Goal: Task Accomplishment & Management: Manage account settings

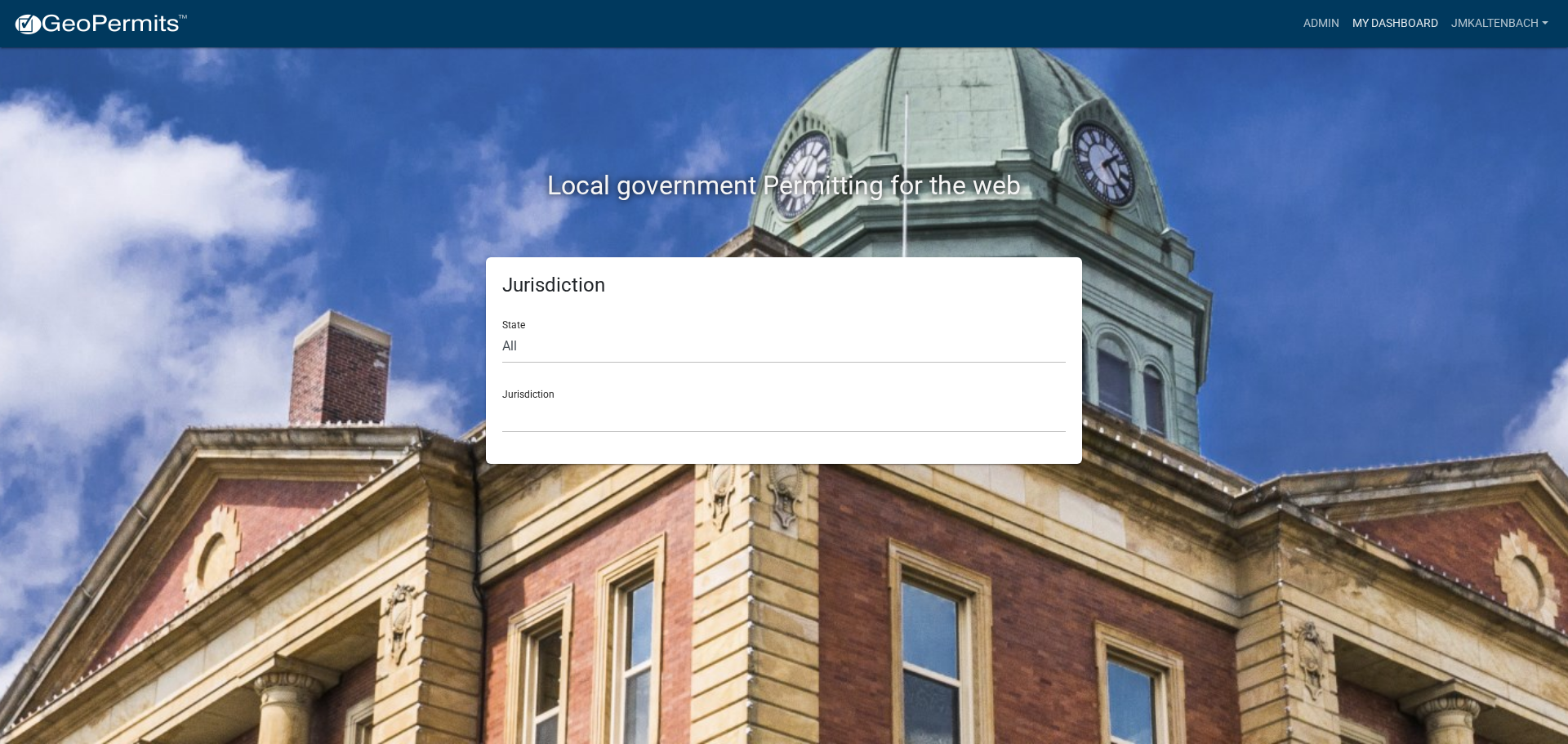
click at [1377, 23] on link "My Dashboard" at bounding box center [1395, 24] width 99 height 31
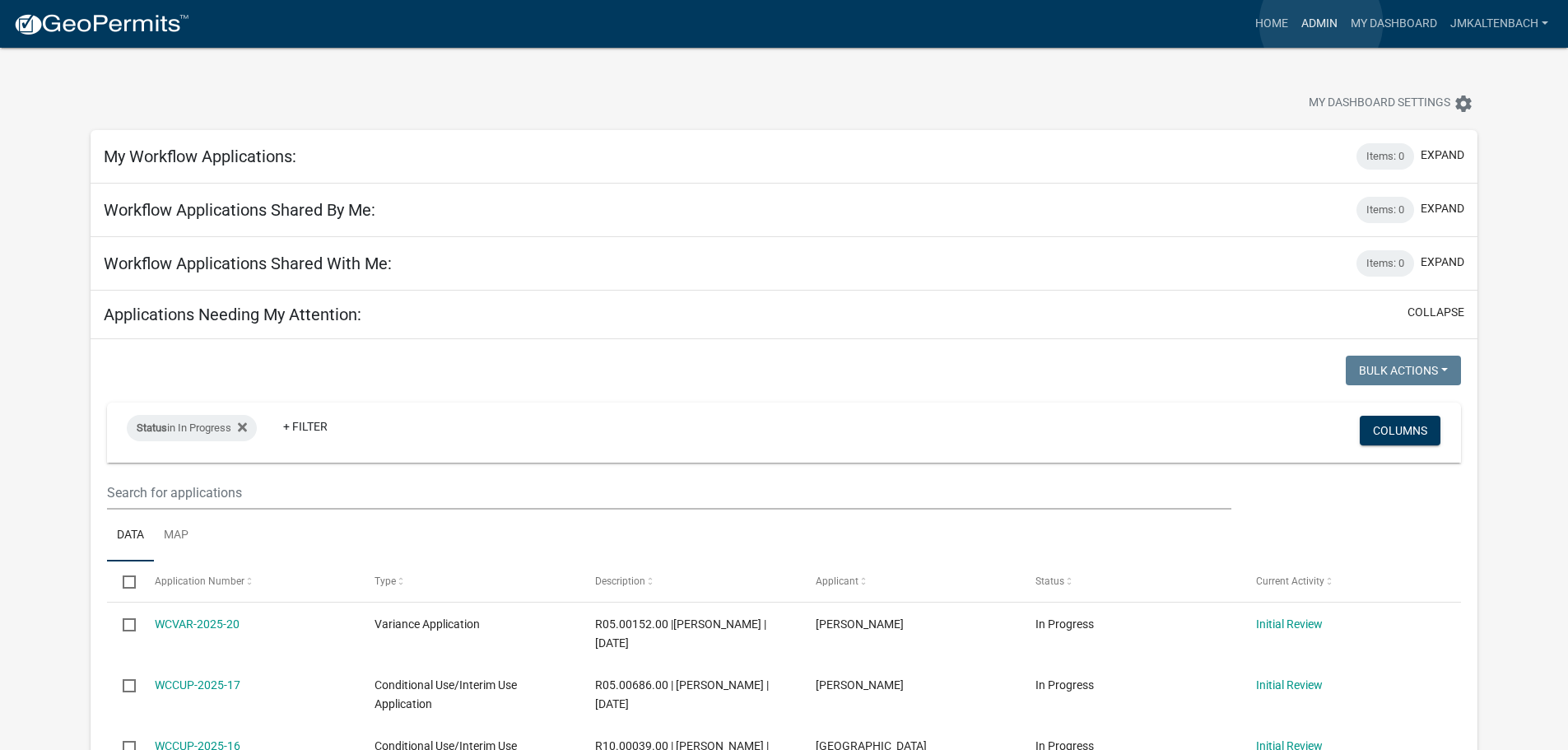
click at [1321, 23] on link "Admin" at bounding box center [1319, 24] width 49 height 31
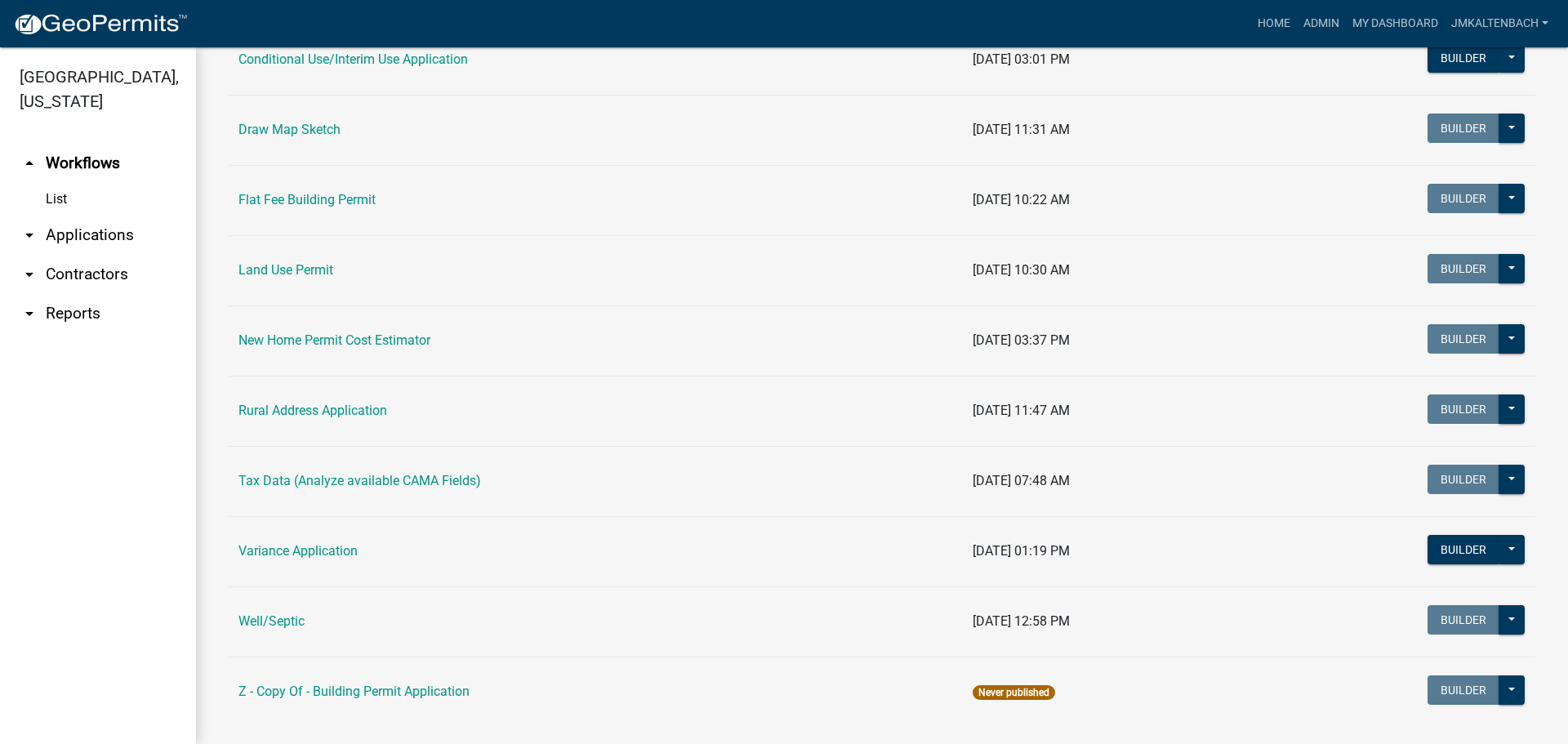
scroll to position [427, 0]
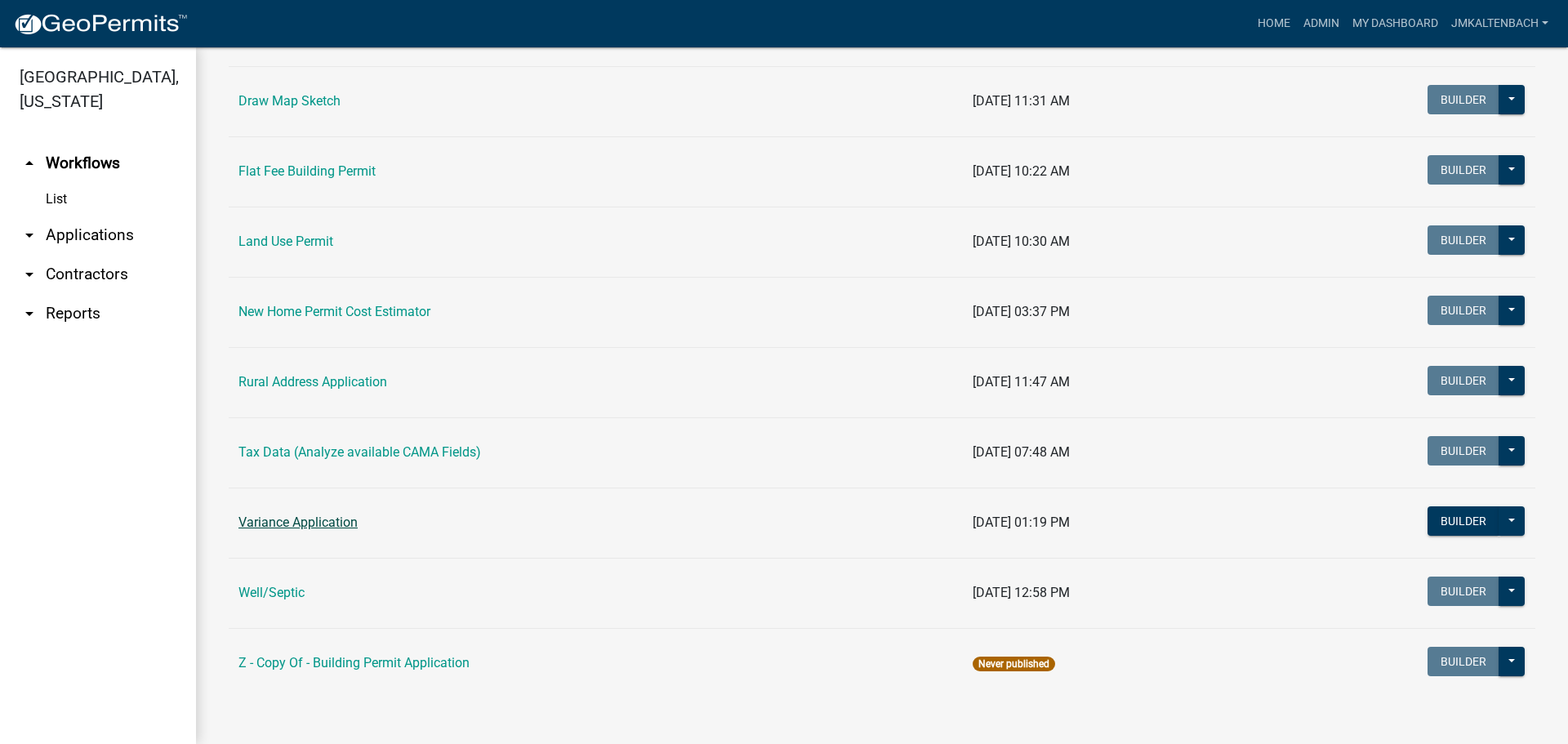
click at [345, 524] on link "Variance Application" at bounding box center [298, 522] width 119 height 15
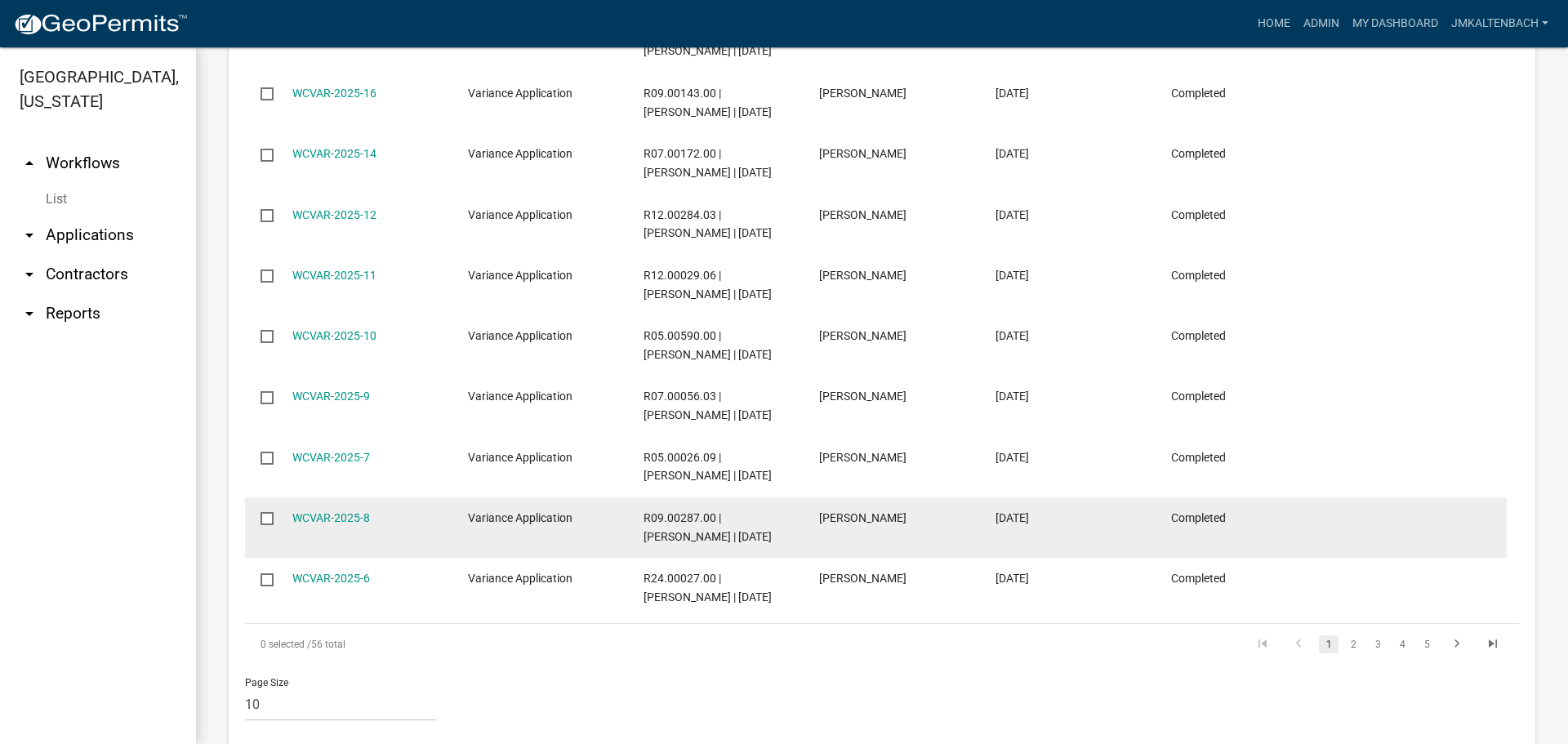
scroll to position [1046, 0]
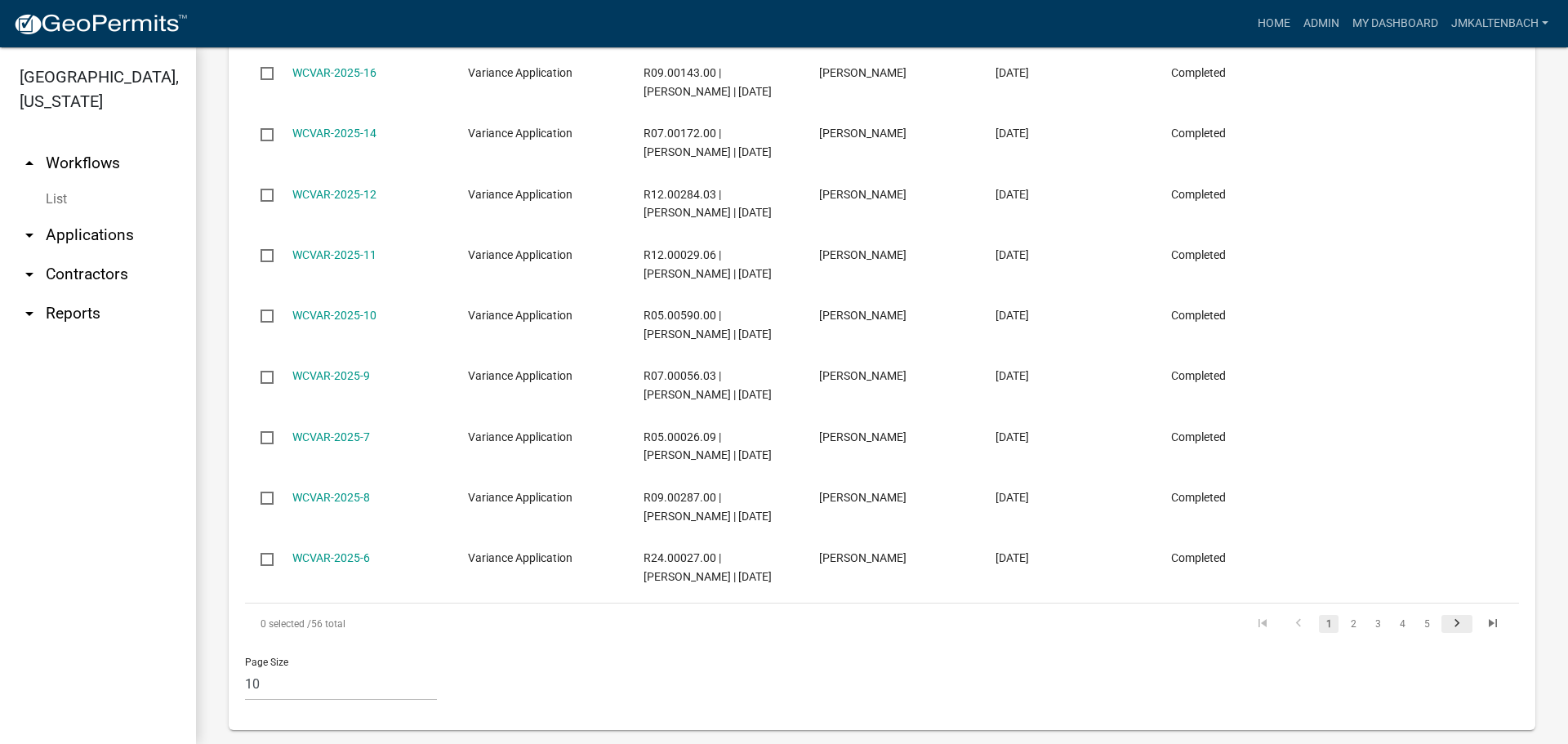
click at [1446, 615] on icon "go to next page" at bounding box center [1456, 625] width 21 height 20
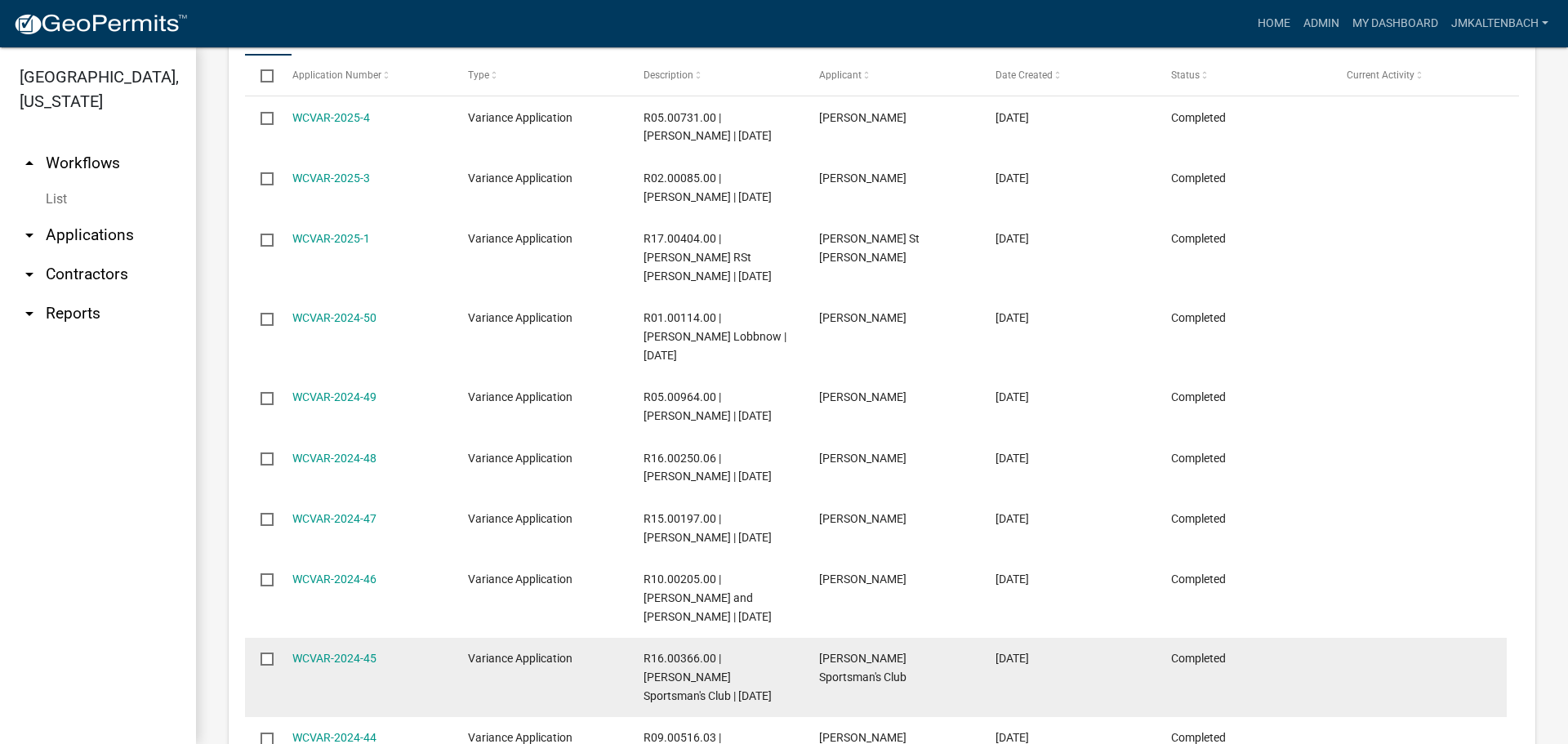
scroll to position [965, 0]
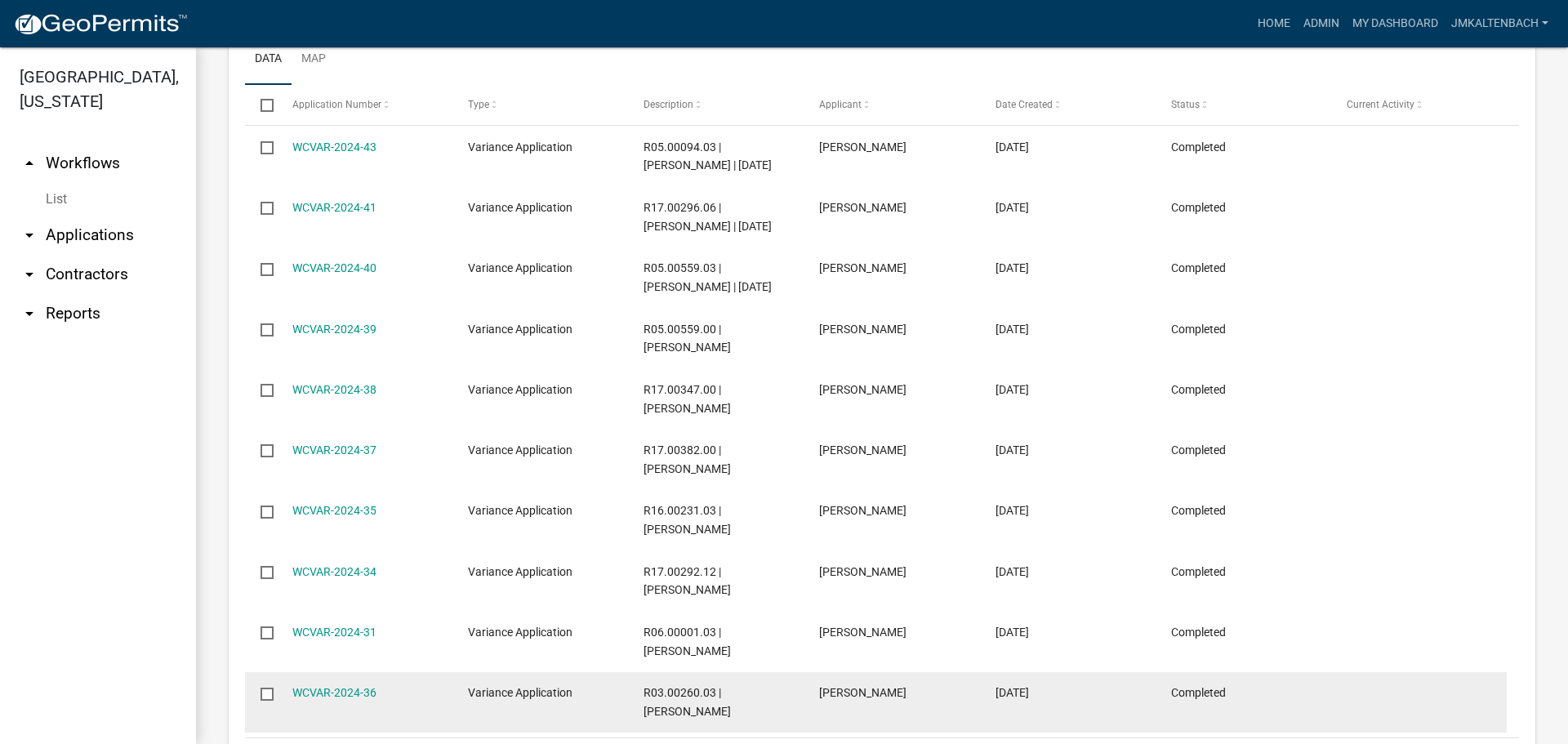
scroll to position [883, 0]
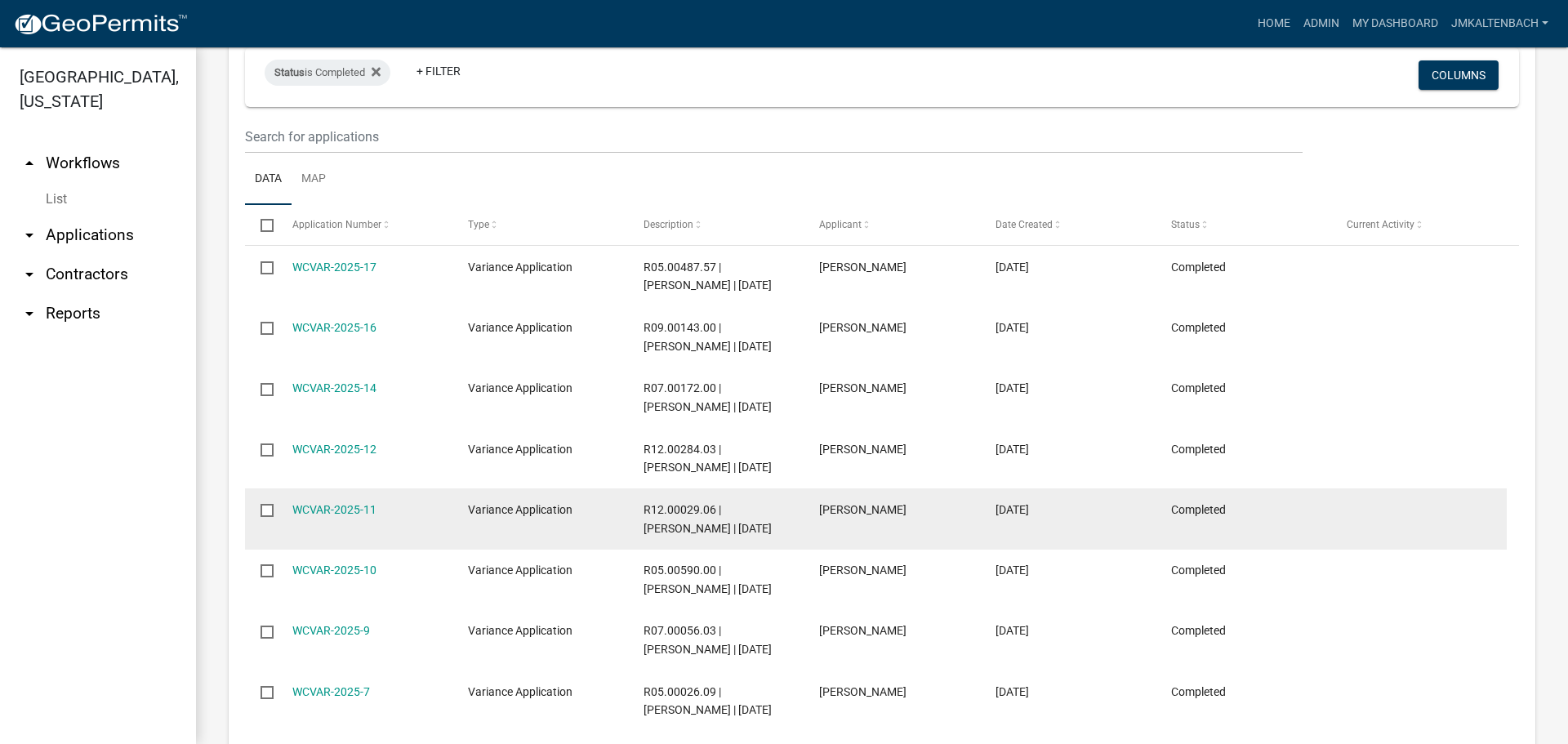
scroll to position [719, 0]
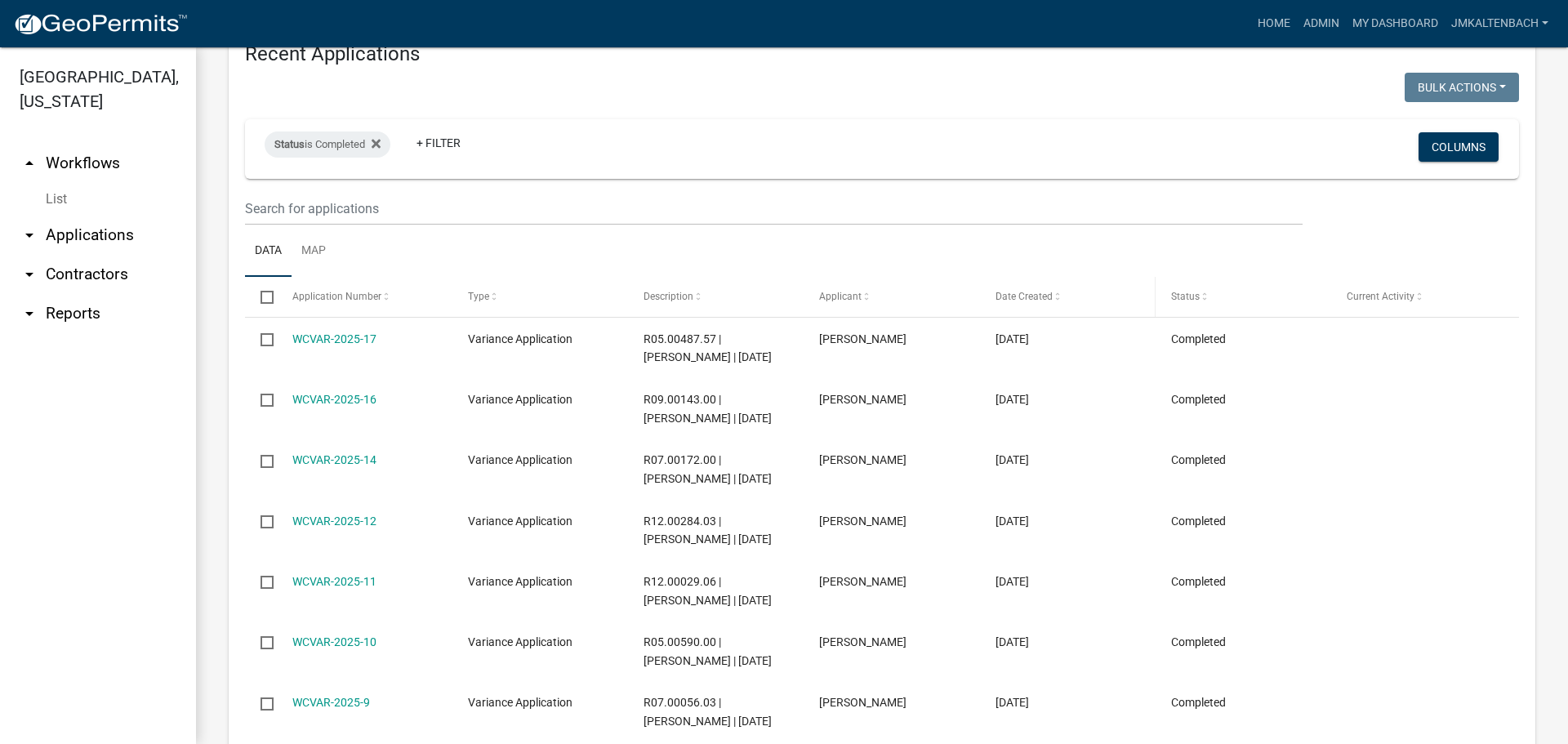
click at [1056, 291] on span at bounding box center [1057, 297] width 9 height 11
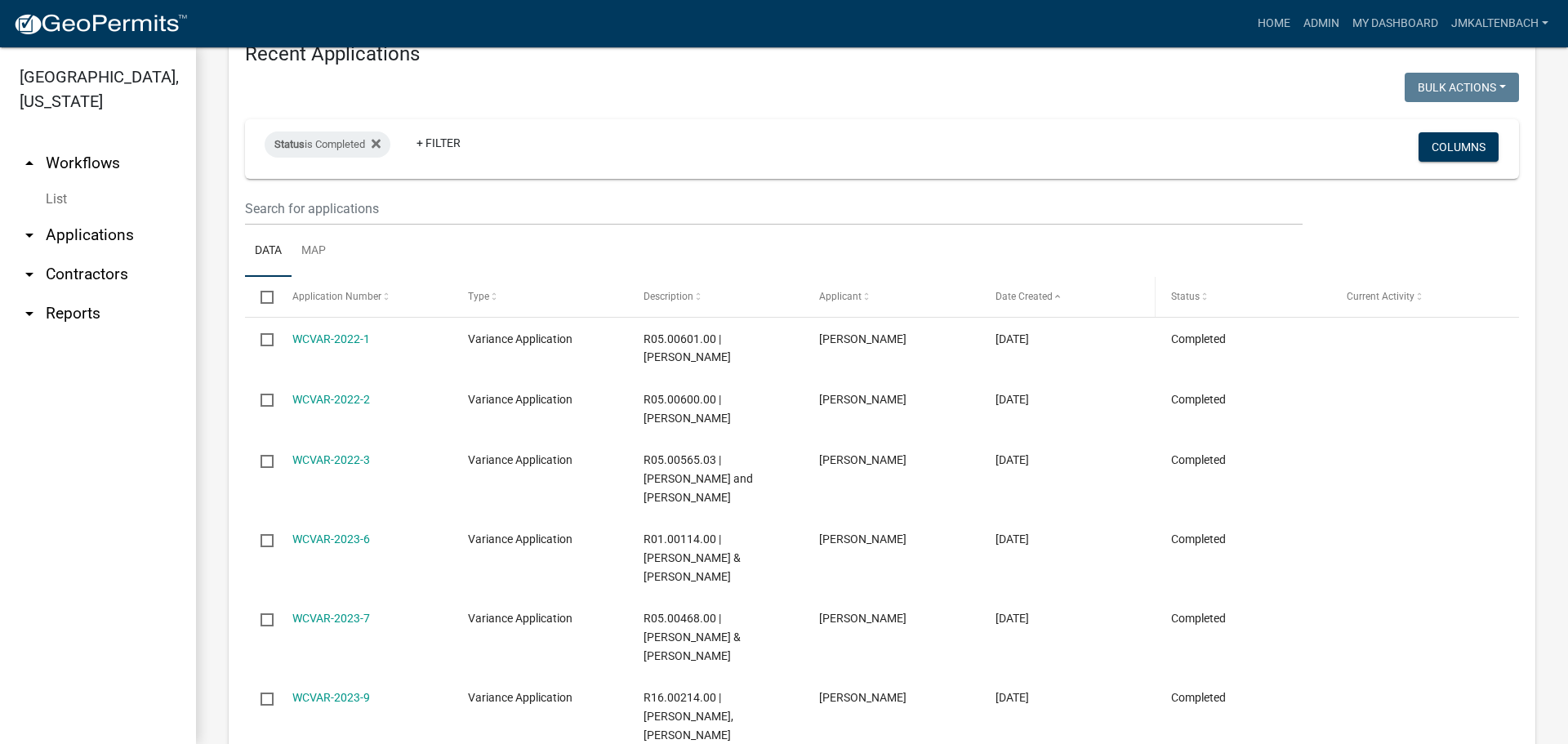
click at [1054, 291] on span at bounding box center [1057, 297] width 9 height 11
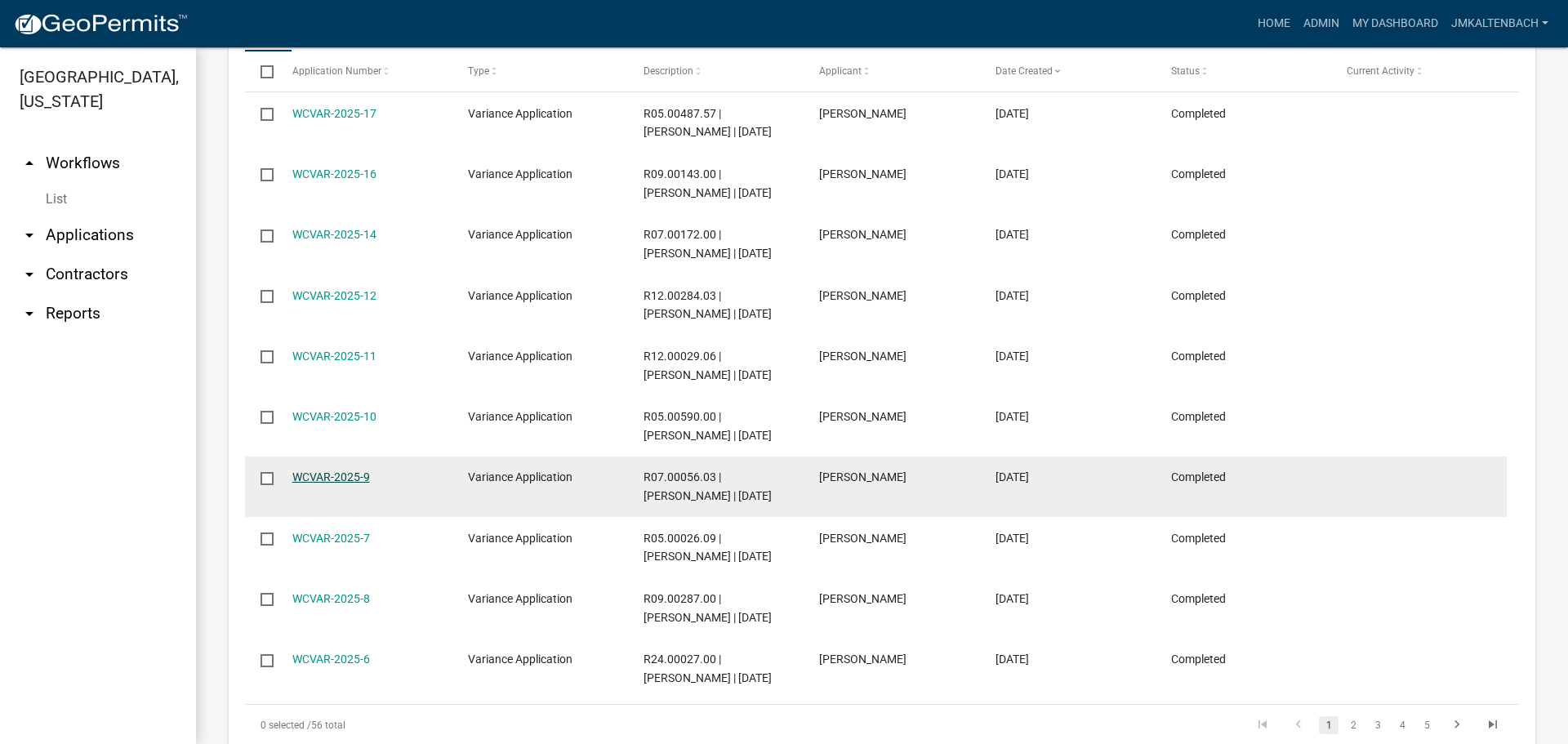
scroll to position [637, 0]
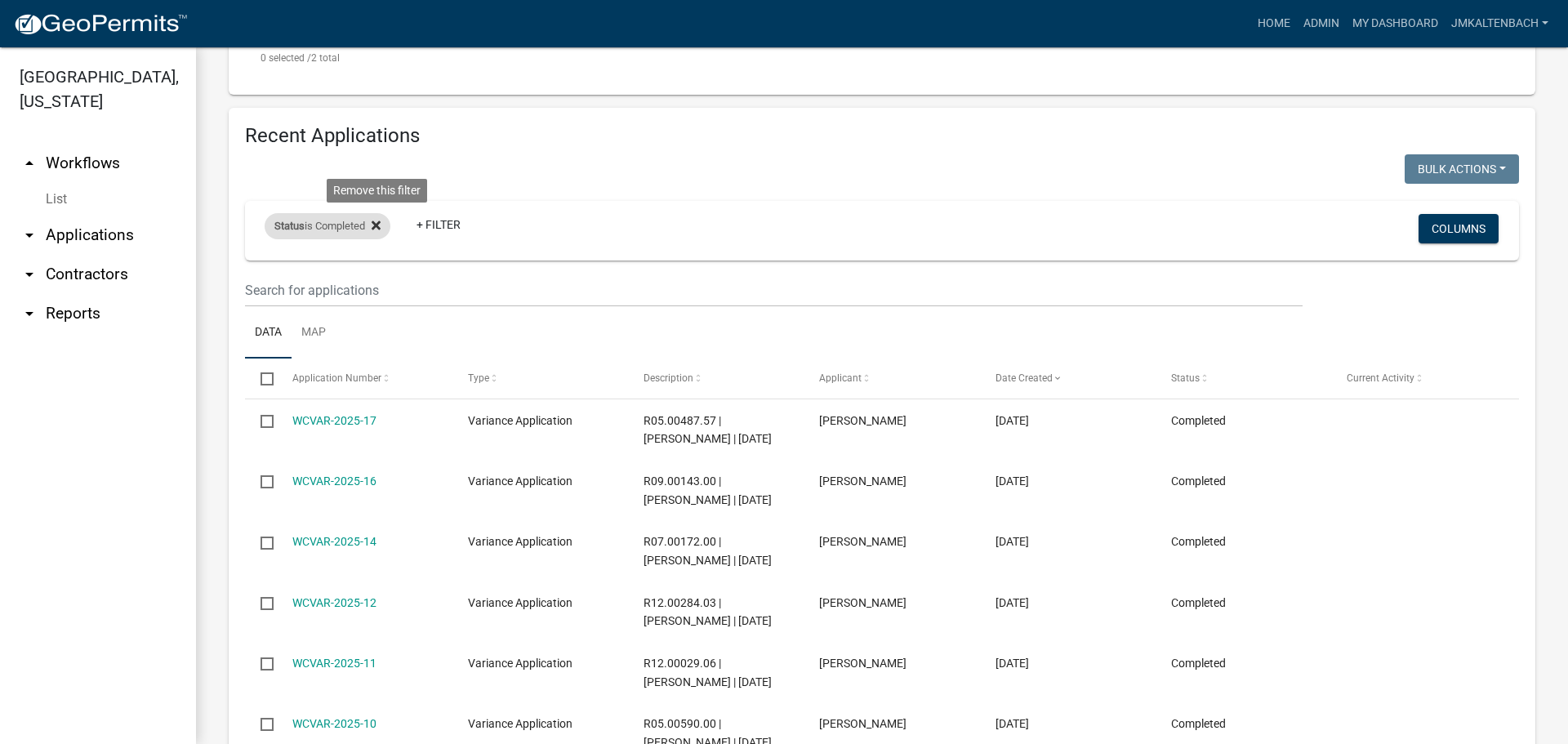
click at [381, 219] on icon at bounding box center [376, 225] width 9 height 13
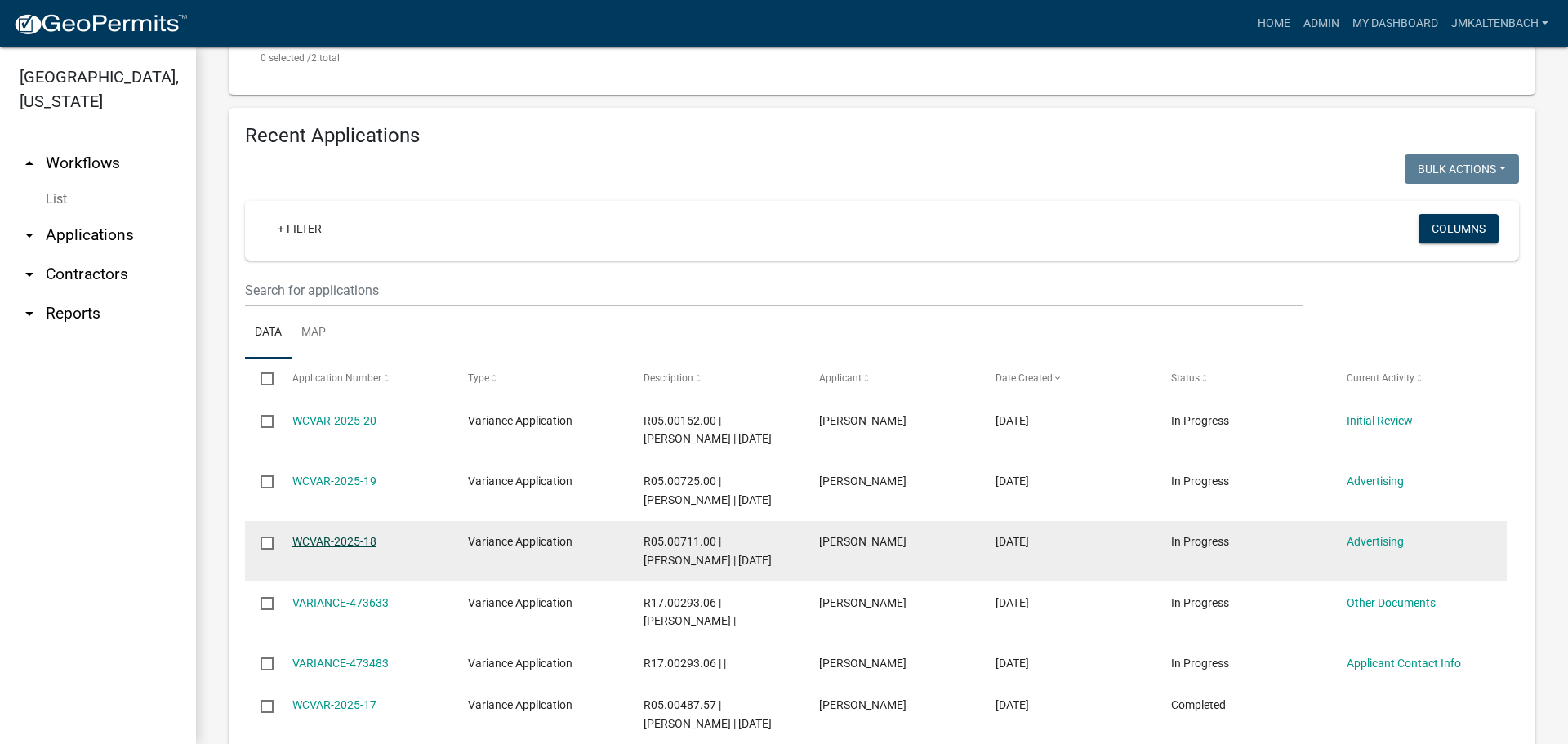
click at [329, 535] on link "WCVAR-2025-18" at bounding box center [334, 541] width 84 height 13
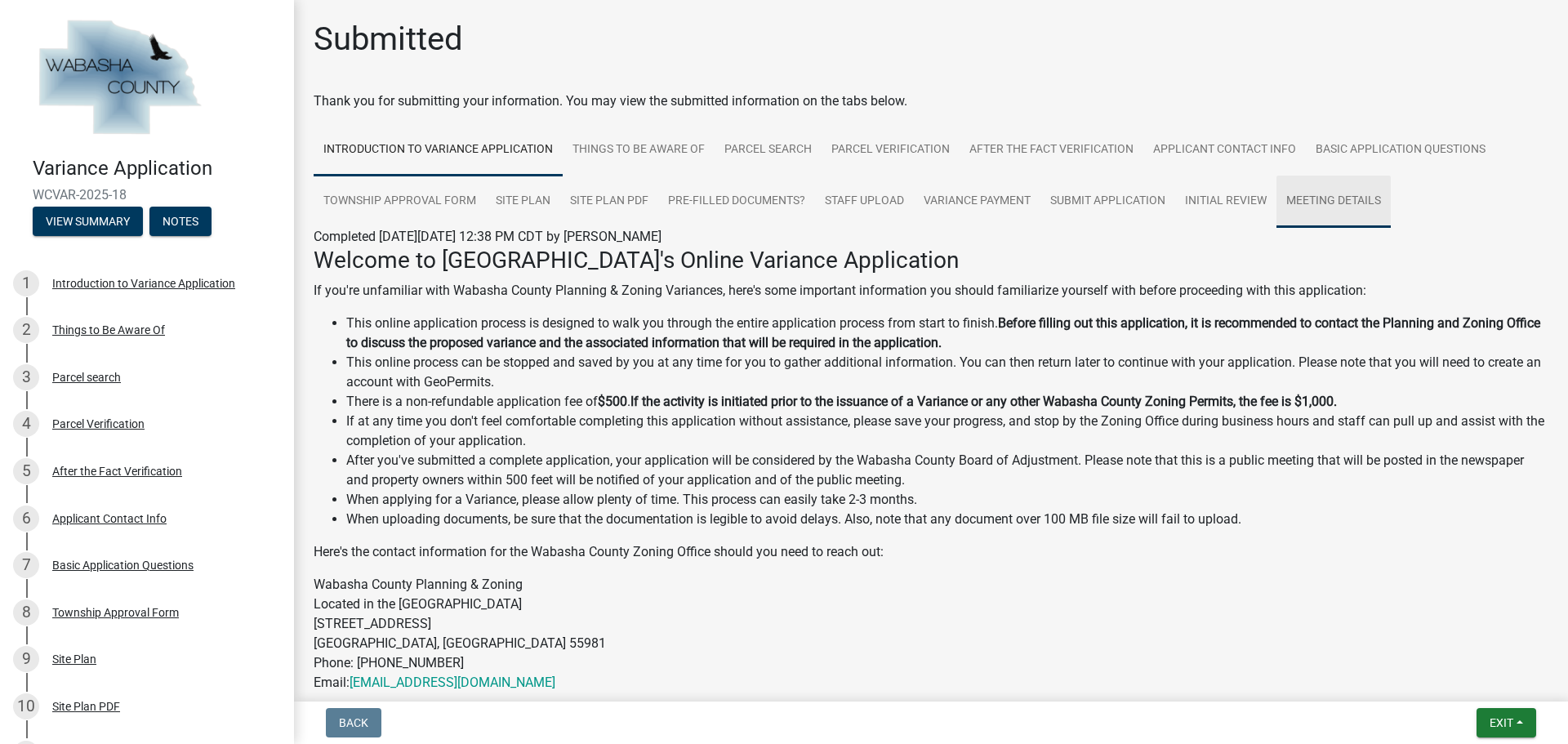
click at [1311, 203] on link "Meeting Details" at bounding box center [1334, 201] width 114 height 52
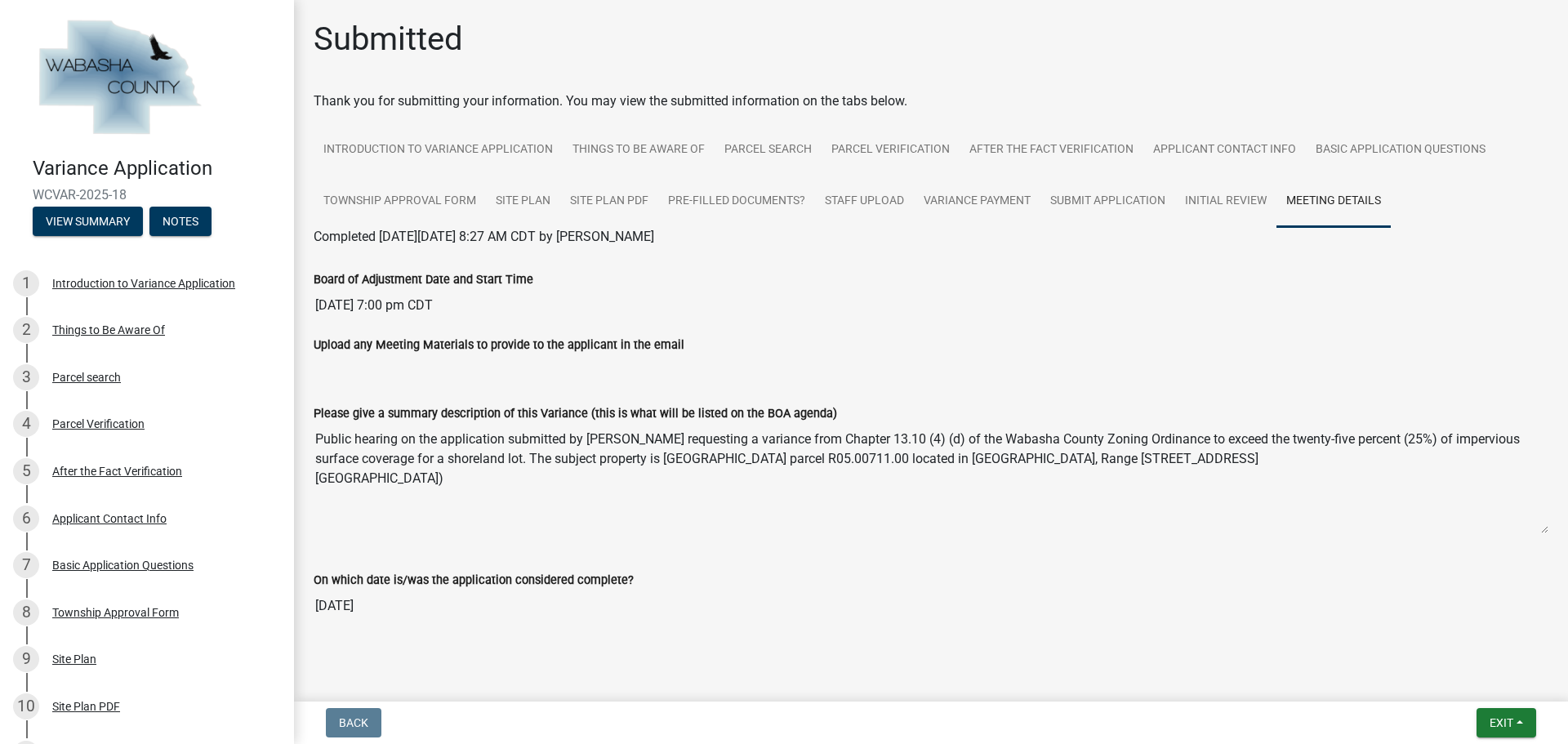
drag, startPoint x: 316, startPoint y: 435, endPoint x: 412, endPoint y: 476, distance: 104.4
click at [412, 476] on textarea "Public hearing on the application submitted by [PERSON_NAME] requesting a varia…" at bounding box center [931, 478] width 1235 height 111
click at [585, 477] on textarea "Public hearing on the application submitted by [PERSON_NAME] requesting a varia…" at bounding box center [931, 478] width 1235 height 111
drag, startPoint x: 587, startPoint y: 436, endPoint x: 560, endPoint y: 494, distance: 64.0
click at [560, 494] on textarea "Public hearing on the application submitted by [PERSON_NAME] requesting a varia…" at bounding box center [931, 478] width 1235 height 111
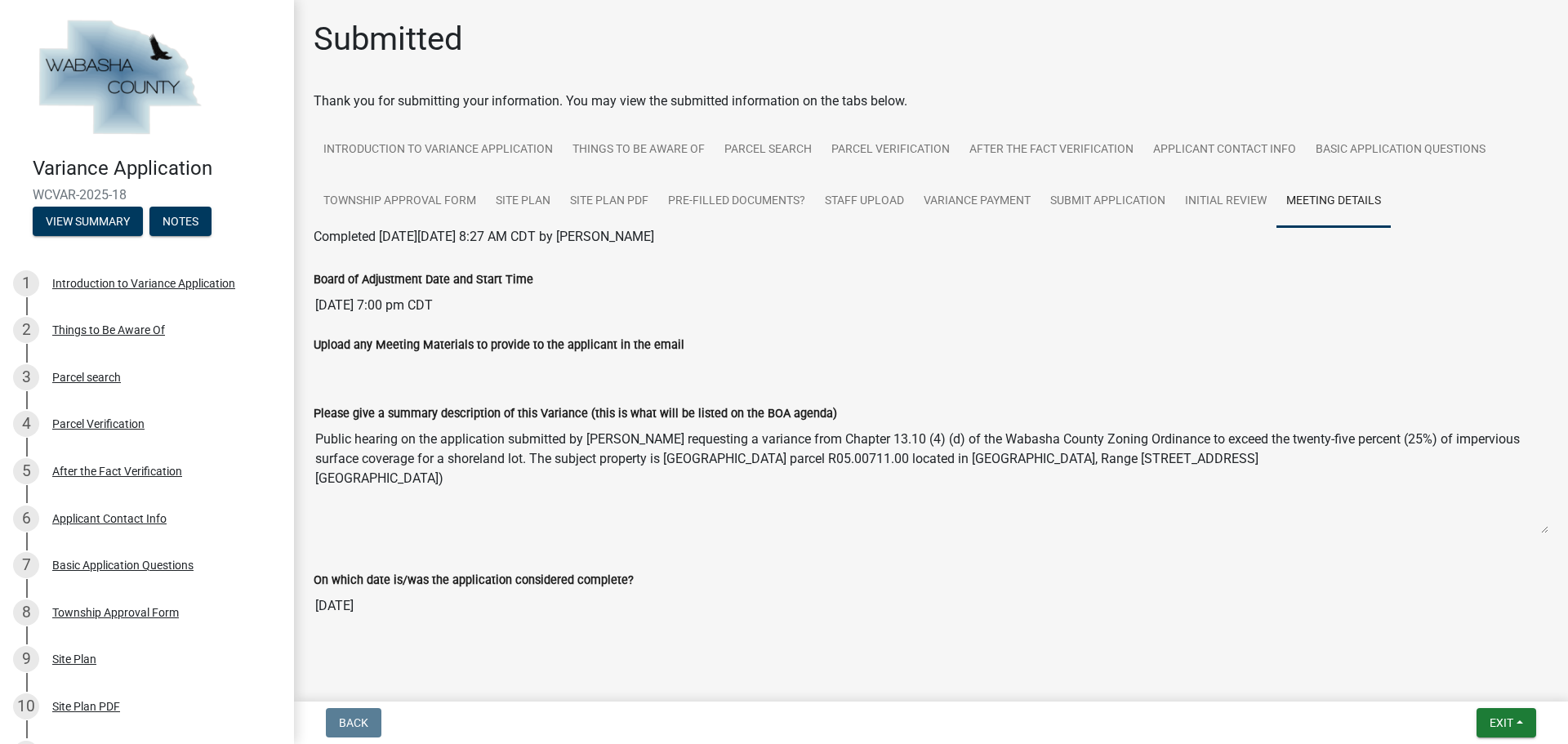
click at [995, 537] on div "Please give a summary description of this Variance (this is what will be listed…" at bounding box center [931, 464] width 1259 height 166
click at [1511, 727] on span "Exit" at bounding box center [1502, 722] width 24 height 13
click at [1441, 683] on button "Save & Exit" at bounding box center [1470, 680] width 130 height 39
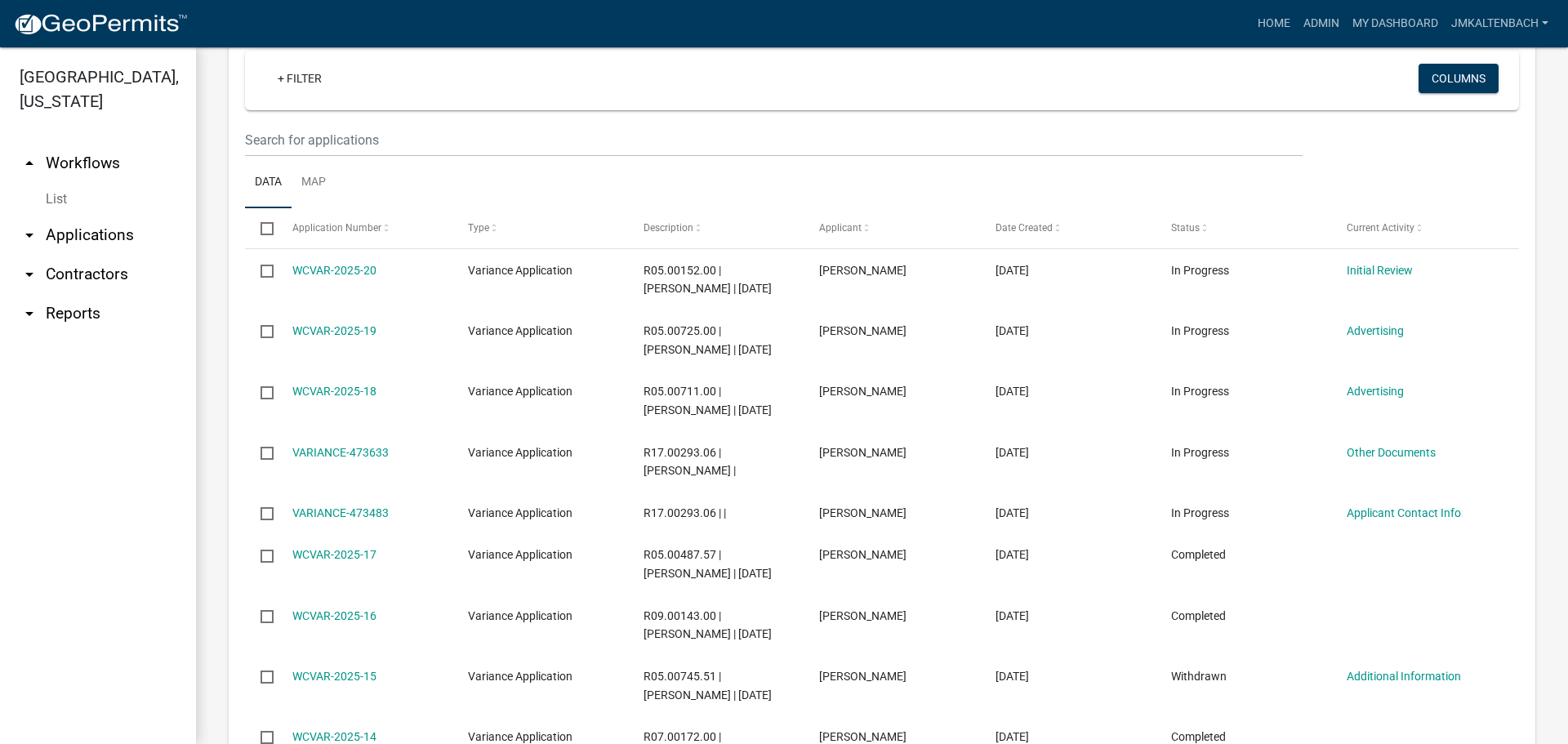
scroll to position [816, 0]
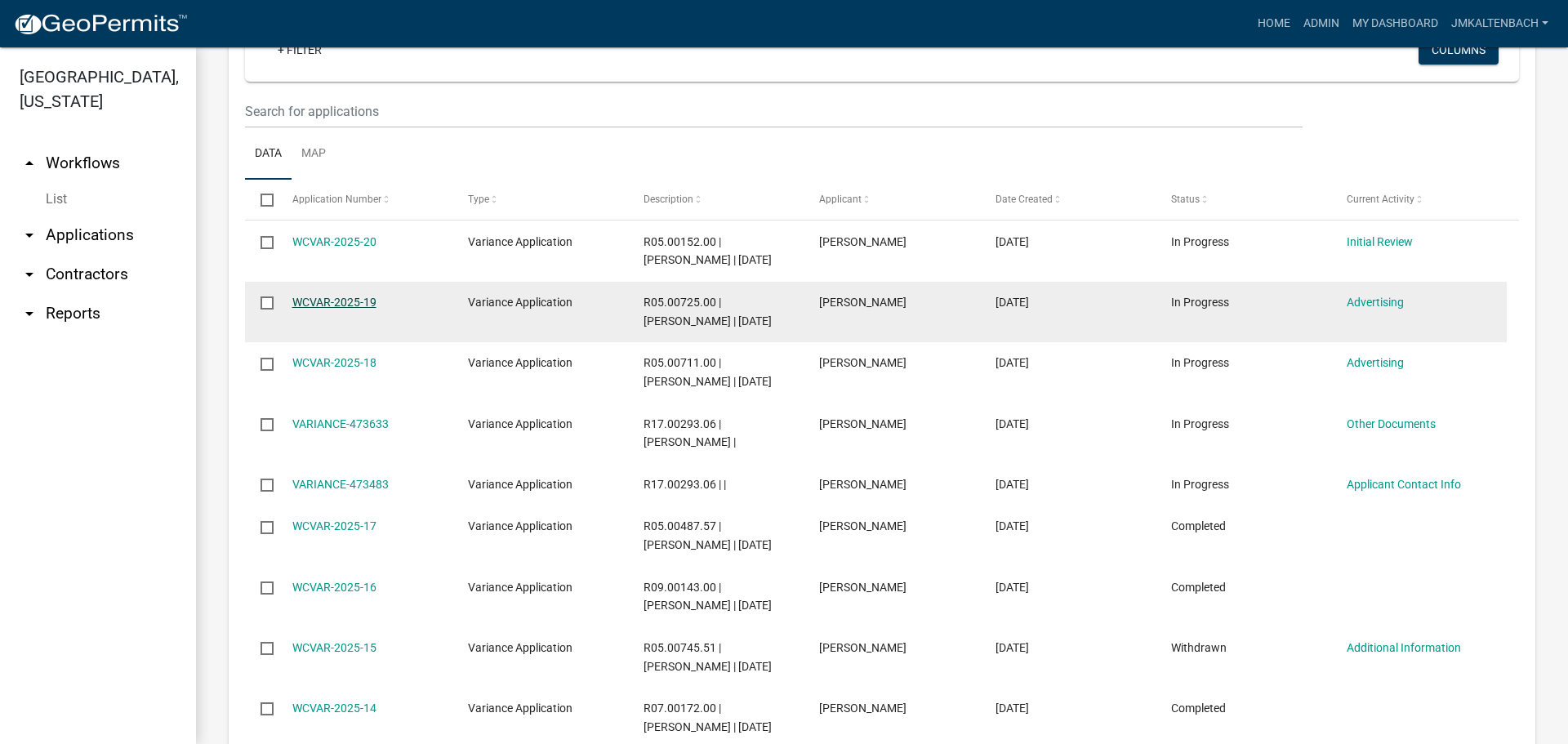
click at [320, 296] on link "WCVAR-2025-19" at bounding box center [334, 302] width 84 height 13
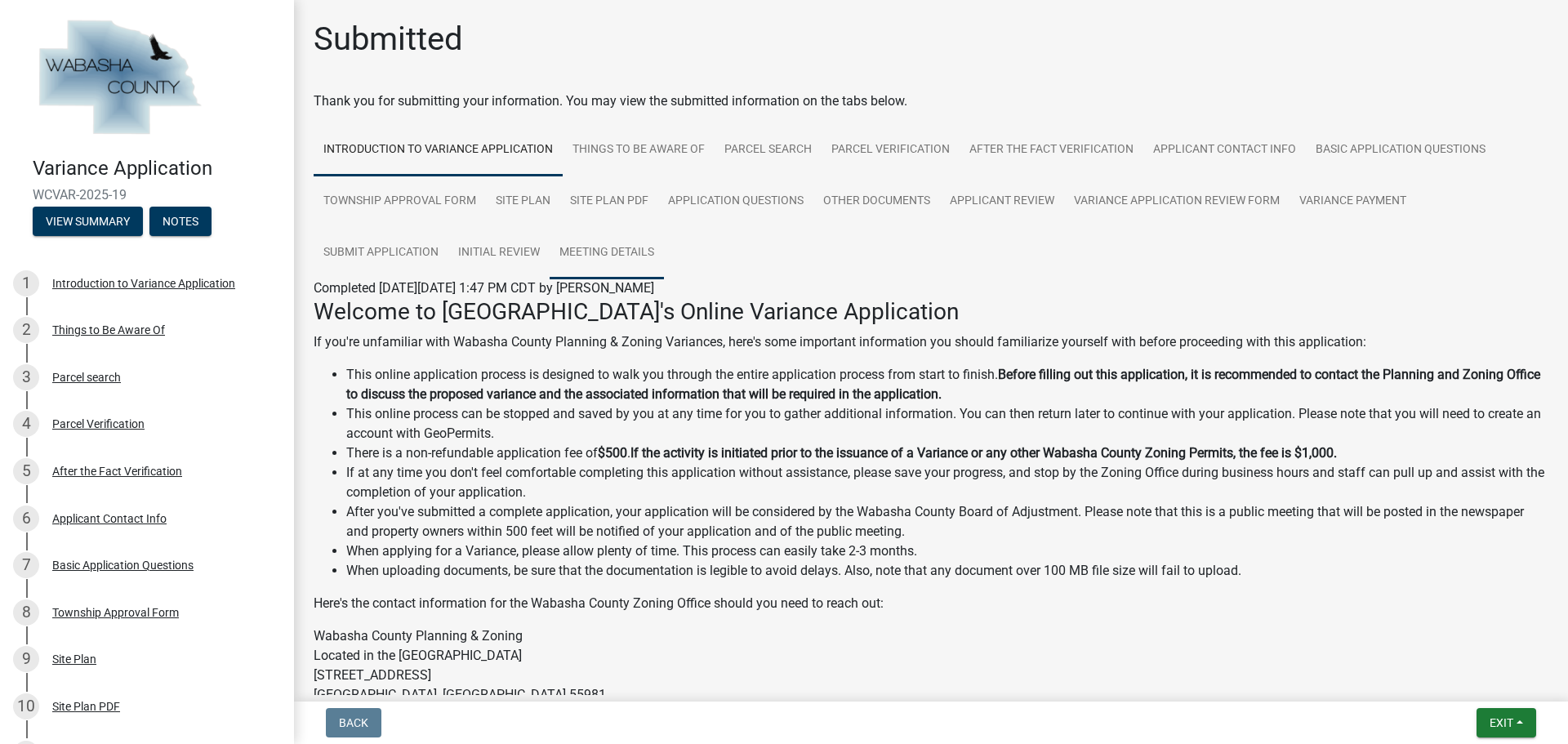
click at [610, 253] on link "Meeting Details" at bounding box center [607, 252] width 114 height 52
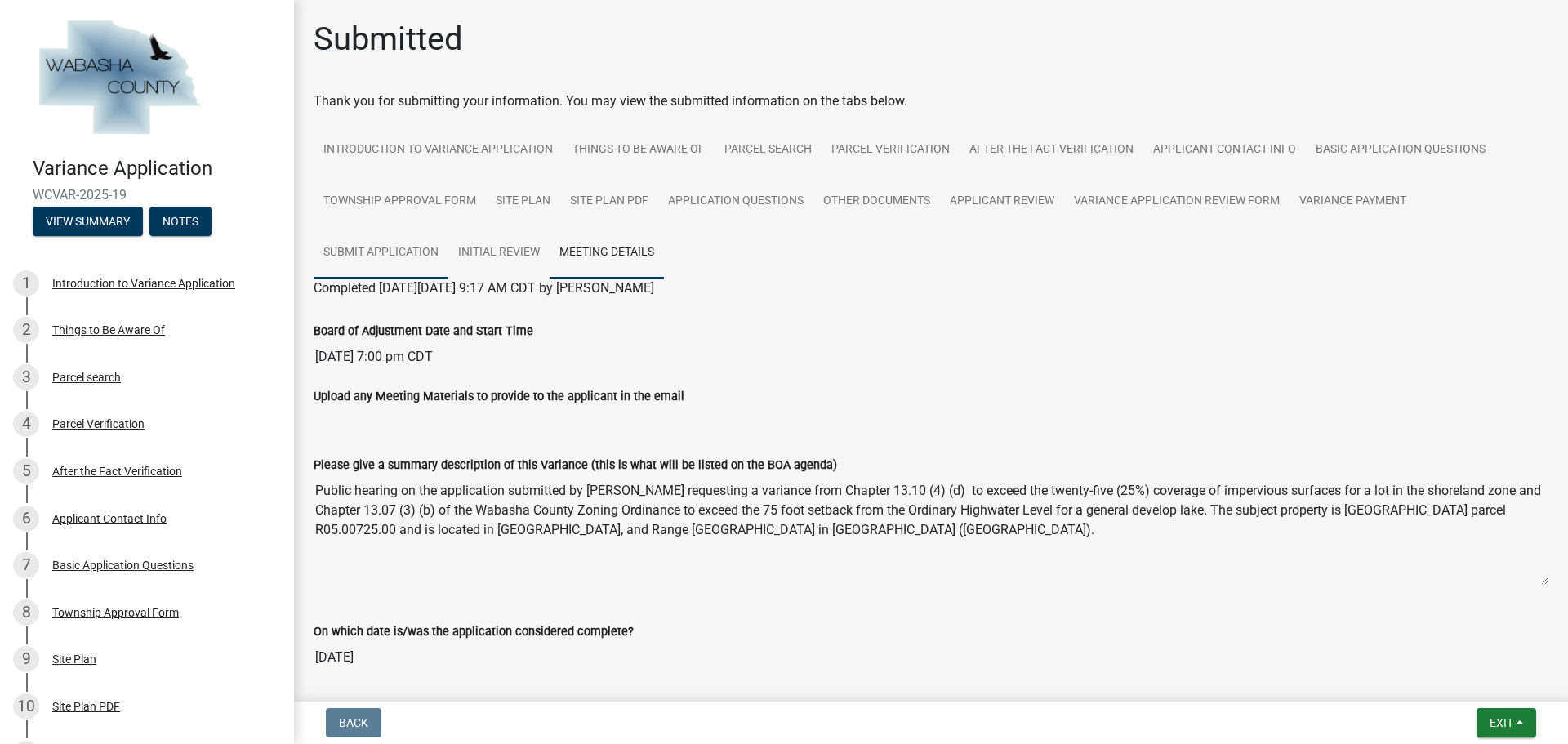
click at [404, 250] on link "Submit Application" at bounding box center [381, 252] width 135 height 52
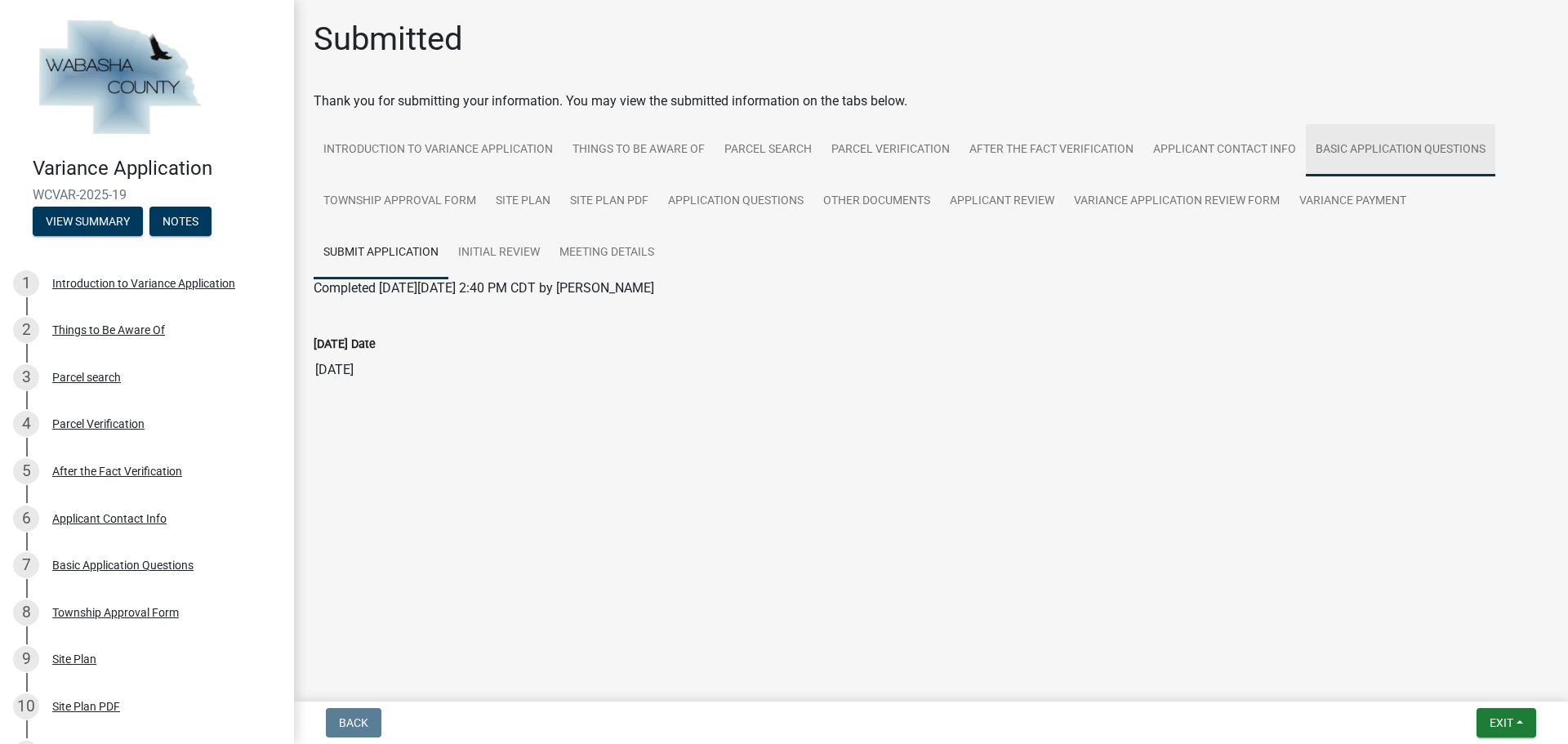
click at [1389, 143] on link "Basic Application Questions" at bounding box center [1400, 150] width 189 height 52
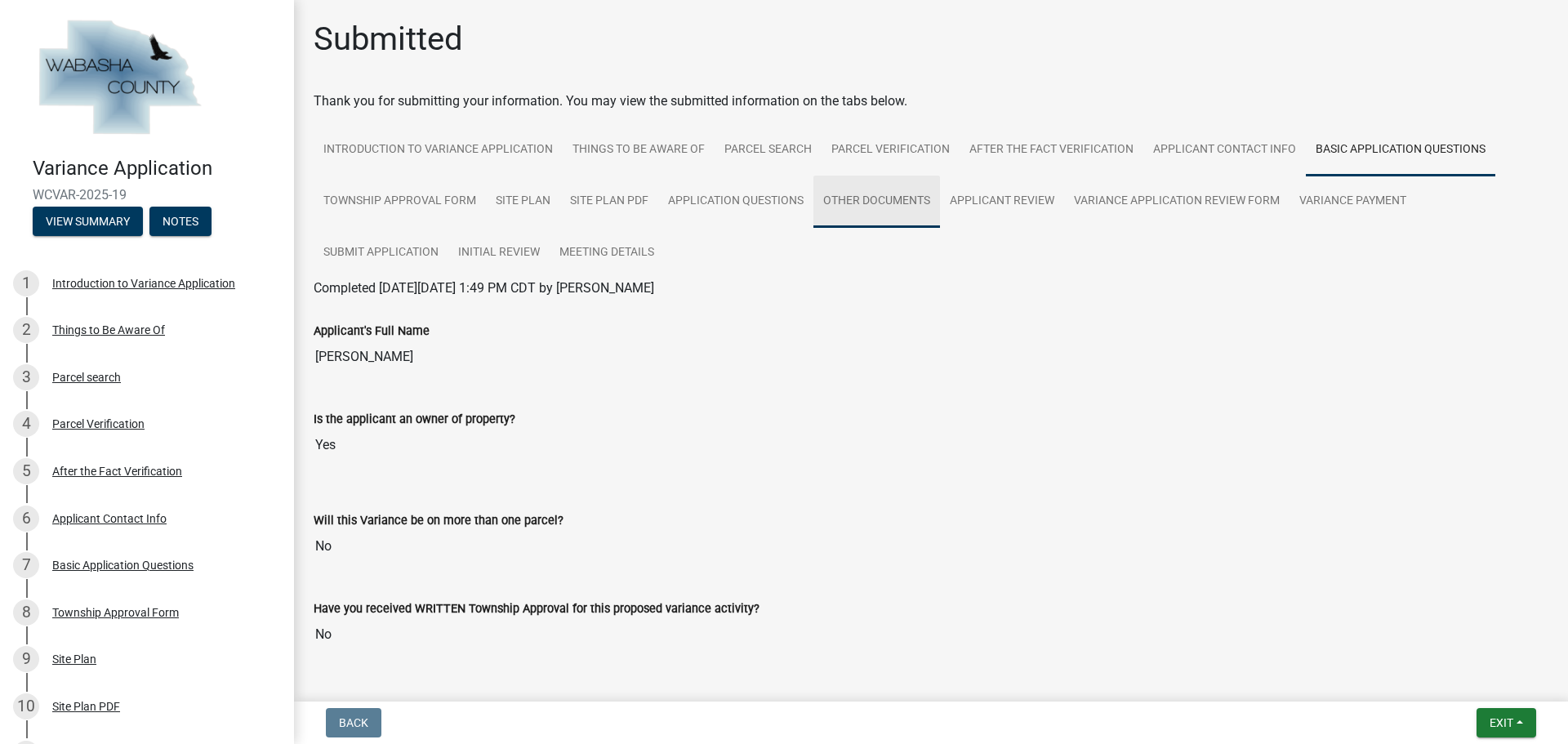
click at [877, 208] on link "Other Documents" at bounding box center [876, 201] width 127 height 52
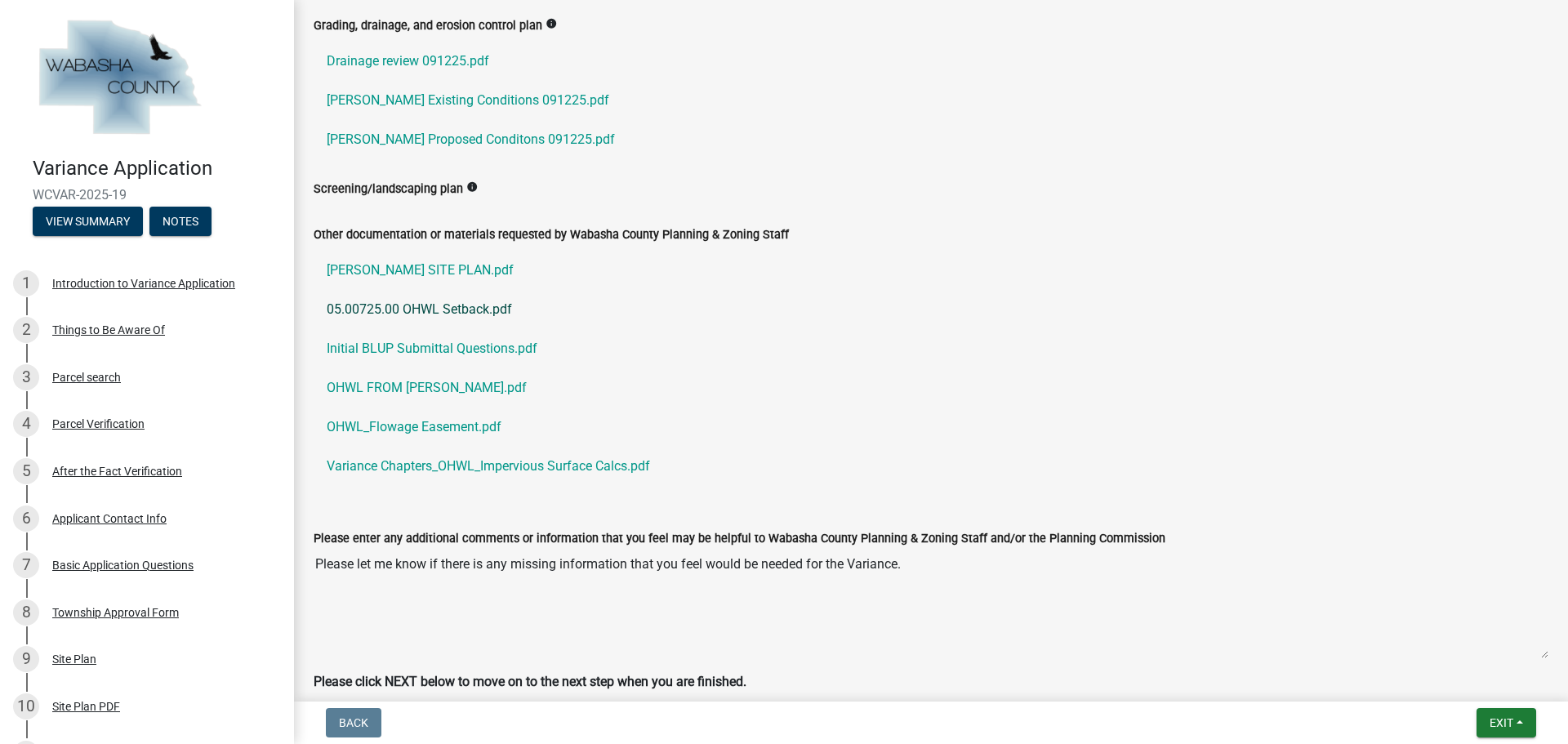
scroll to position [654, 0]
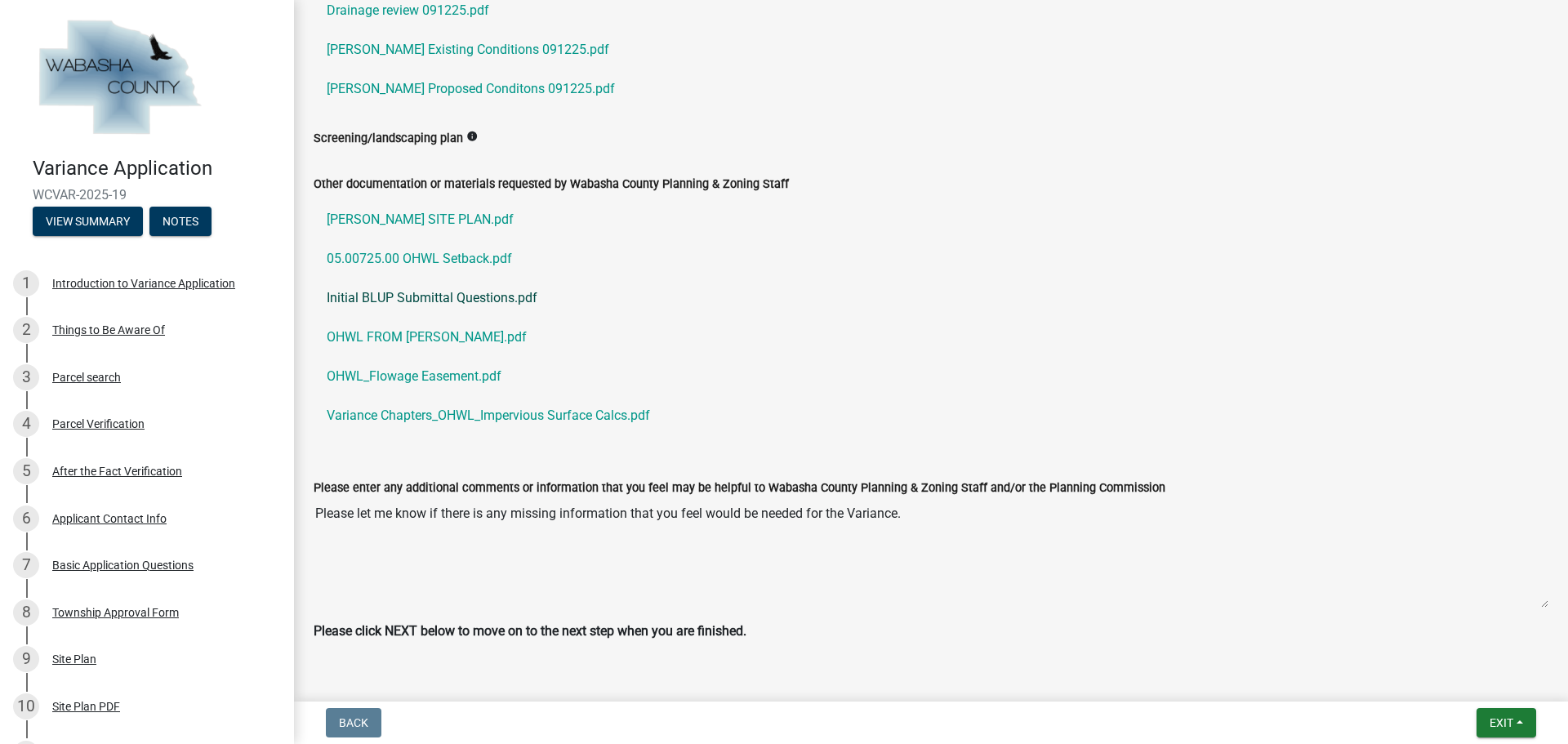
click at [529, 298] on link "Initial BLUP Submittal Questions.pdf" at bounding box center [931, 298] width 1235 height 39
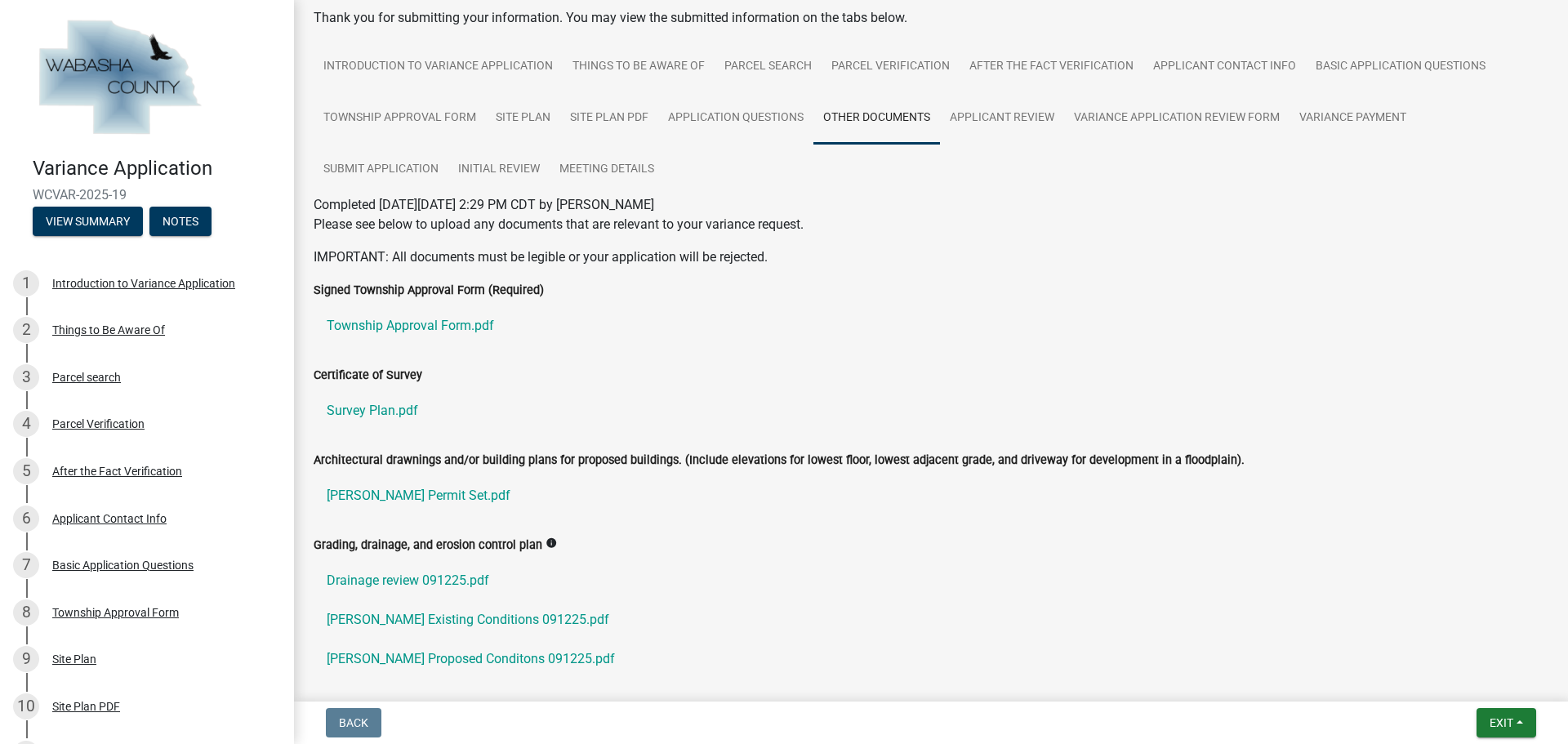
scroll to position [43, 0]
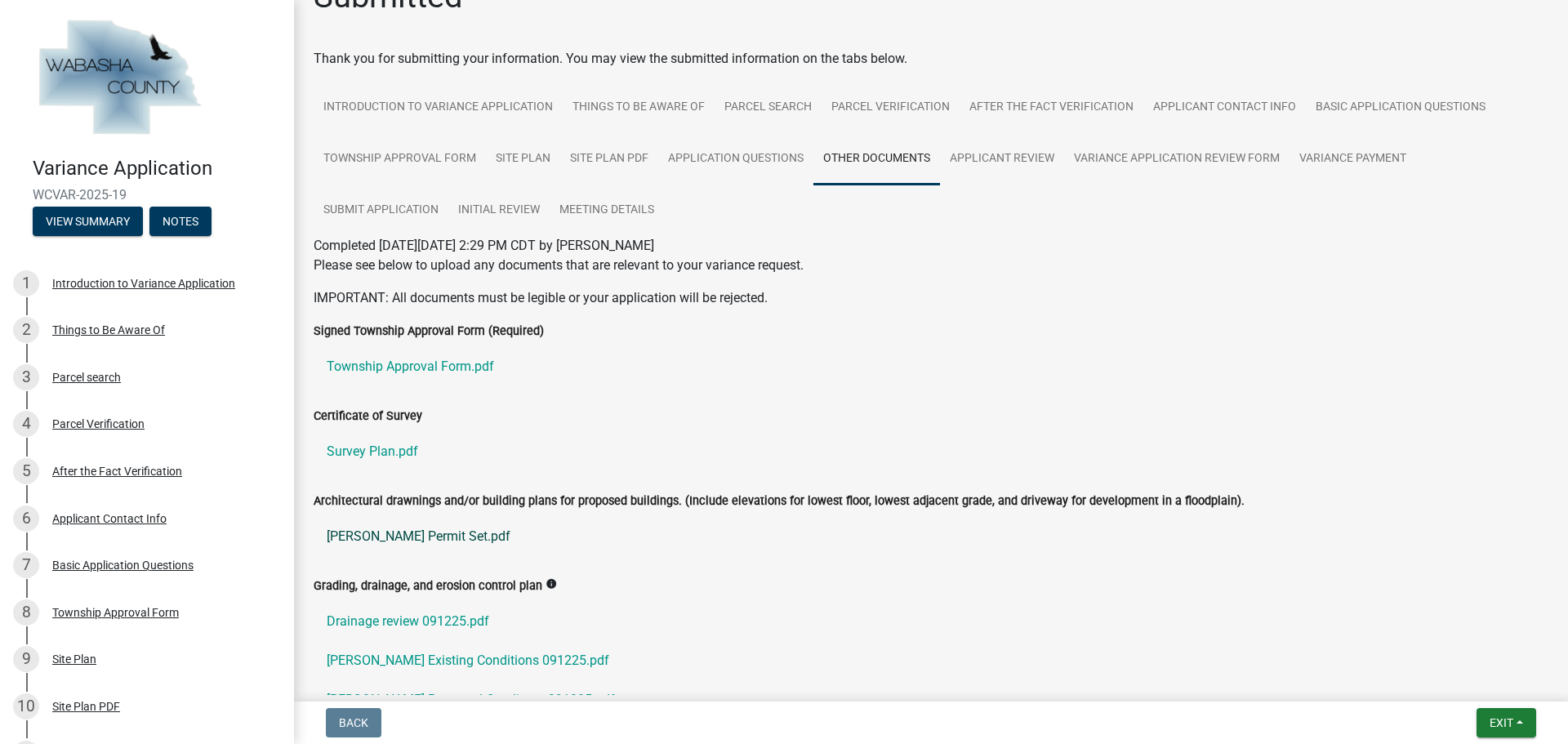
click at [438, 540] on link "[PERSON_NAME] Permit Set.pdf" at bounding box center [931, 537] width 1235 height 39
click at [411, 362] on link "Township Approval Form.pdf" at bounding box center [931, 366] width 1235 height 39
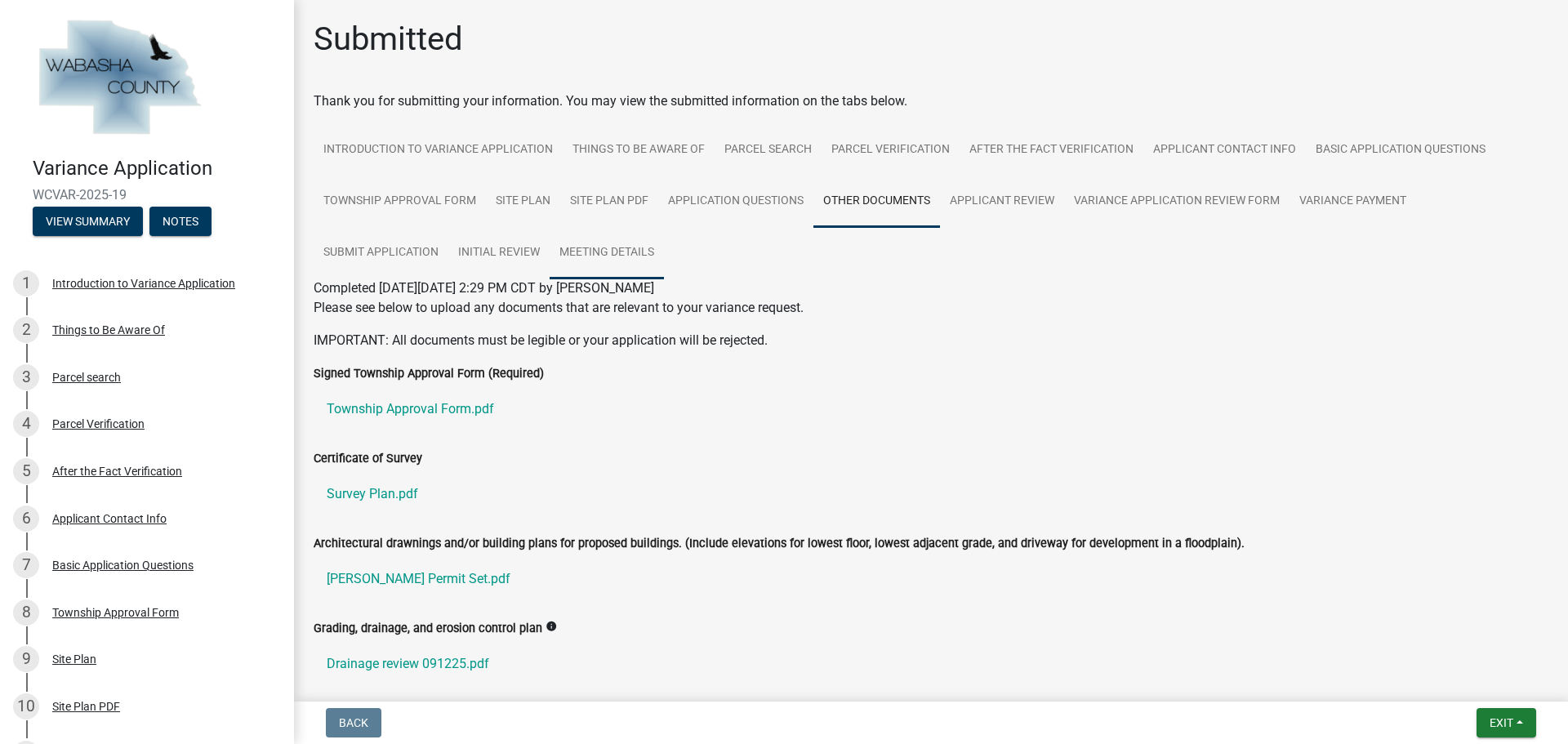
click at [601, 245] on link "Meeting Details" at bounding box center [607, 252] width 114 height 52
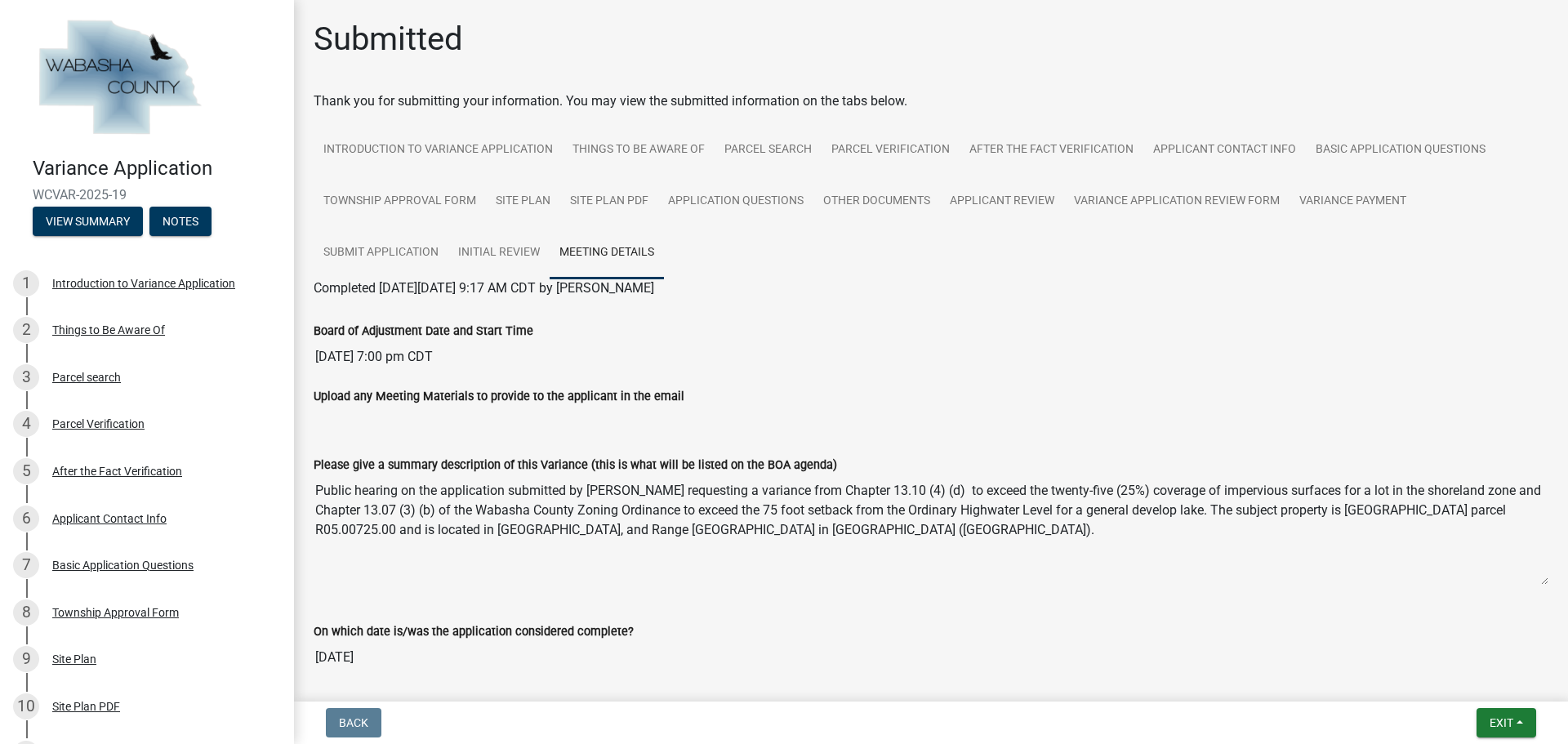
drag, startPoint x: 587, startPoint y: 487, endPoint x: 1143, endPoint y: 551, distance: 559.7
click at [1143, 551] on textarea "Public hearing on the application submitted by [PERSON_NAME] requesting a varia…" at bounding box center [931, 530] width 1235 height 111
click at [1139, 354] on input "[DATE] 7:00 pm CDT" at bounding box center [931, 357] width 1235 height 32
click at [1512, 726] on span "Exit" at bounding box center [1502, 722] width 24 height 13
click at [1453, 683] on button "Save & Exit" at bounding box center [1470, 680] width 130 height 39
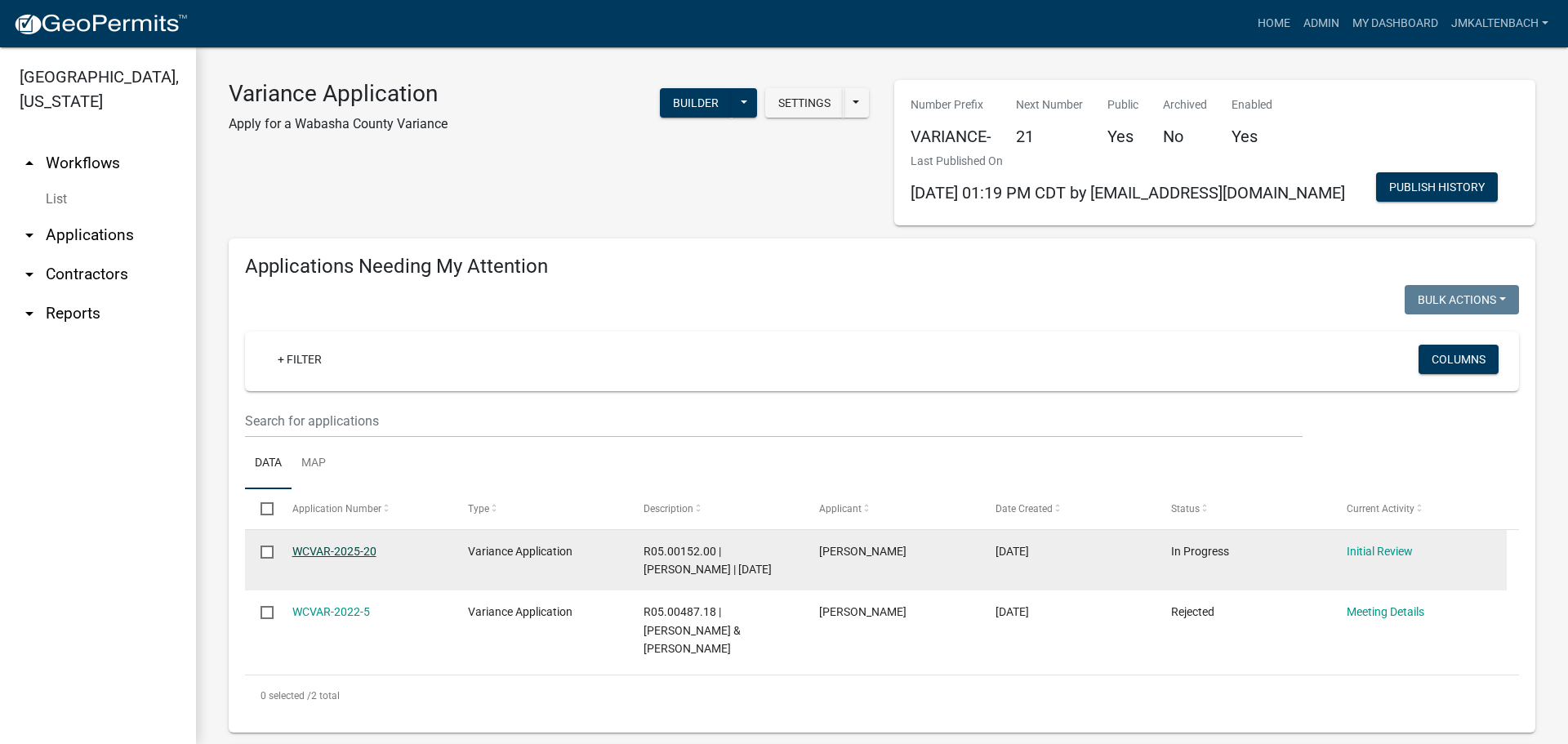
click at [333, 554] on link "WCVAR-2025-20" at bounding box center [334, 551] width 84 height 13
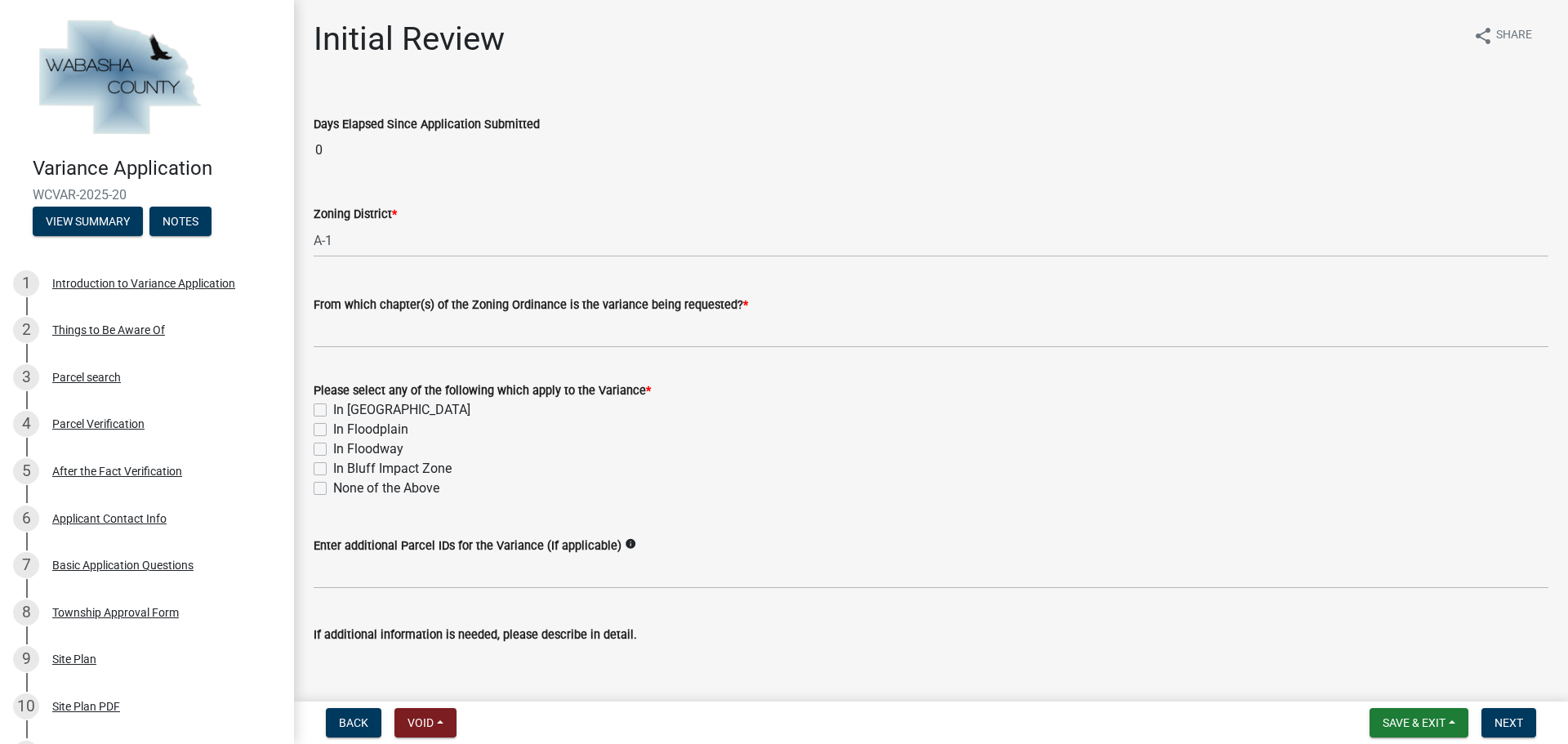
click at [872, 114] on div "Days Elapsed Since Application Submitted" at bounding box center [931, 124] width 1235 height 20
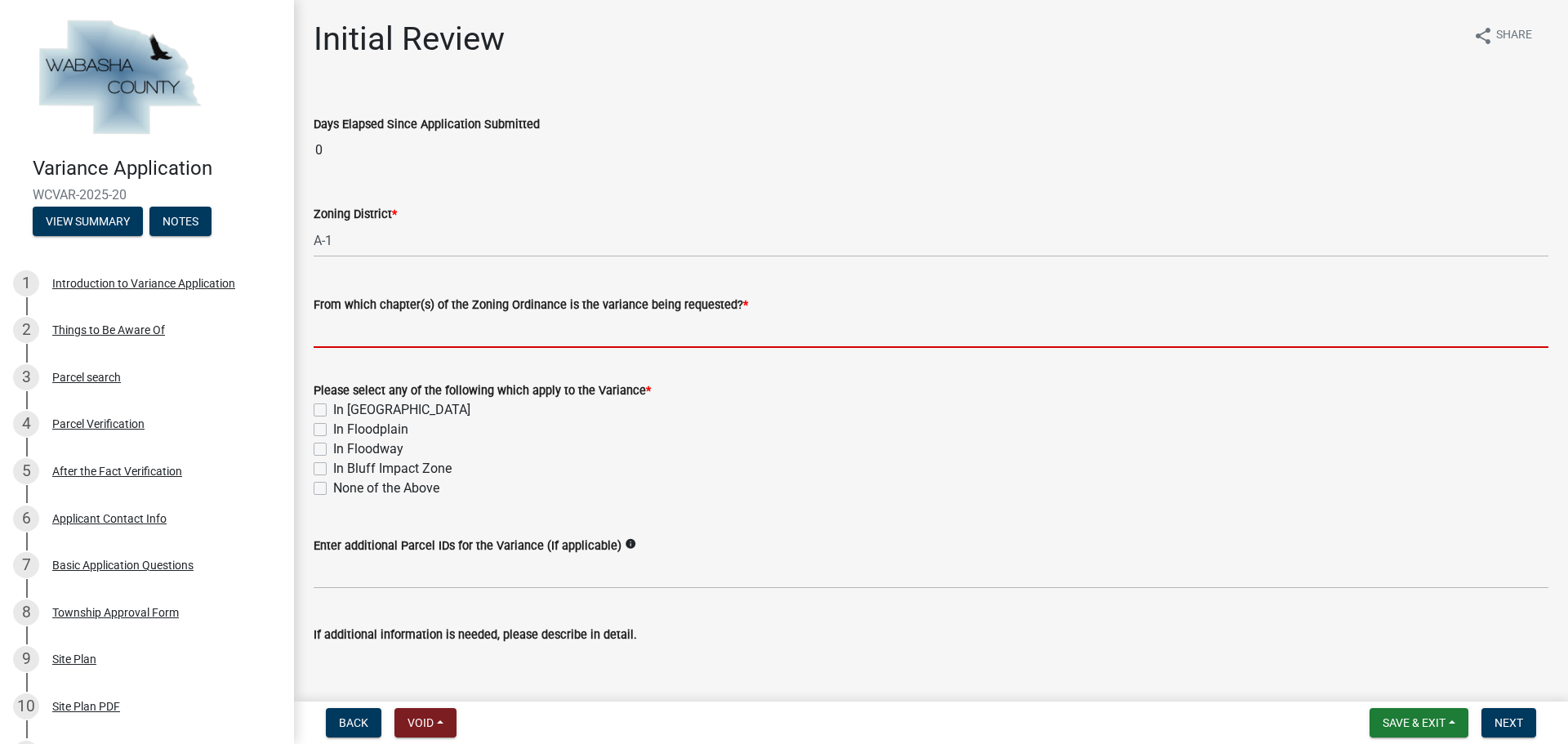
click at [568, 329] on input "From which chapter(s) of the Zoning Ordinance is the variance being requested? *" at bounding box center [931, 331] width 1235 height 33
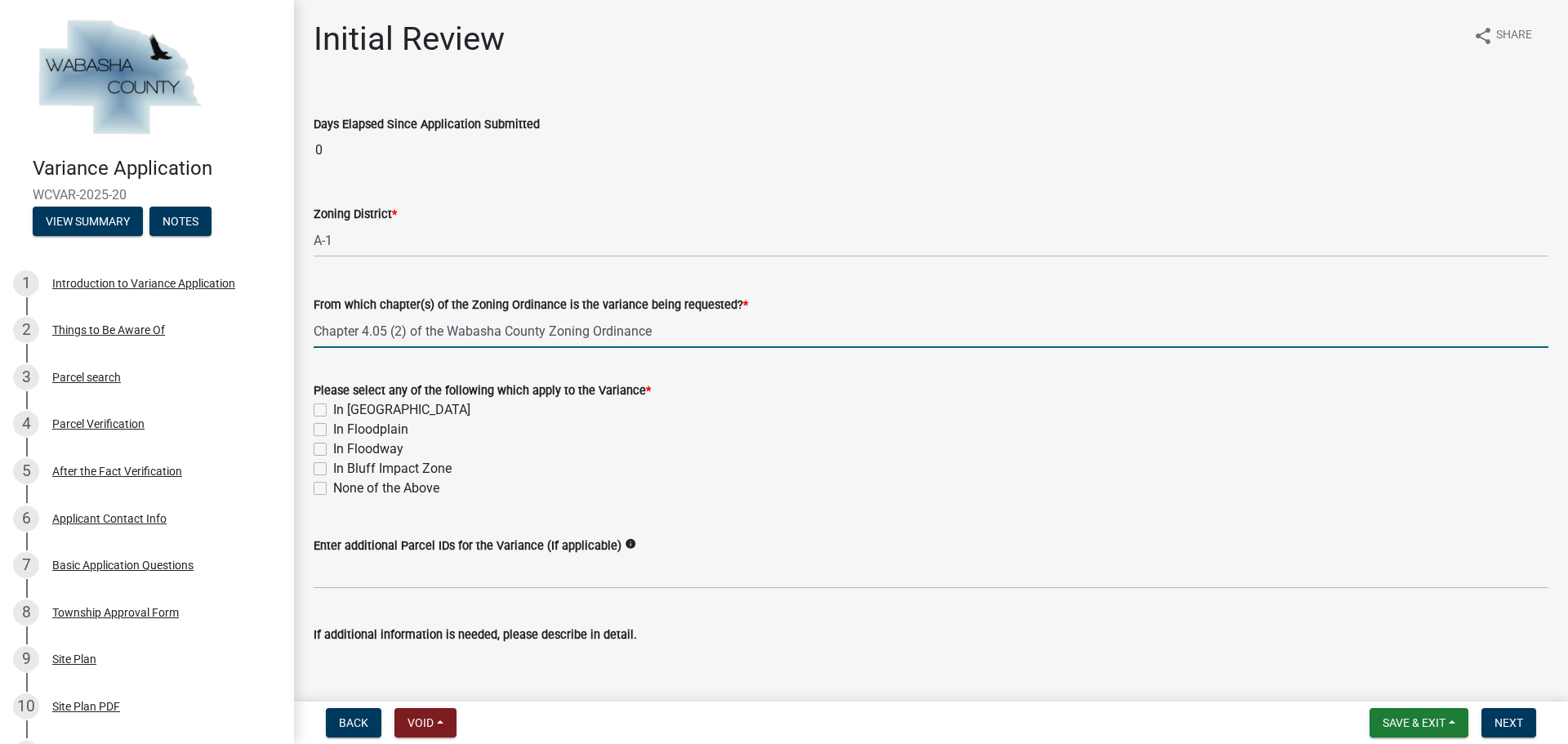
drag, startPoint x: 669, startPoint y: 329, endPoint x: 304, endPoint y: 336, distance: 365.1
click at [304, 336] on div "From which chapter(s) of the Zoning Ordinance is the variance being requested? …" at bounding box center [931, 309] width 1259 height 76
type input "Chapter 4.05 (2) of the Wabasha County Zoning Ordinance"
click at [693, 365] on form "Please select any of the following which apply to the Variance * In Shoreland Z…" at bounding box center [931, 430] width 1235 height 137
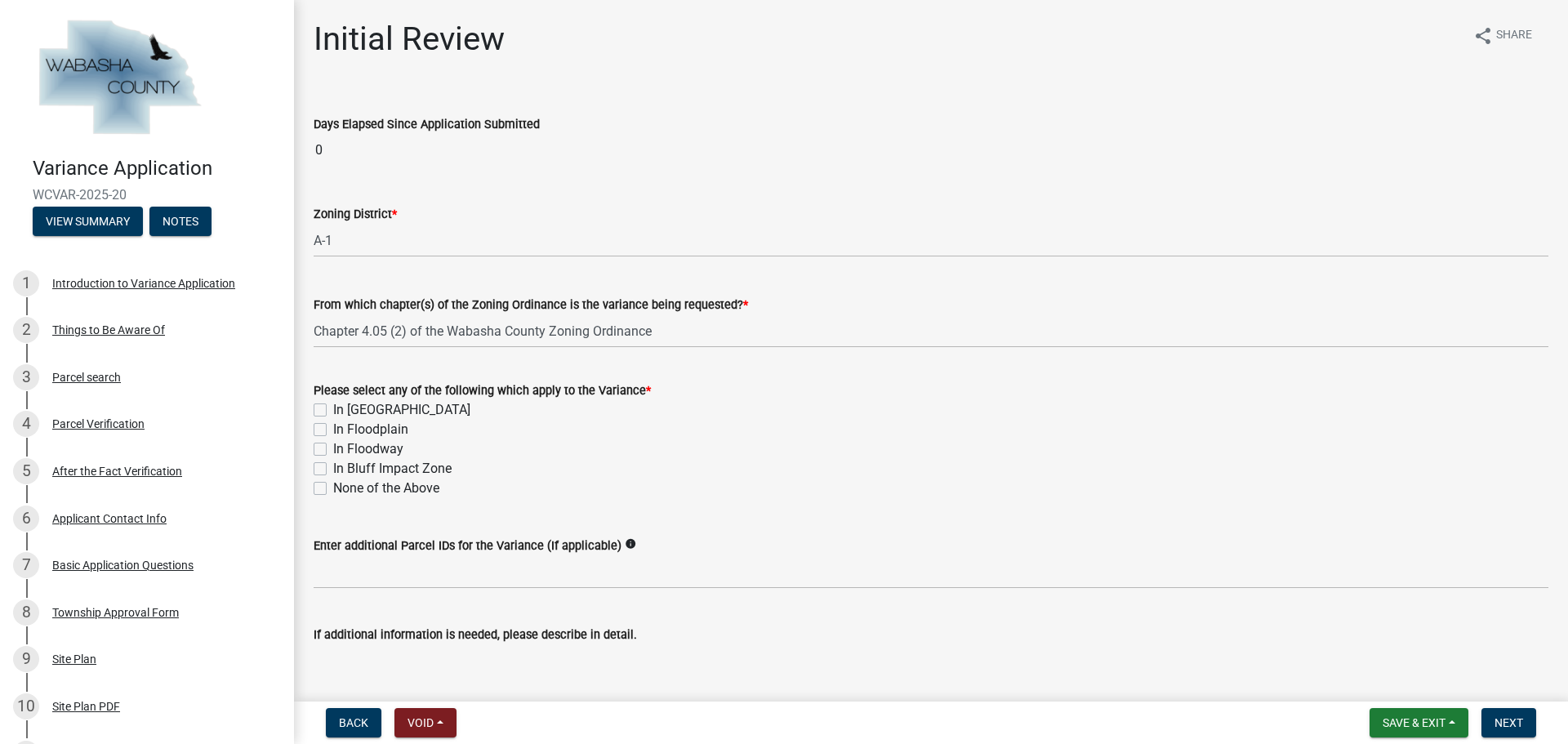
click at [327, 410] on div "In [GEOGRAPHIC_DATA]" at bounding box center [931, 409] width 1235 height 20
click at [333, 410] on label "In [GEOGRAPHIC_DATA]" at bounding box center [401, 409] width 137 height 20
click at [333, 410] on input "In [GEOGRAPHIC_DATA]" at bounding box center [338, 405] width 10 height 10
checkbox input "true"
checkbox input "false"
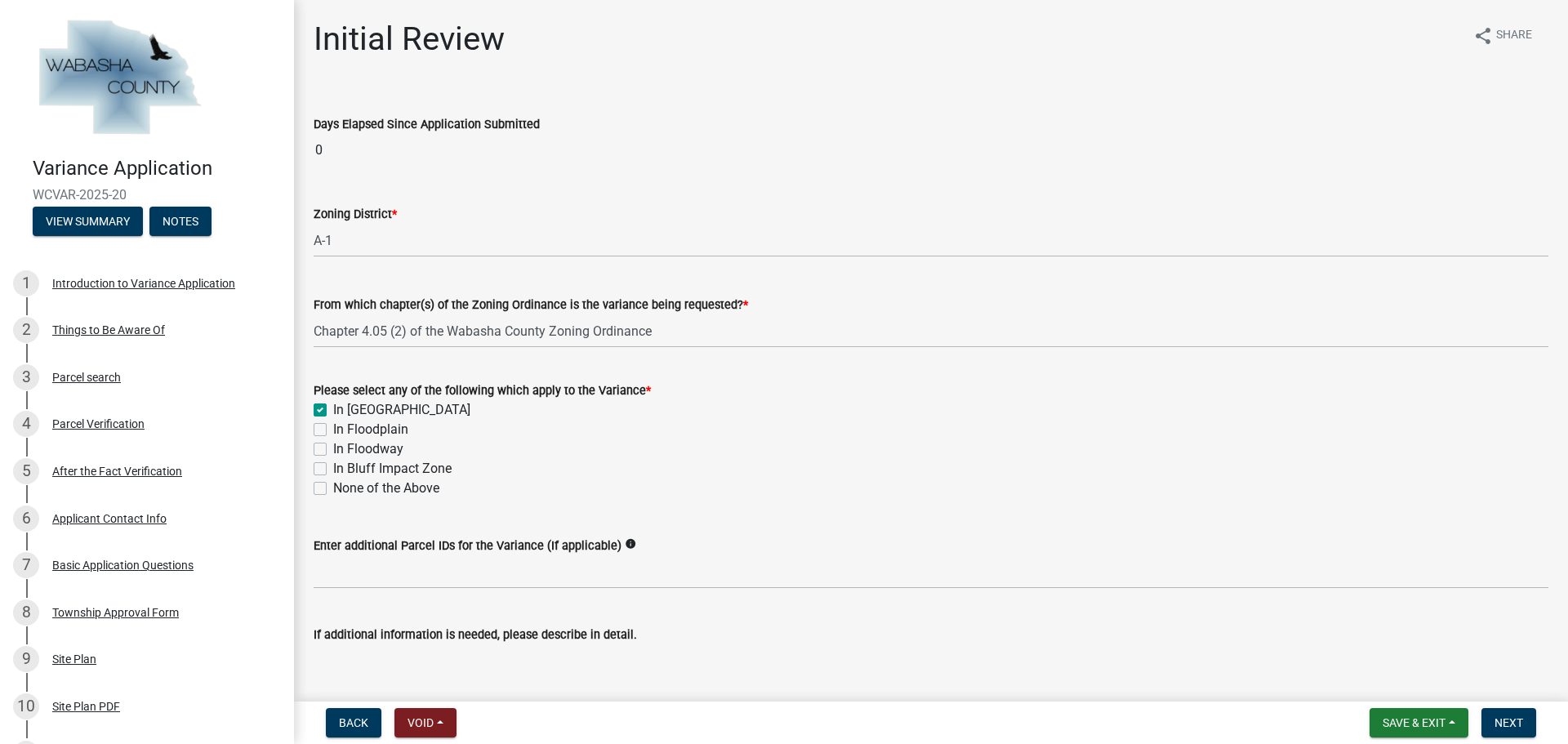
checkbox input "false"
click at [333, 472] on label "In Bluff Impact Zone" at bounding box center [392, 468] width 118 height 20
click at [333, 470] on input "In Bluff Impact Zone" at bounding box center [338, 464] width 10 height 10
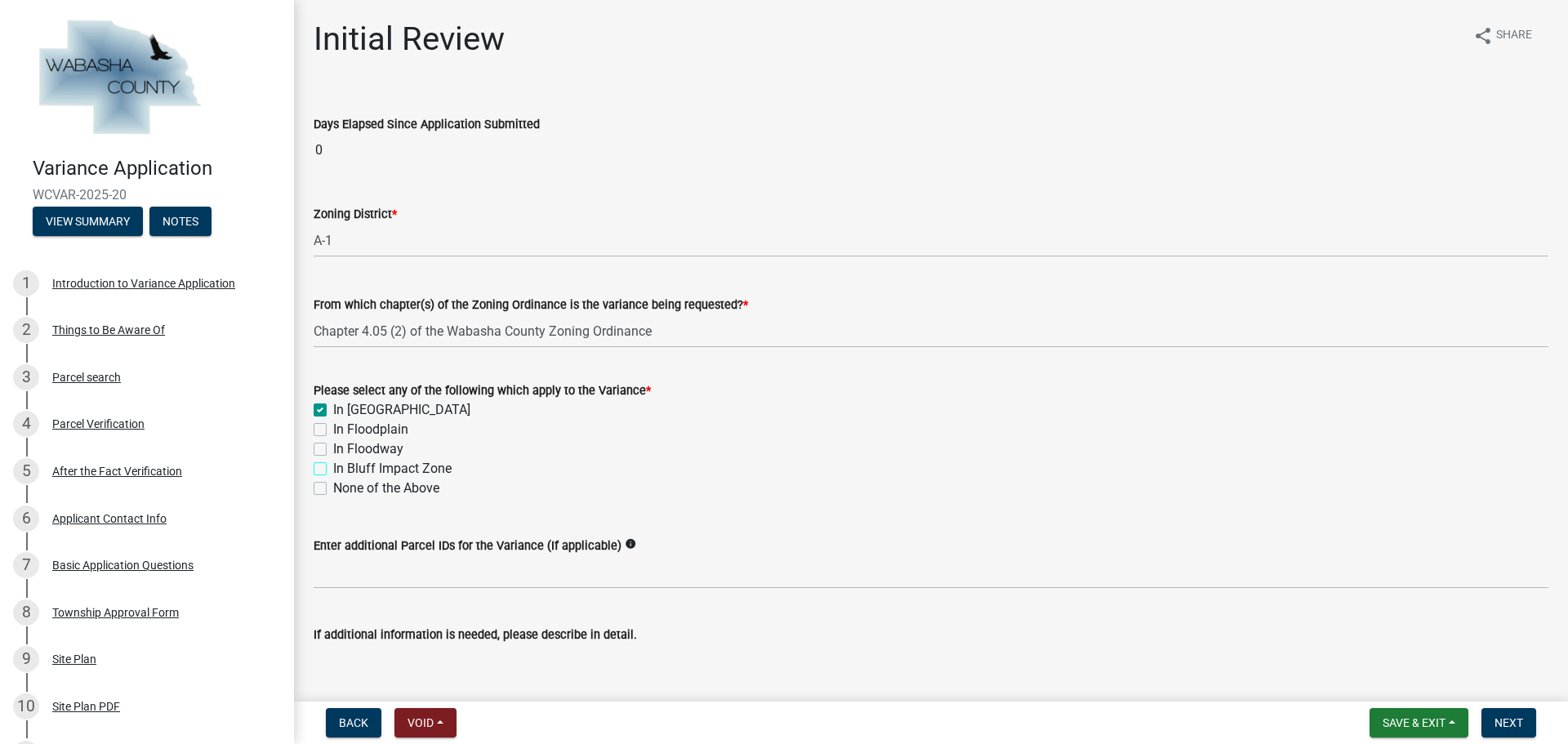
checkbox input "true"
checkbox input "false"
checkbox input "true"
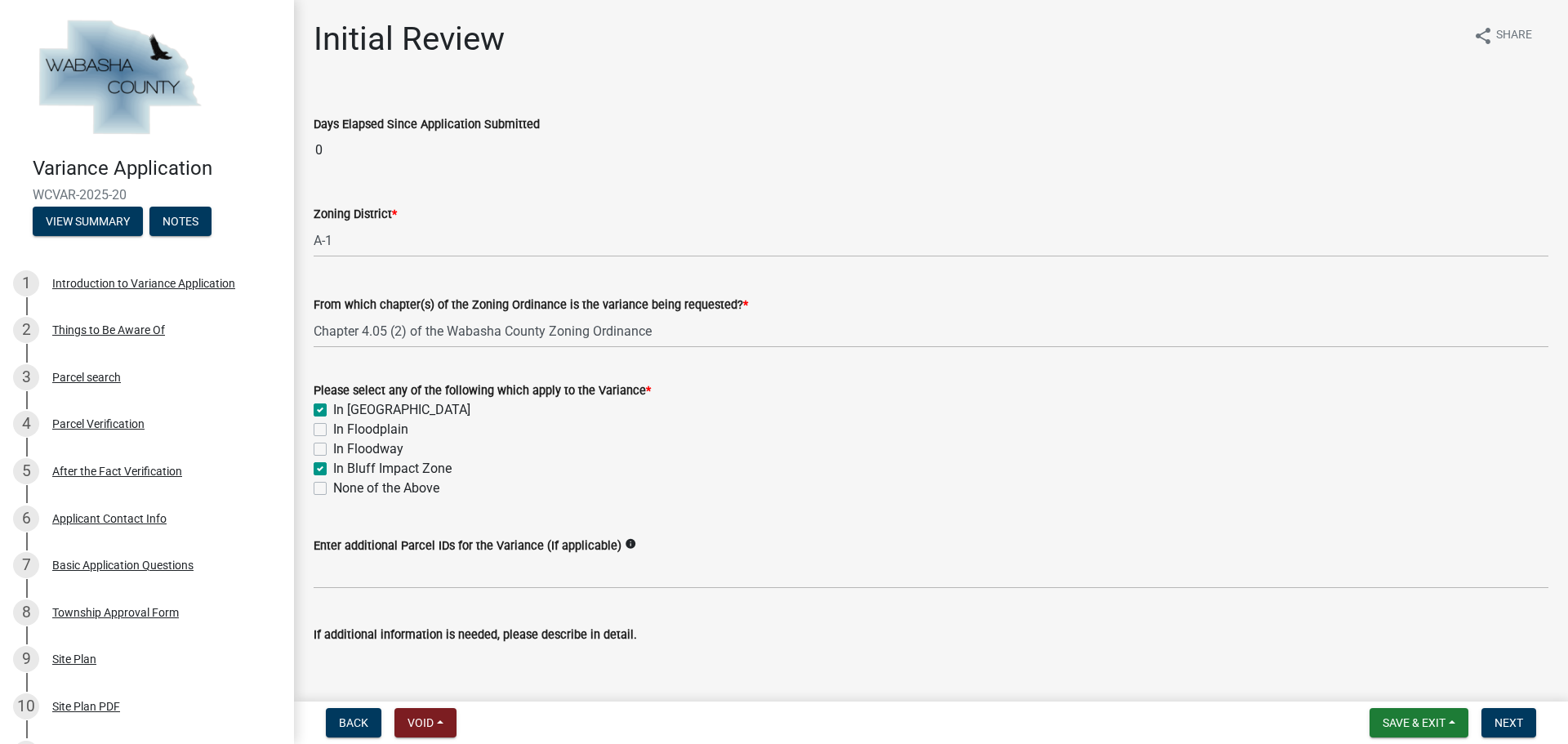
checkbox input "false"
click at [333, 412] on label "In [GEOGRAPHIC_DATA]" at bounding box center [401, 409] width 137 height 20
click at [333, 411] on input "In [GEOGRAPHIC_DATA]" at bounding box center [338, 405] width 10 height 10
checkbox input "false"
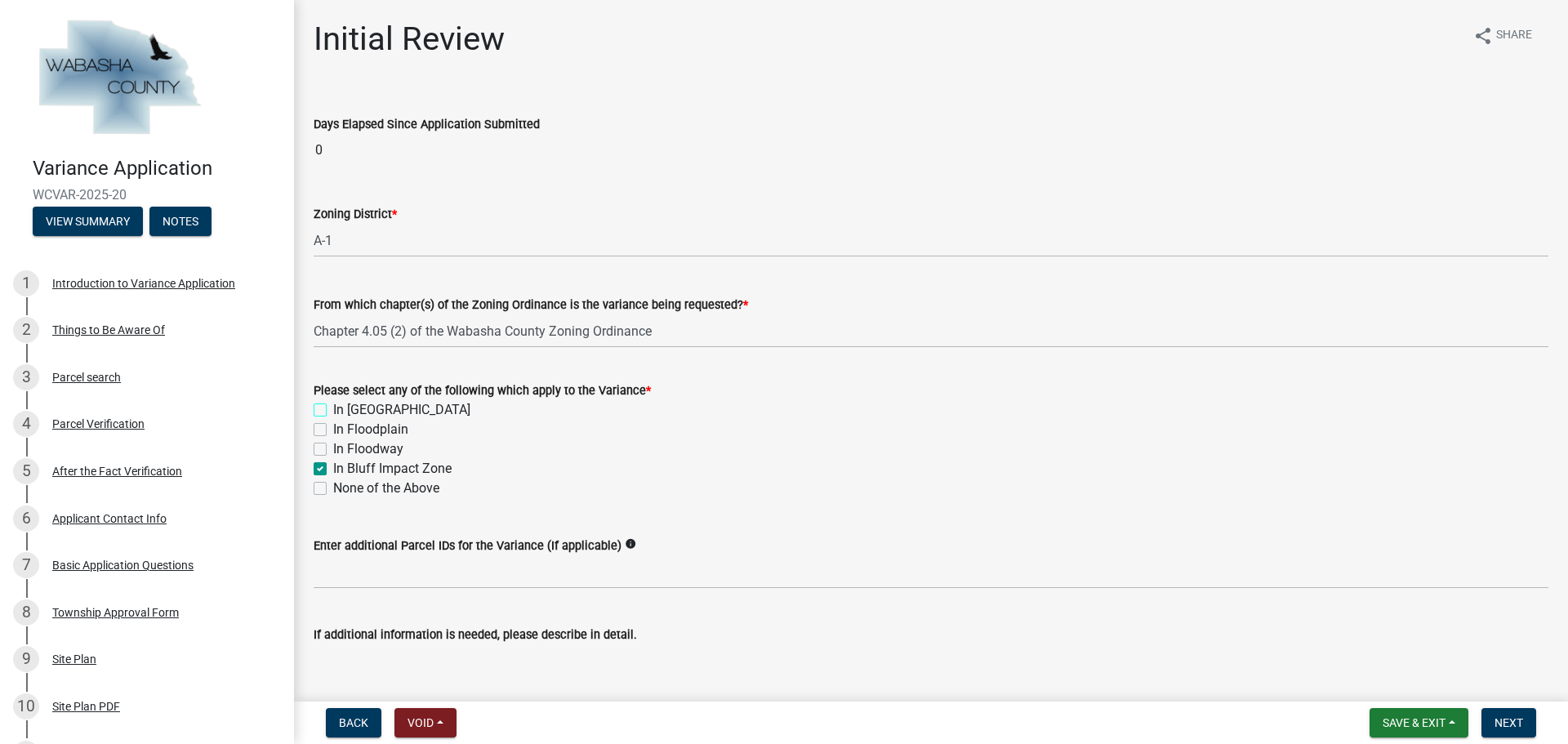
checkbox input "false"
checkbox input "true"
checkbox input "false"
click at [333, 472] on label "In Bluff Impact Zone" at bounding box center [392, 468] width 118 height 20
click at [333, 470] on input "In Bluff Impact Zone" at bounding box center [338, 464] width 10 height 10
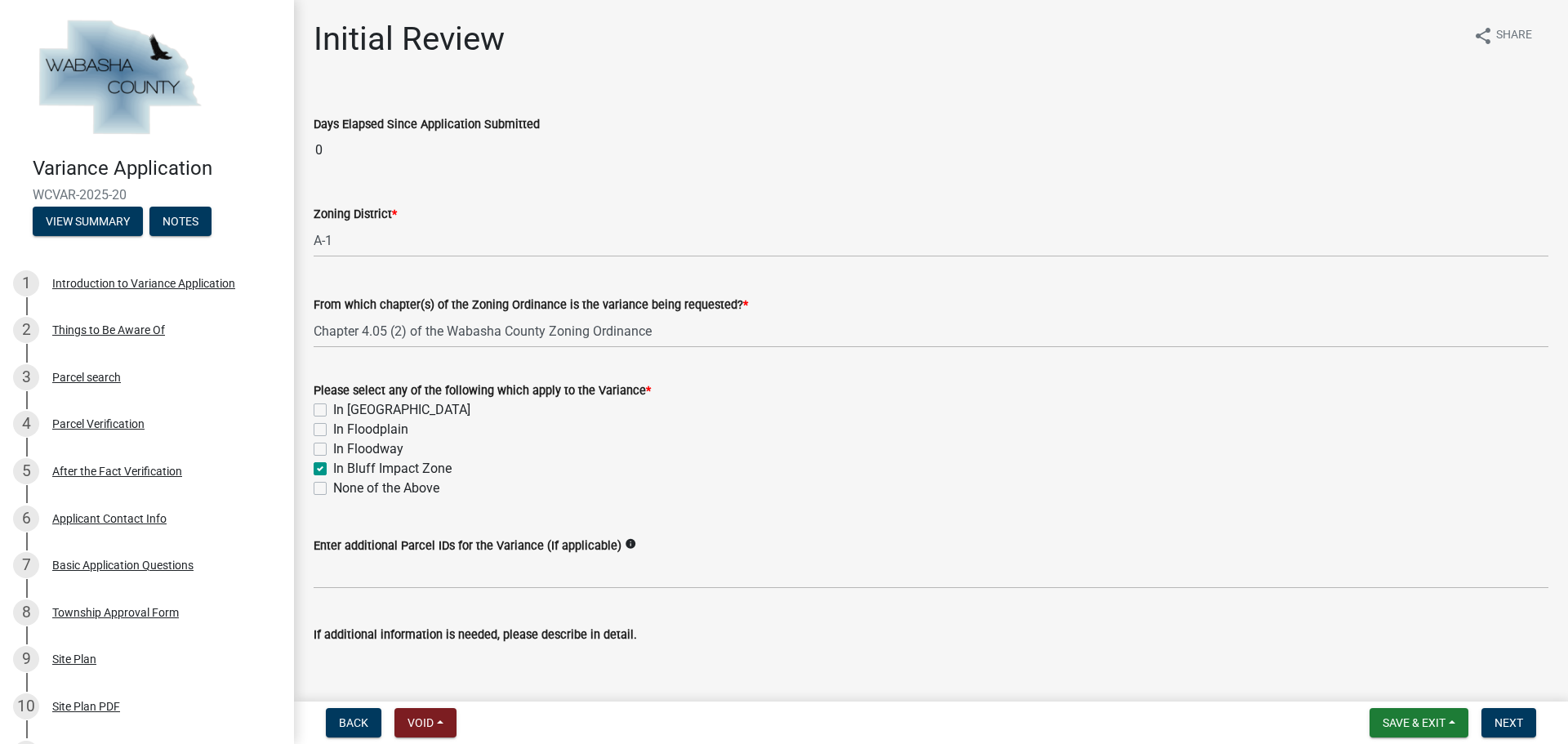
checkbox input "false"
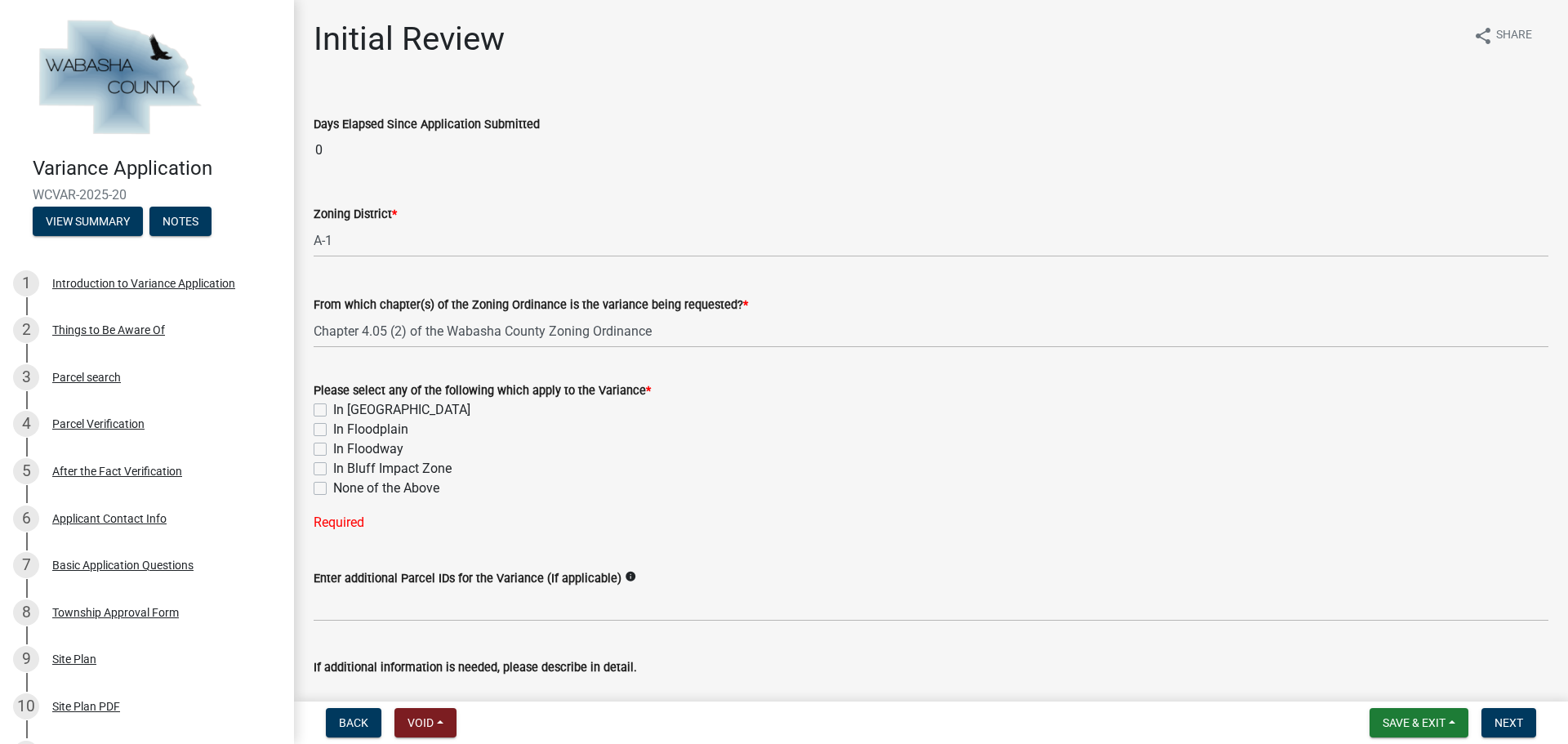
click at [333, 490] on label "None of the Above" at bounding box center [386, 487] width 107 height 20
click at [333, 489] on input "None of the Above" at bounding box center [338, 483] width 10 height 10
checkbox input "true"
checkbox input "false"
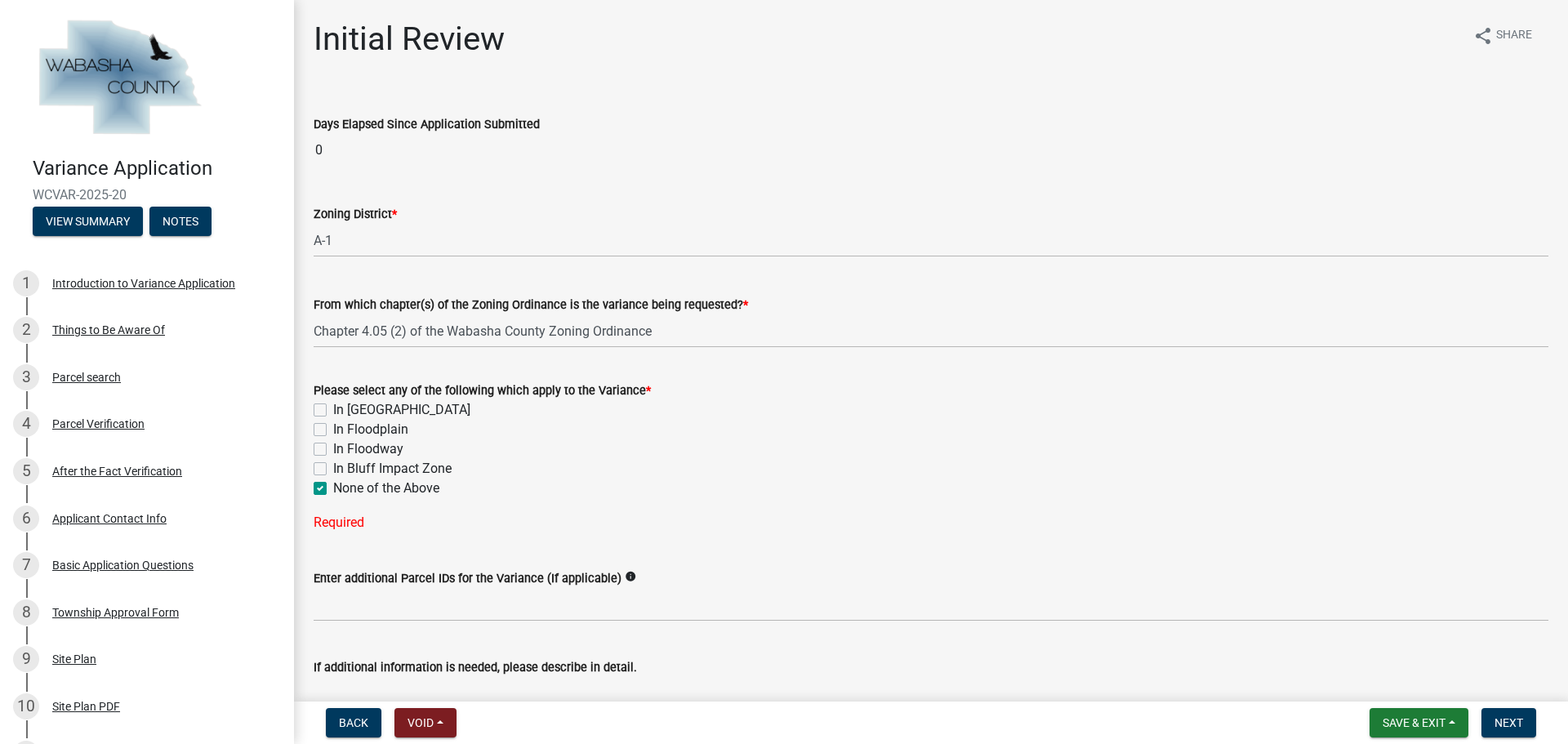
checkbox input "false"
checkbox input "true"
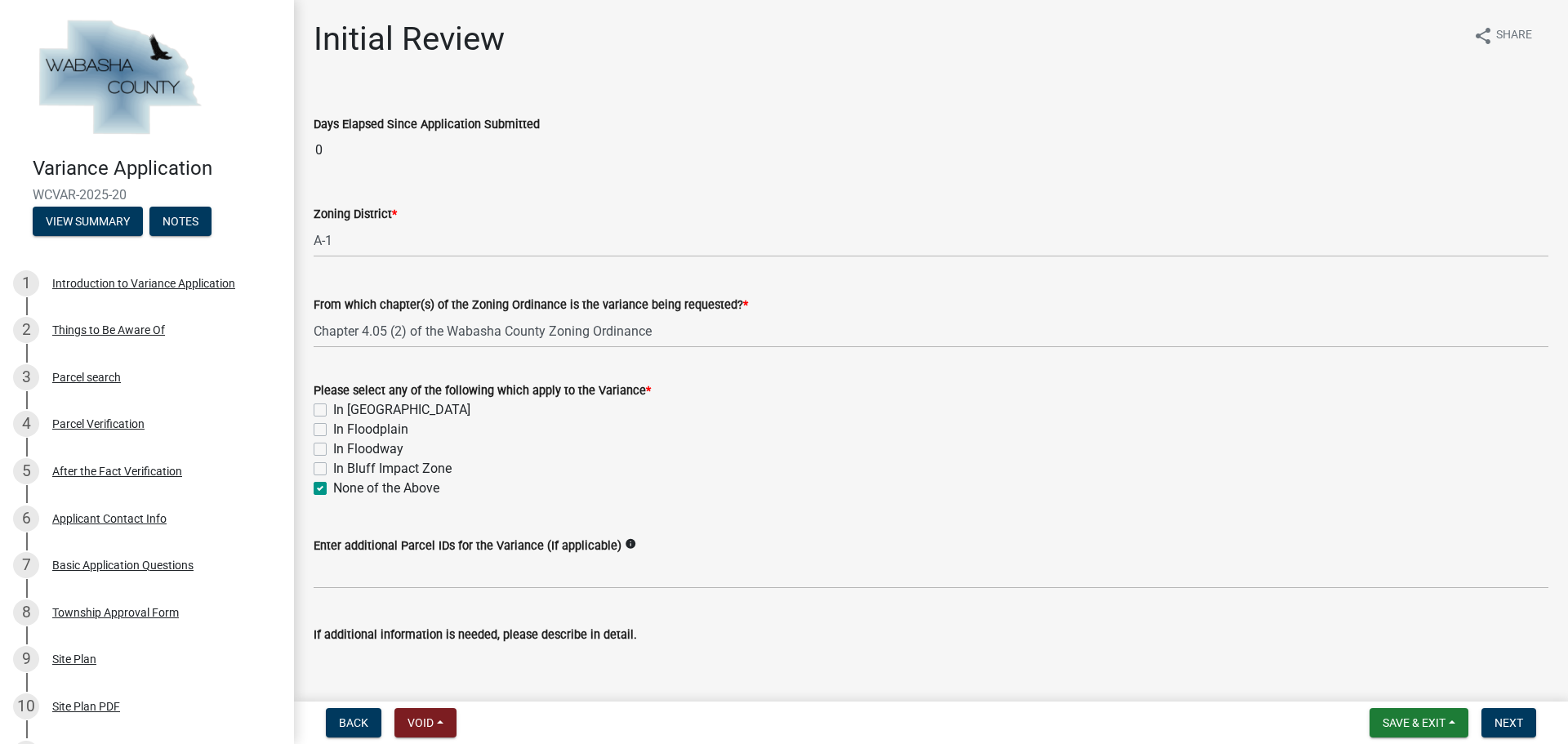
click at [333, 410] on label "In [GEOGRAPHIC_DATA]" at bounding box center [401, 409] width 137 height 20
click at [333, 410] on input "In [GEOGRAPHIC_DATA]" at bounding box center [338, 405] width 10 height 10
checkbox input "true"
checkbox input "false"
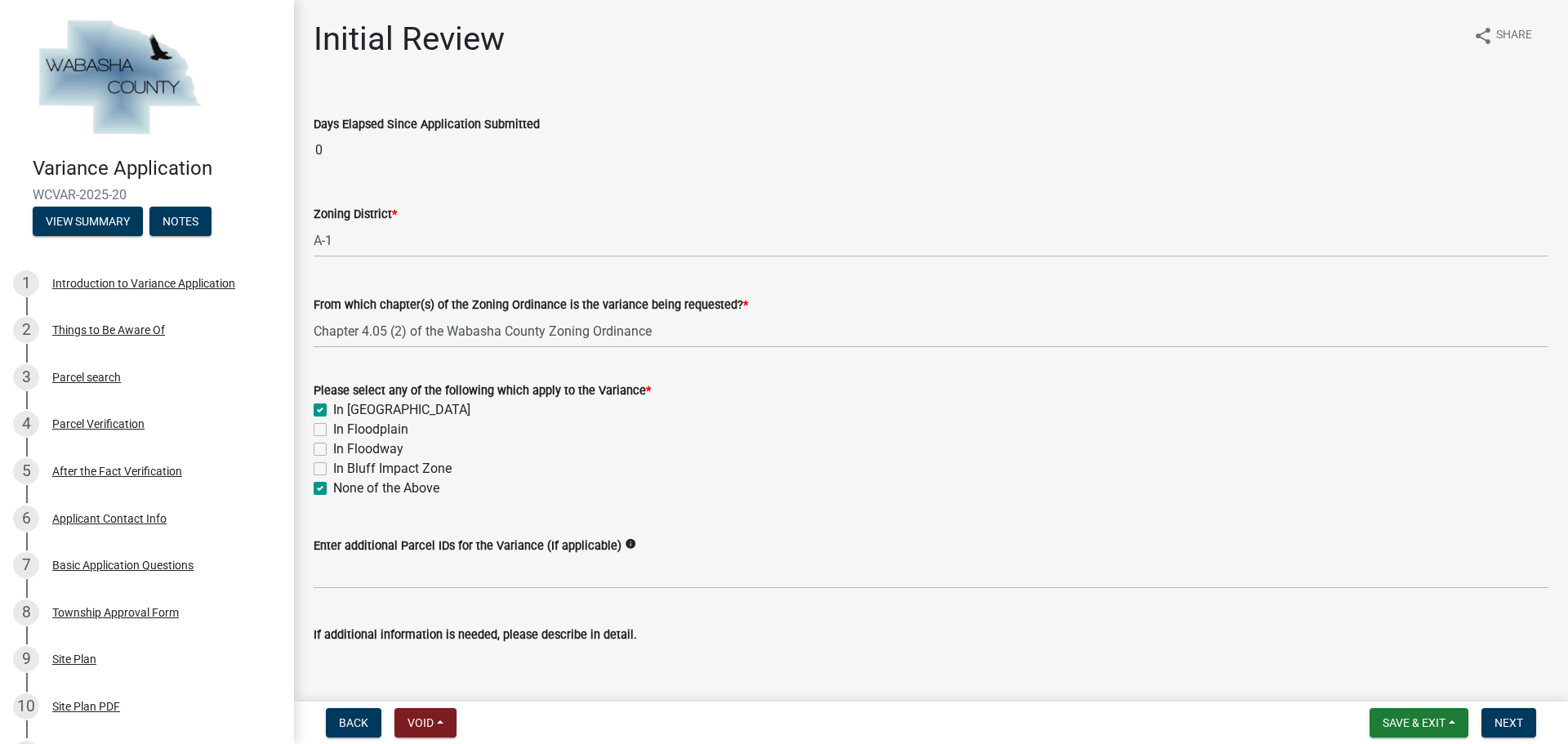
checkbox input "false"
checkbox input "true"
click at [333, 466] on label "In Bluff Impact Zone" at bounding box center [392, 468] width 118 height 20
click at [333, 466] on input "In Bluff Impact Zone" at bounding box center [338, 464] width 10 height 10
checkbox input "true"
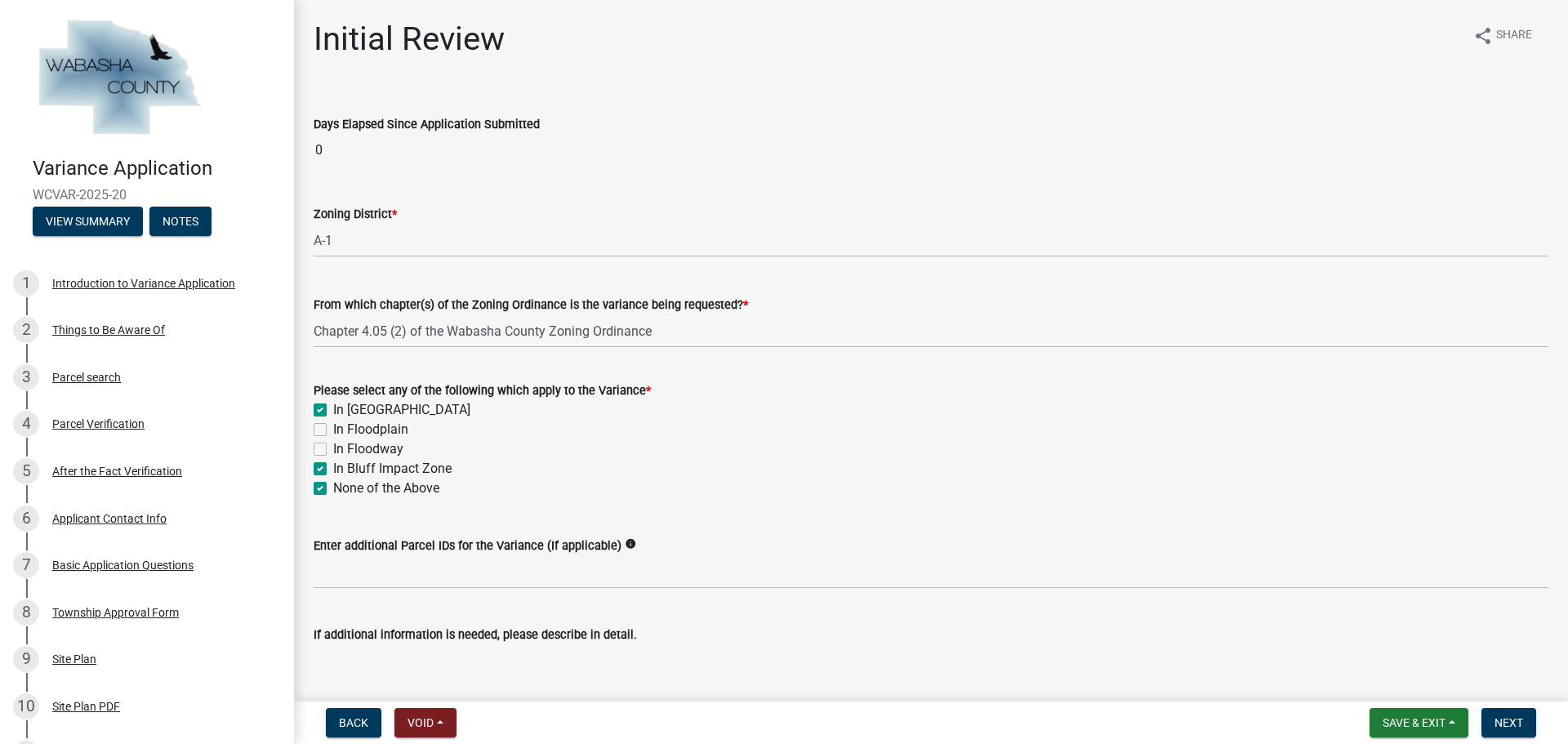
checkbox input "true"
checkbox input "false"
checkbox input "true"
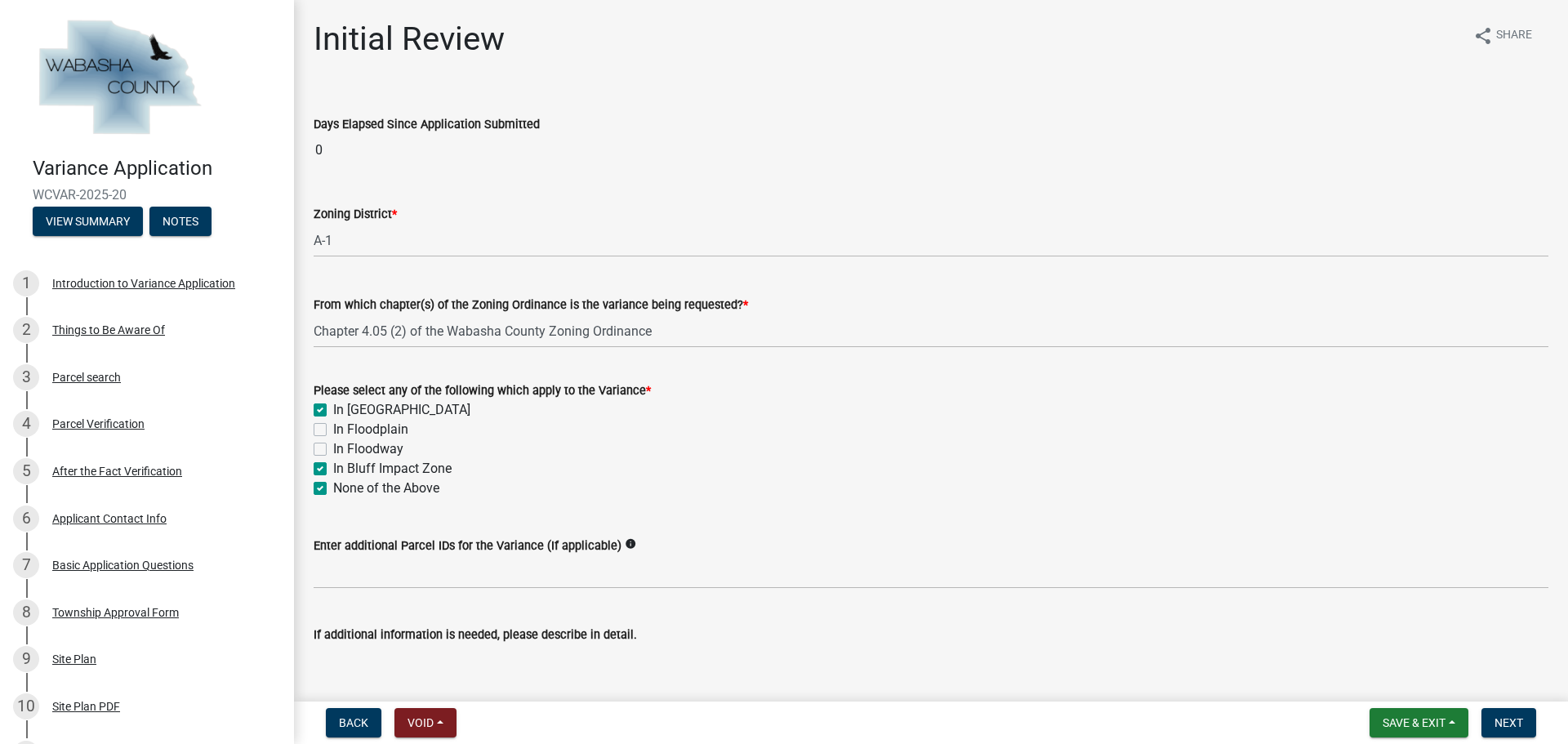
click at [333, 435] on label "In Floodplain" at bounding box center [371, 429] width 75 height 20
click at [333, 430] on input "In Floodplain" at bounding box center [338, 424] width 10 height 10
checkbox input "true"
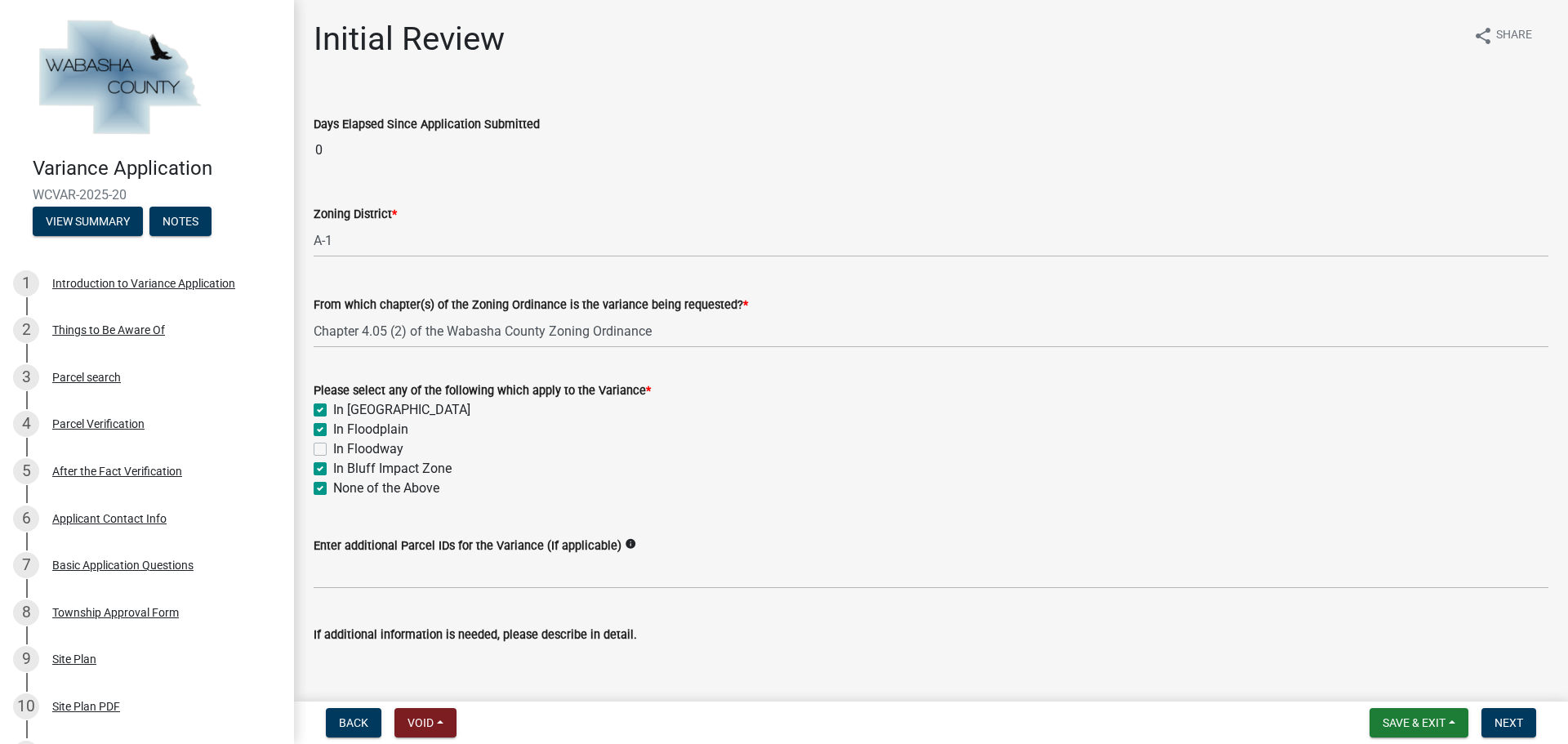
checkbox input "false"
checkbox input "true"
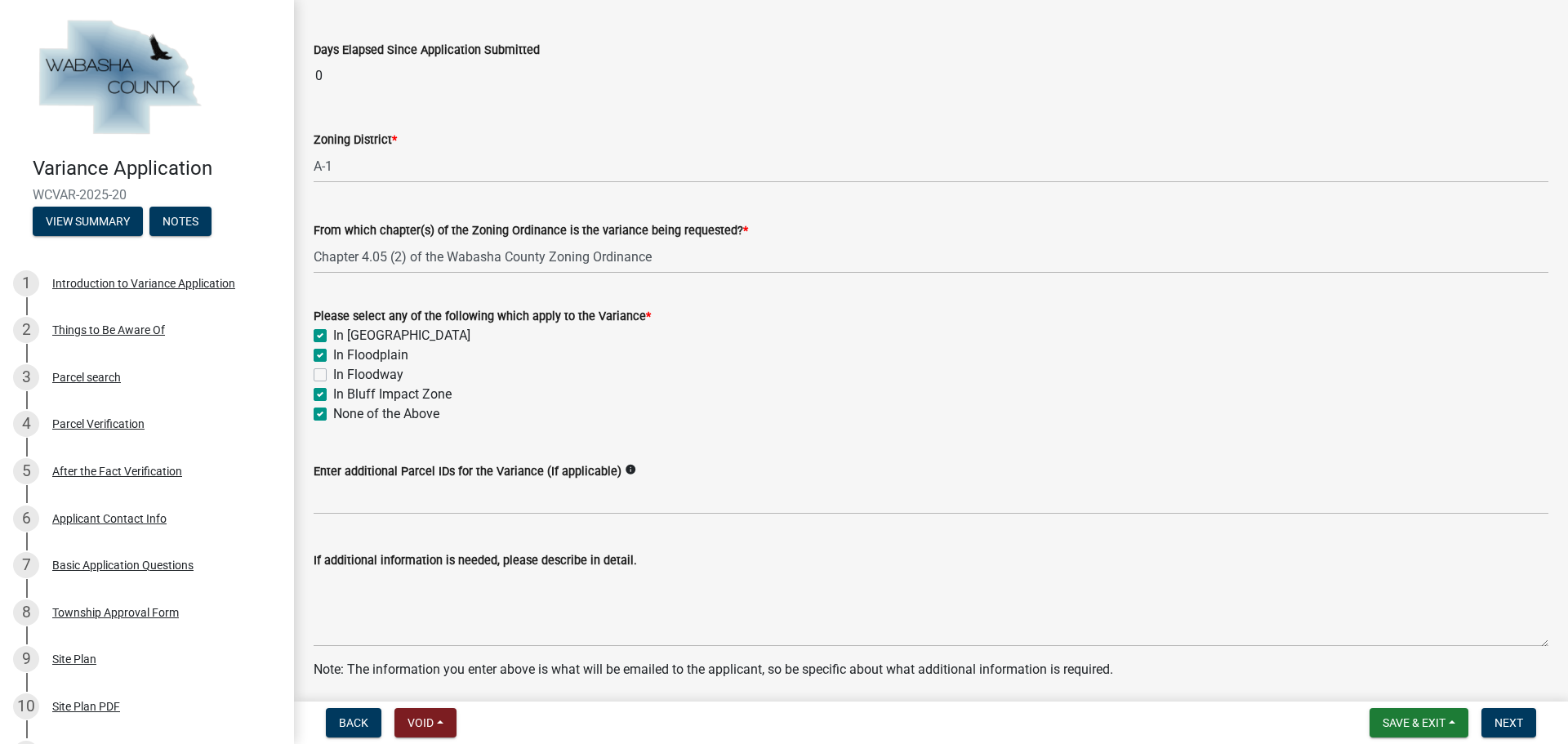
scroll to position [245, 0]
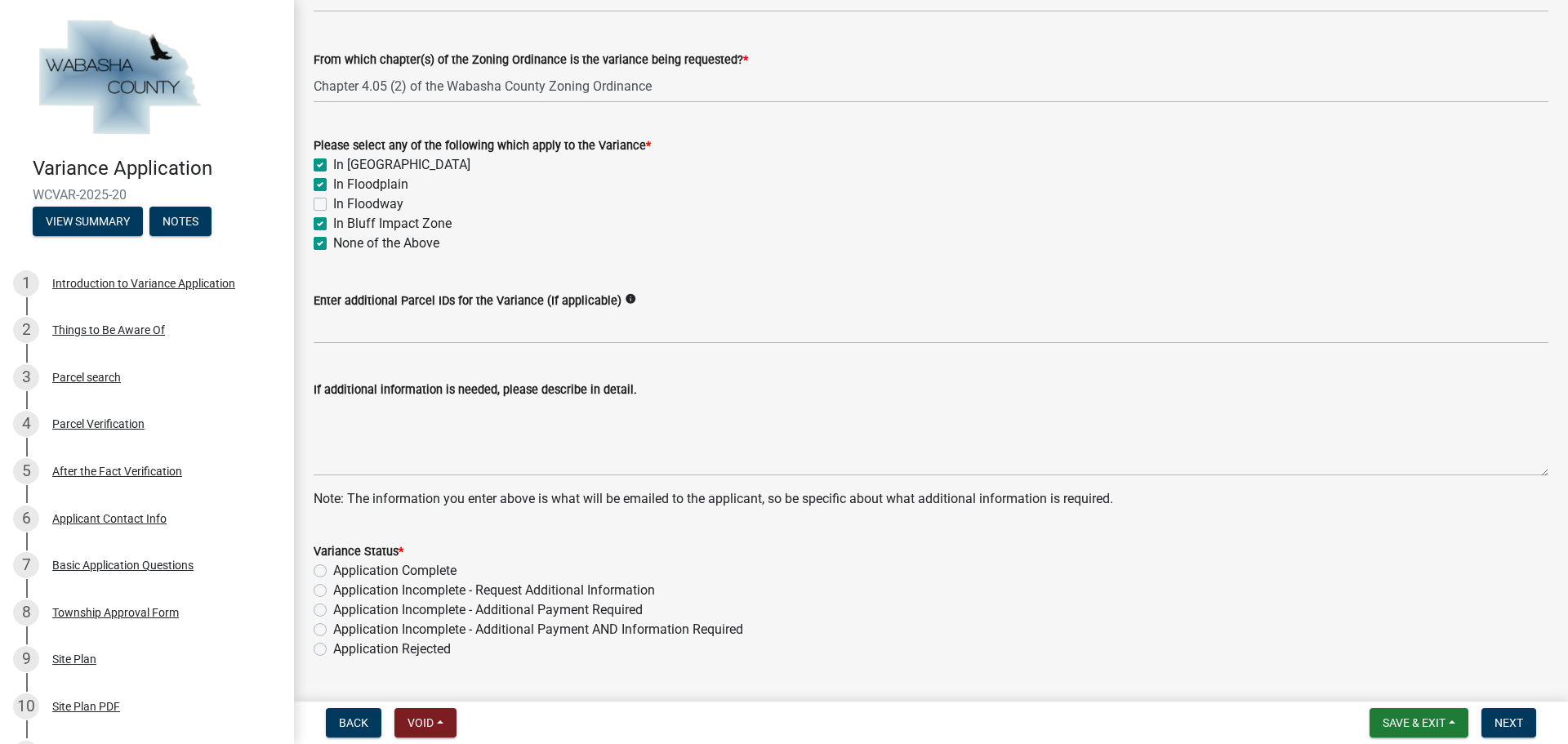
click at [333, 246] on label "None of the Above" at bounding box center [386, 243] width 107 height 20
click at [333, 244] on input "None of the Above" at bounding box center [338, 239] width 10 height 10
checkbox input "false"
checkbox input "true"
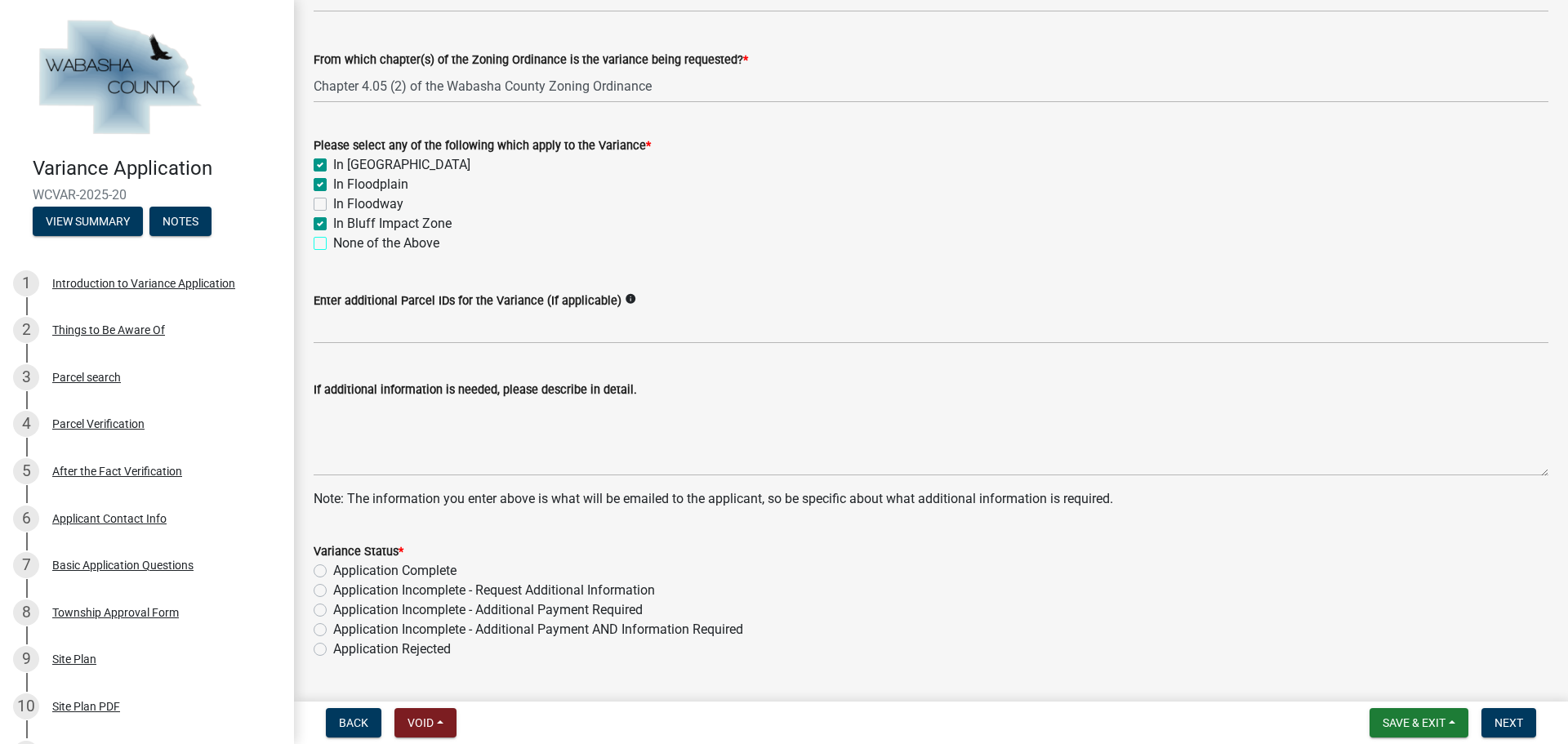
checkbox input "false"
checkbox input "true"
checkbox input "false"
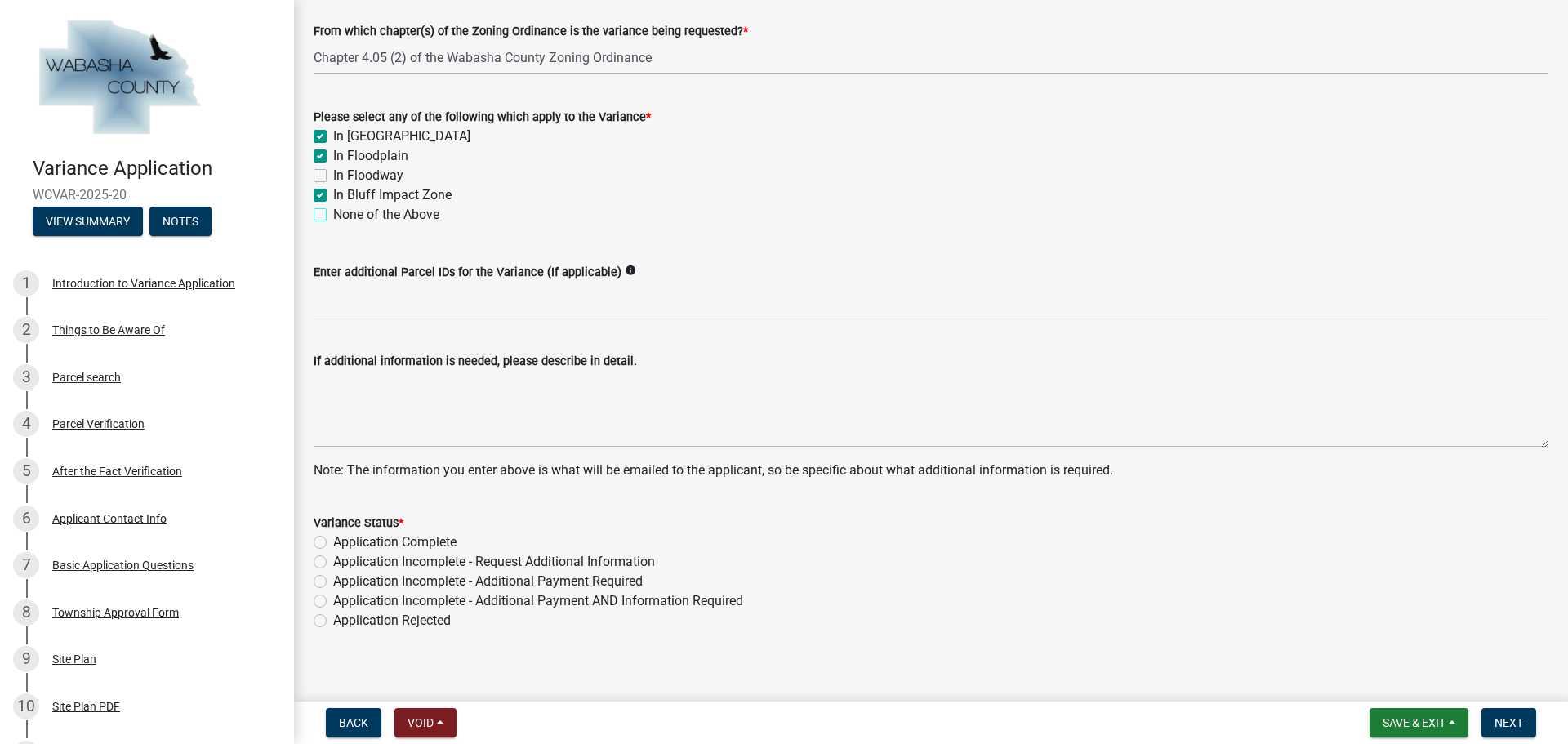
scroll to position [287, 0]
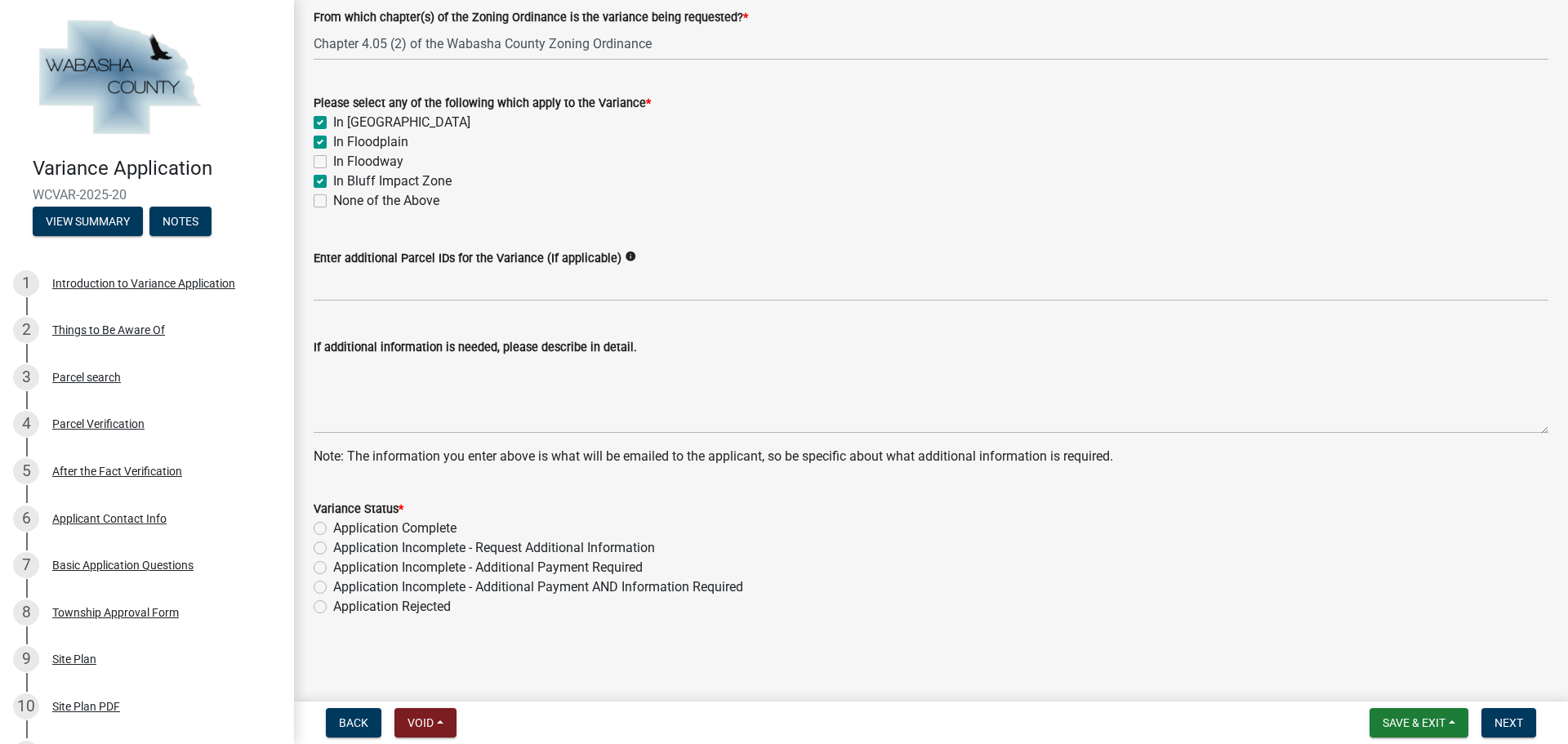
click at [333, 529] on label "Application Complete" at bounding box center [395, 528] width 124 height 20
click at [333, 529] on input "Application Complete" at bounding box center [338, 523] width 10 height 10
radio input "true"
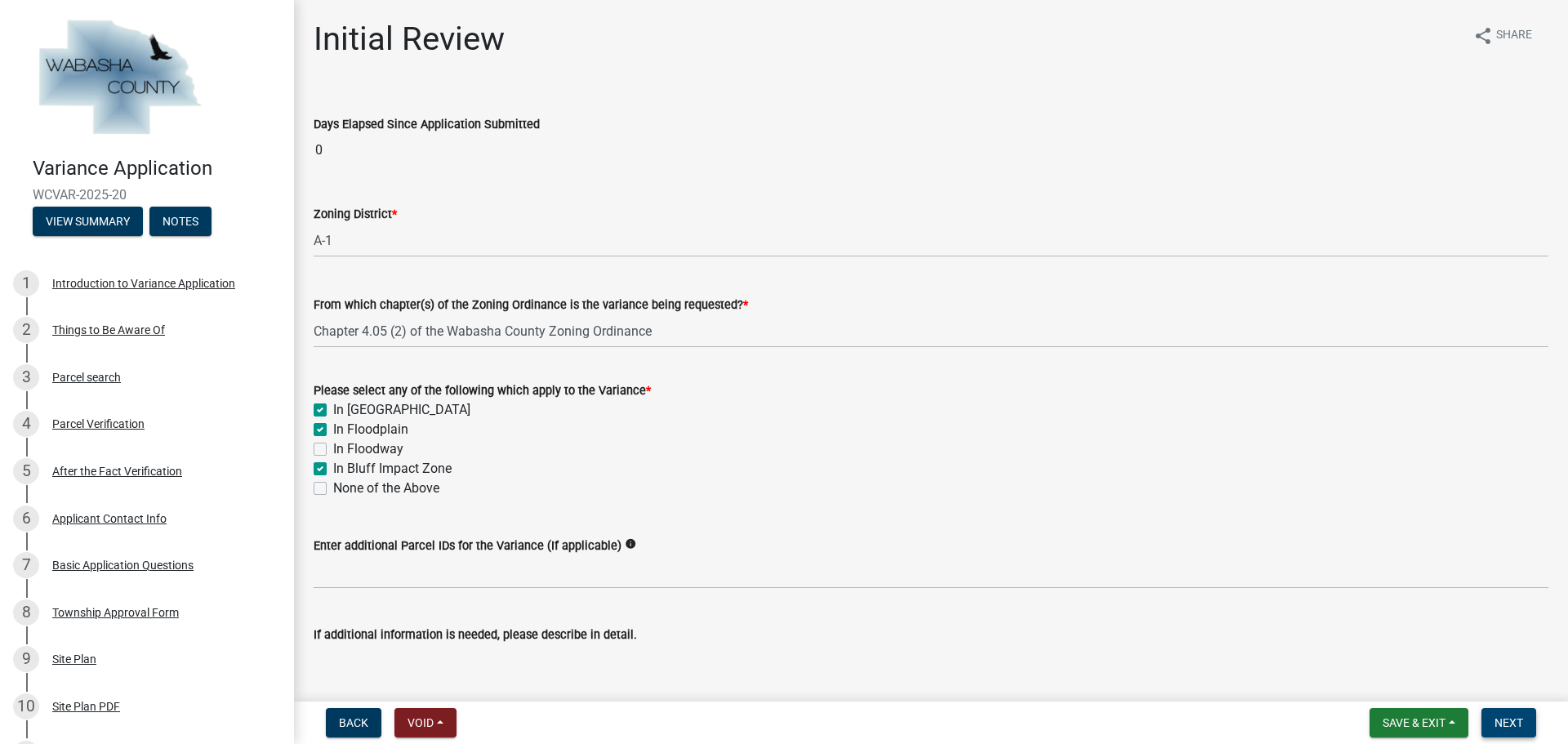
click at [1506, 718] on span "Next" at bounding box center [1508, 722] width 29 height 13
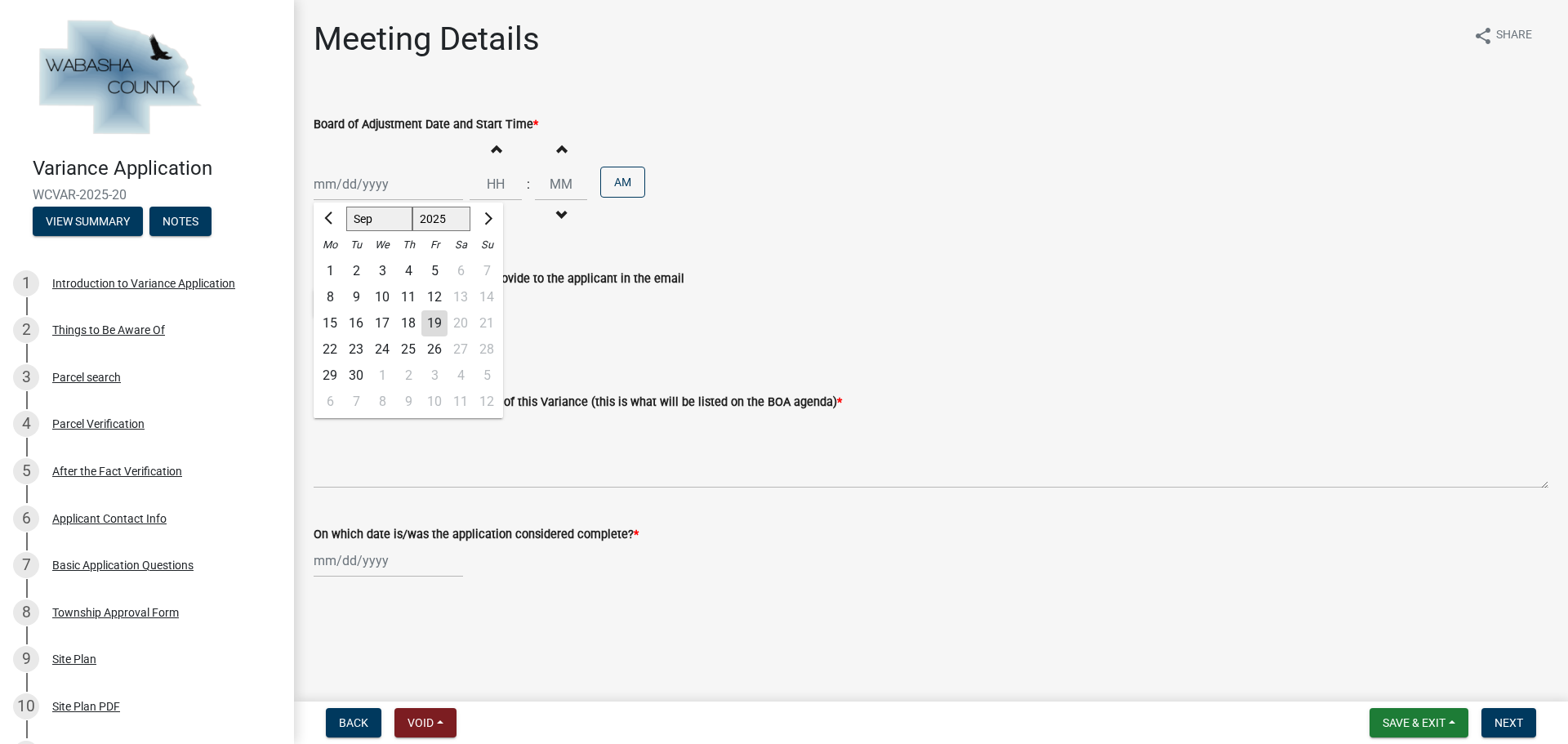
click at [403, 179] on div "Jun [DATE] Aug Sep Oct Nov [DATE] 2026 Mo Tu We Th Fr Sa Su 1 2 3 4 5 6 7 8 9 1…" at bounding box center [388, 183] width 149 height 33
click at [487, 226] on button "Next month" at bounding box center [487, 218] width 20 height 26
select select "10"
click at [357, 320] on div "14" at bounding box center [355, 323] width 26 height 26
type input "[DATE]"
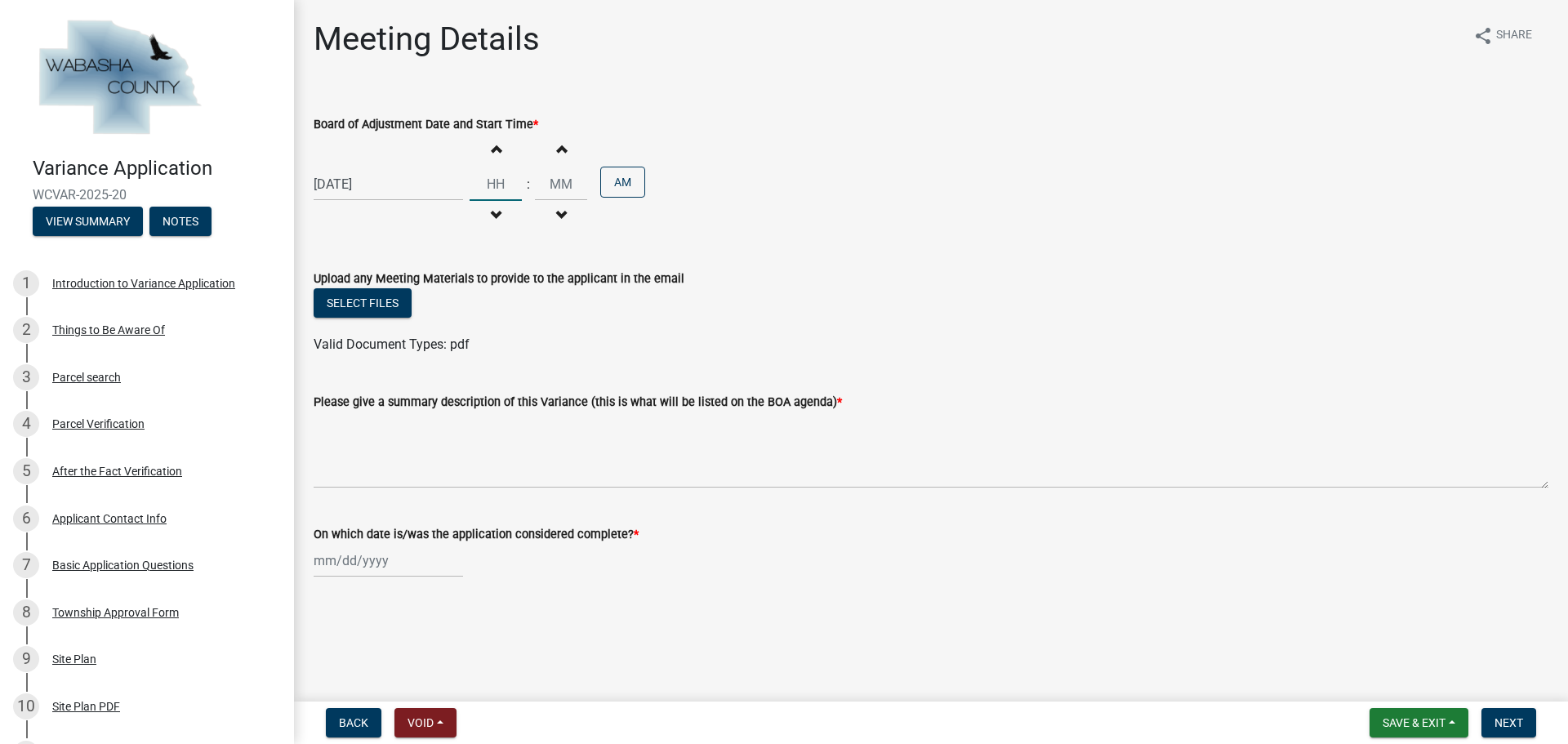
click at [494, 190] on input "Hours" at bounding box center [495, 183] width 52 height 33
type input "07"
type input "00"
click at [556, 180] on input "00" at bounding box center [561, 183] width 52 height 33
click at [628, 187] on button "AM" at bounding box center [622, 182] width 45 height 31
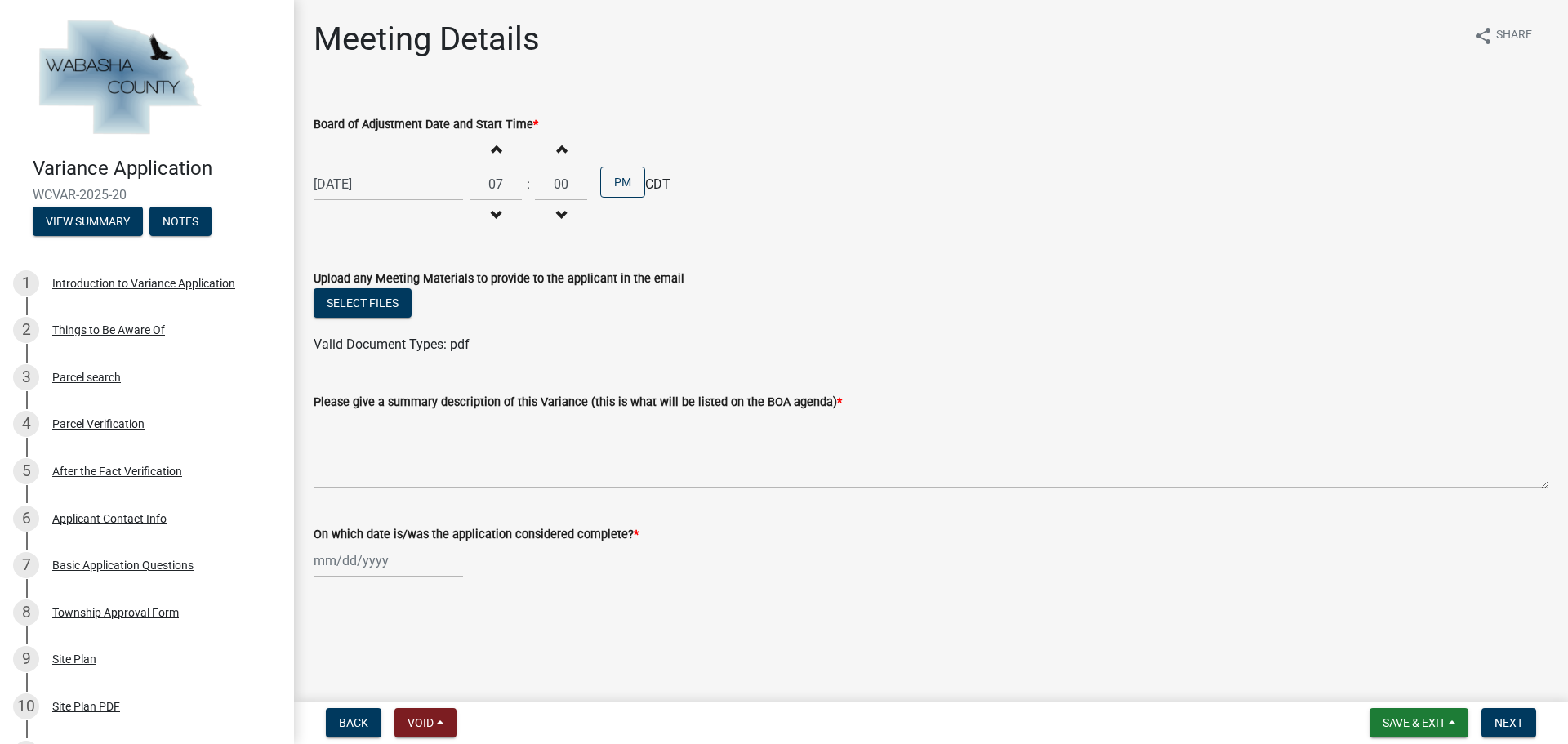
click at [360, 242] on wm-data-entity-input "Board of Adjustment Date and Start Time * [DATE] Increment hours 07 Decrement h…" at bounding box center [931, 170] width 1235 height 158
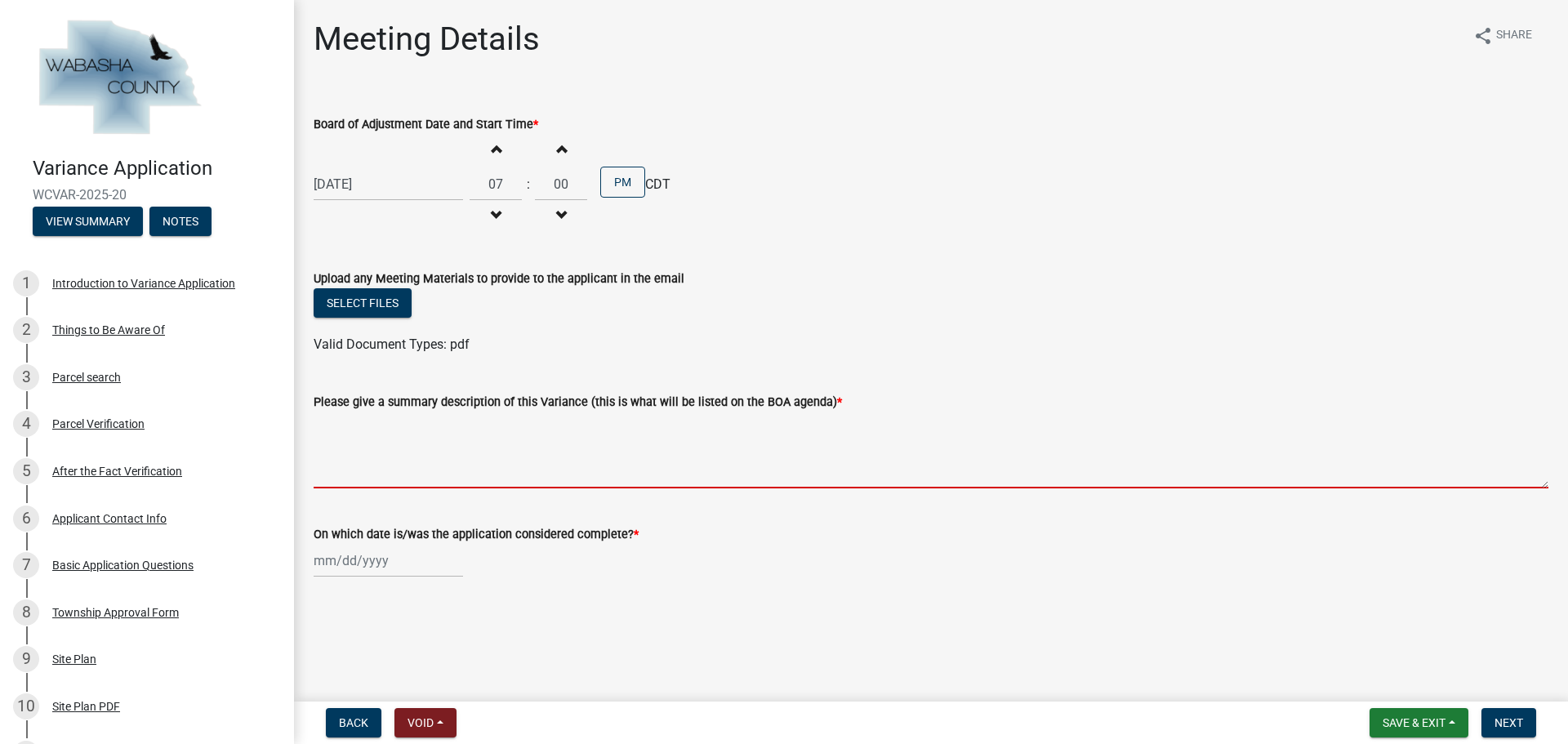
click at [406, 443] on textarea "Please give a summary description of this Variance (this is what will be listed…" at bounding box center [931, 450] width 1235 height 77
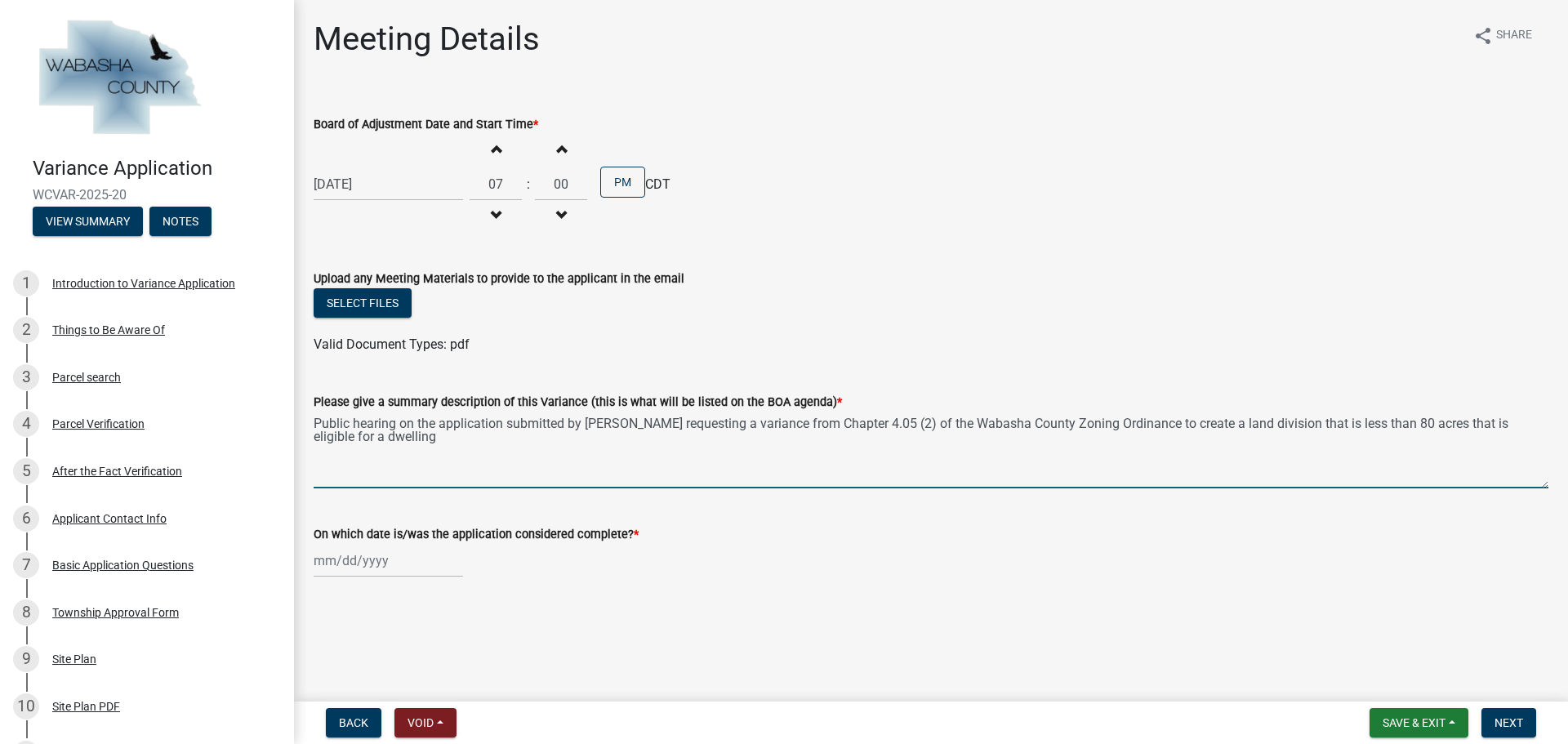
click at [1444, 423] on textarea "Public hearing on the application submitted by [PERSON_NAME] requesting a varia…" at bounding box center [931, 450] width 1235 height 77
click at [595, 440] on textarea "Public hearing on the application submitted by [PERSON_NAME] requesting a varia…" at bounding box center [931, 450] width 1235 height 77
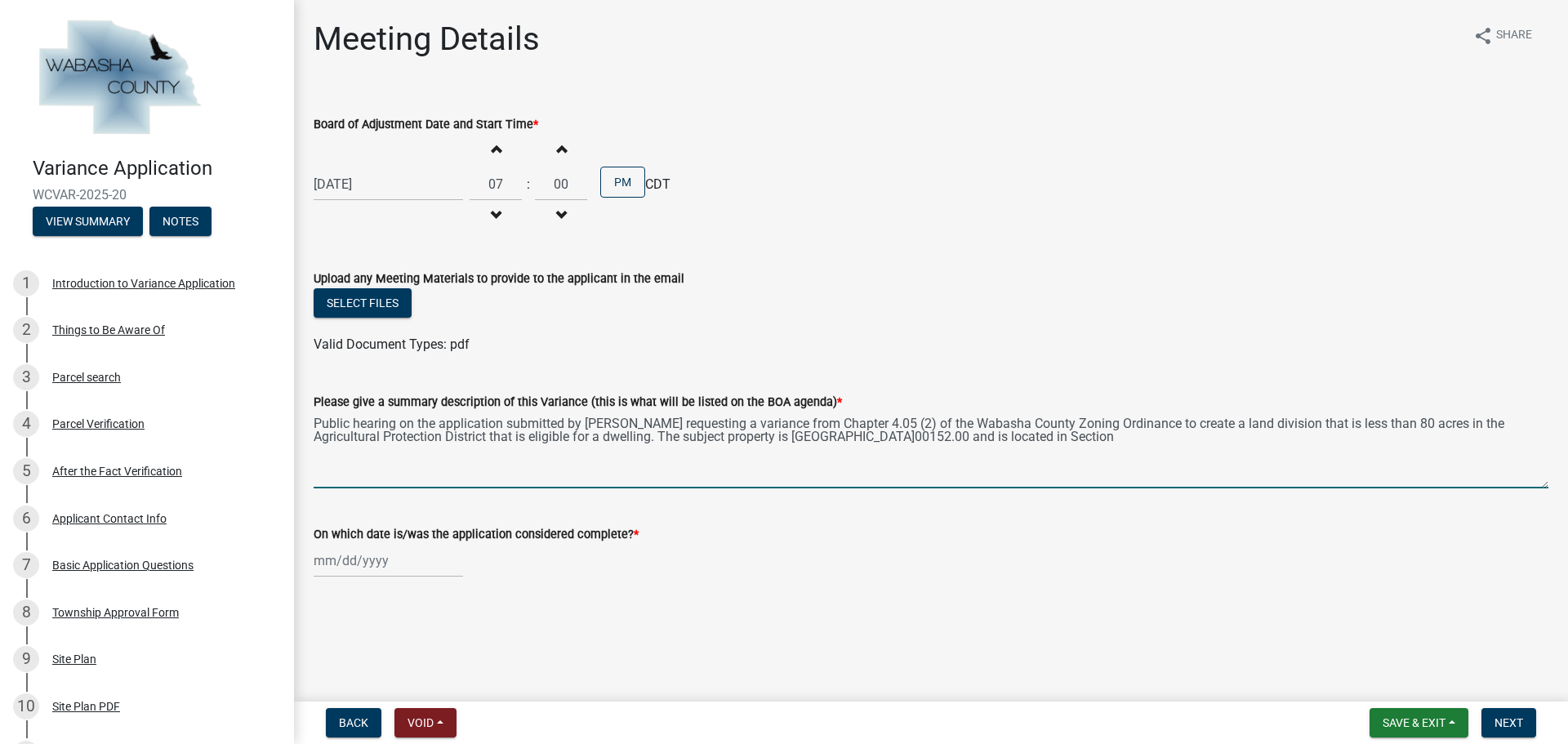
click at [1098, 439] on textarea "Public hearing on the application submitted by [PERSON_NAME] requesting a varia…" at bounding box center [931, 450] width 1235 height 77
click at [427, 452] on textarea "Public hearing on the application submitted by [PERSON_NAME] requesting a varia…" at bounding box center [931, 450] width 1235 height 77
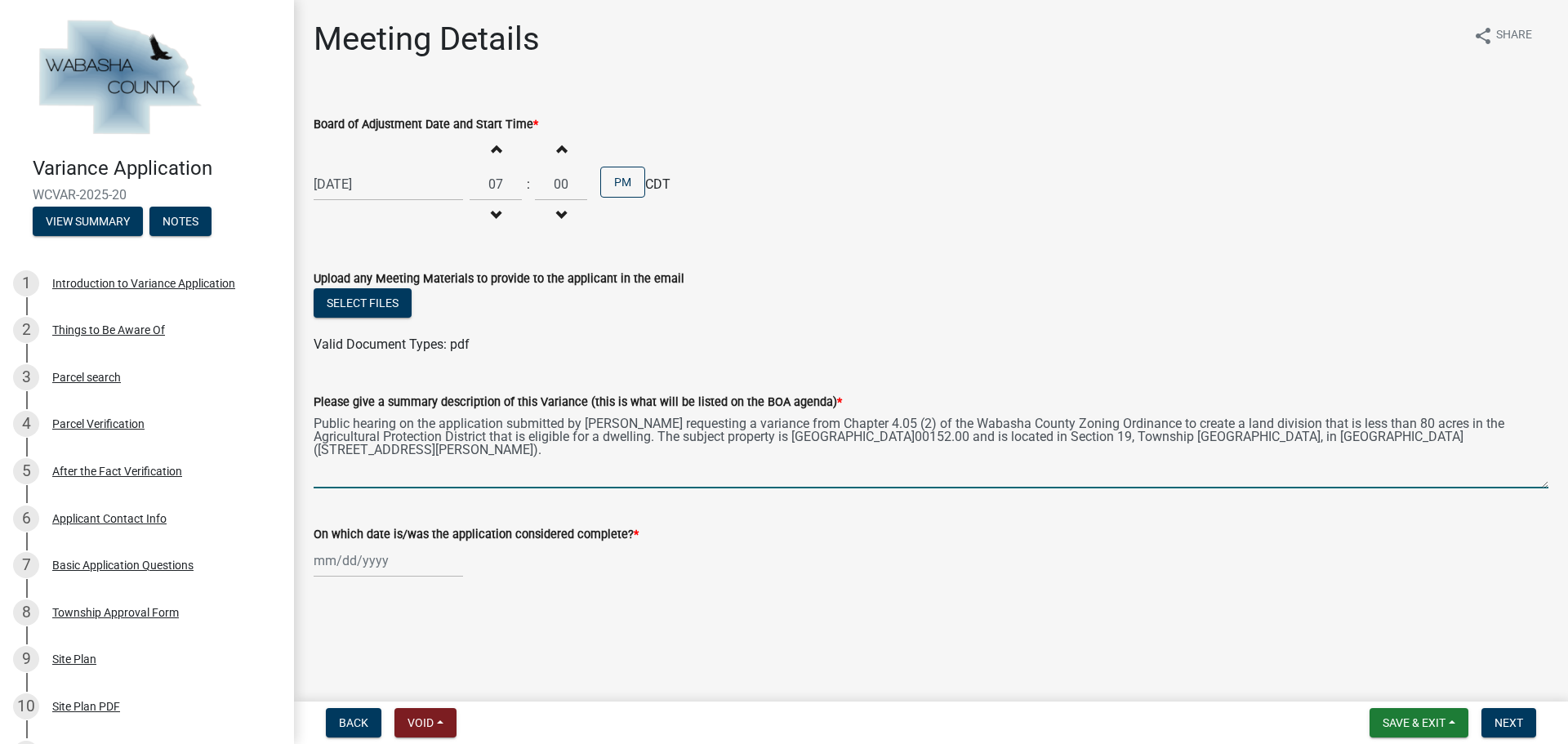
click at [1512, 437] on textarea "Public hearing on the application submitted by [PERSON_NAME] requesting a varia…" at bounding box center [931, 450] width 1235 height 77
click at [509, 447] on textarea "Public hearing on the application submitted by [PERSON_NAME] requesting a varia…" at bounding box center [931, 450] width 1235 height 77
type textarea "Public hearing on the application submitted by [PERSON_NAME] requesting a varia…"
select select "9"
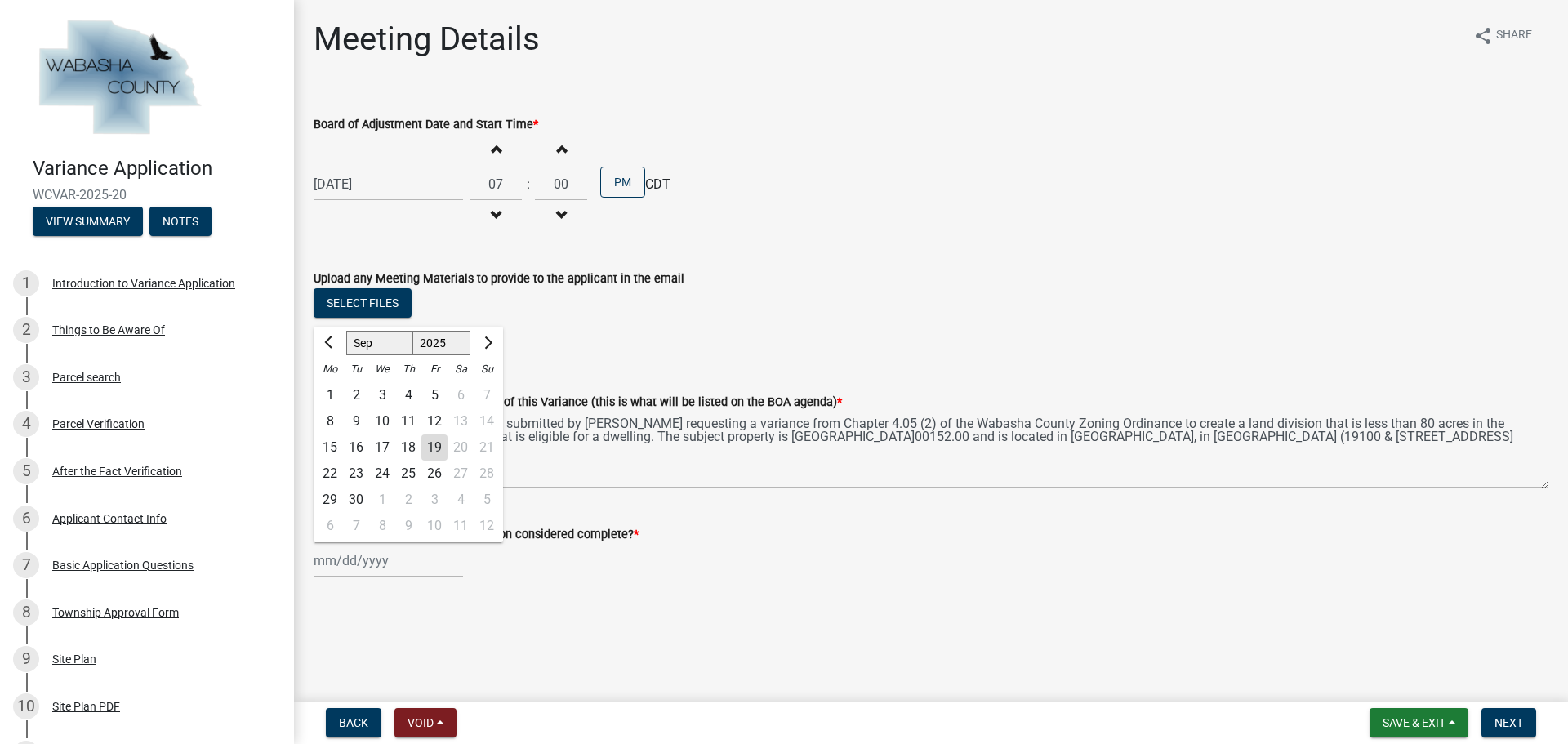
click at [380, 562] on div "Apr May Jun [DATE] Aug Sep Oct Nov [DATE] 2026 Mo Tu We Th Fr Sa Su 1 2 3 4 5 6…" at bounding box center [388, 560] width 149 height 33
click at [328, 445] on div "15" at bounding box center [330, 447] width 26 height 26
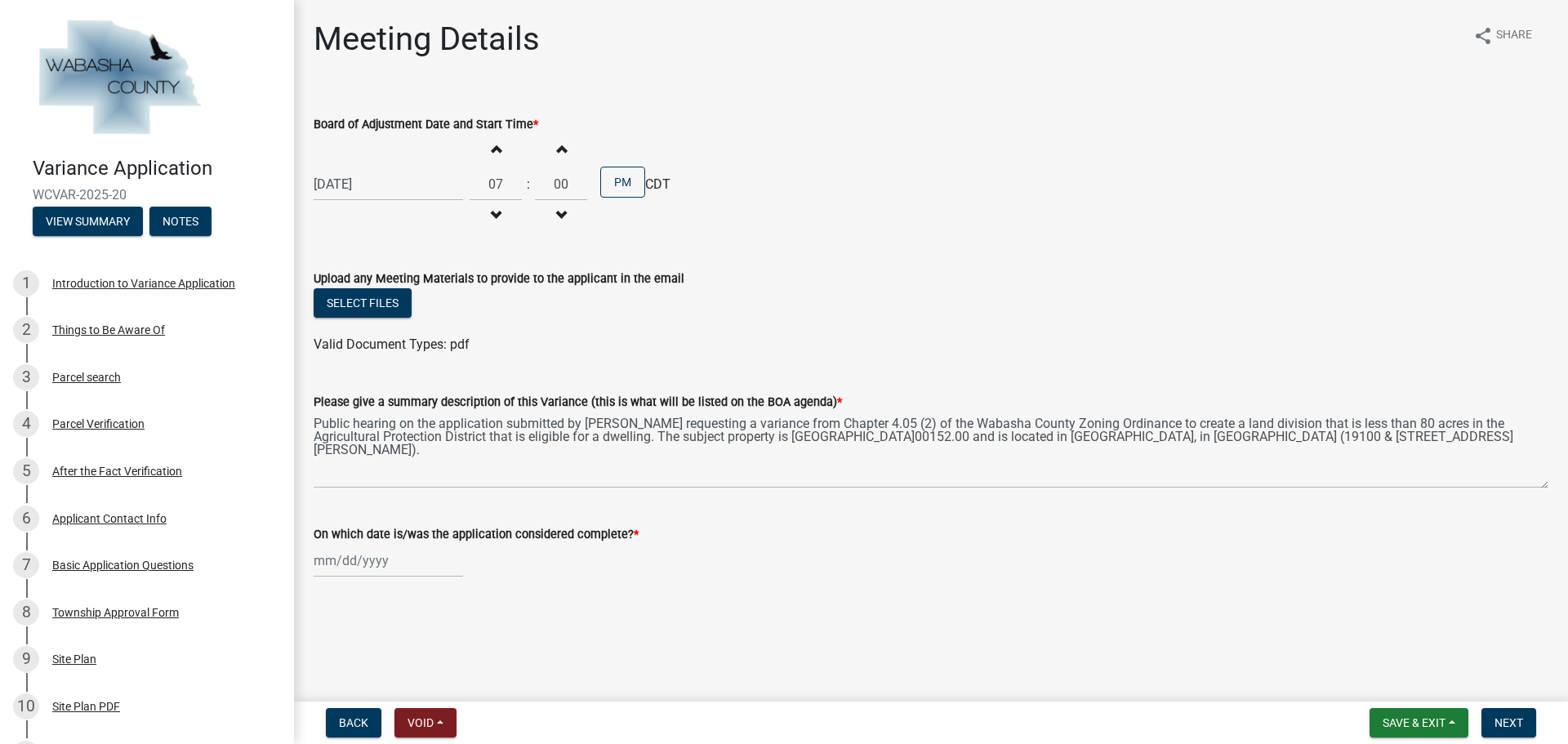
type input "[DATE]"
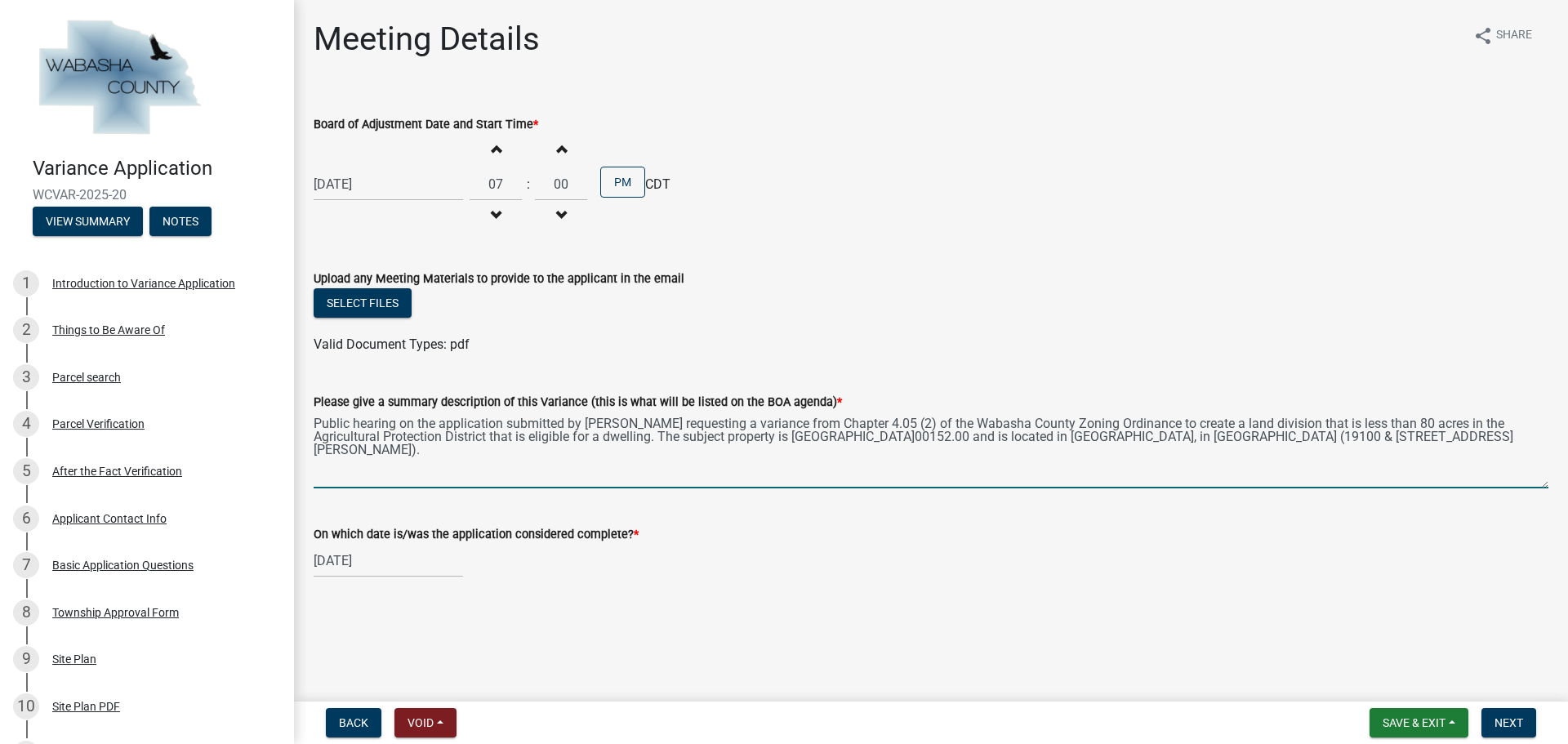
drag, startPoint x: 520, startPoint y: 453, endPoint x: 652, endPoint y: 429, distance: 134.2
click at [652, 429] on textarea "Public hearing on the application submitted by [PERSON_NAME] requesting a varia…" at bounding box center [931, 450] width 1235 height 77
click at [1061, 460] on textarea "Public hearing on the application submitted by [PERSON_NAME] requesting a varia…" at bounding box center [931, 450] width 1235 height 77
click at [1499, 722] on span "Next" at bounding box center [1508, 722] width 29 height 13
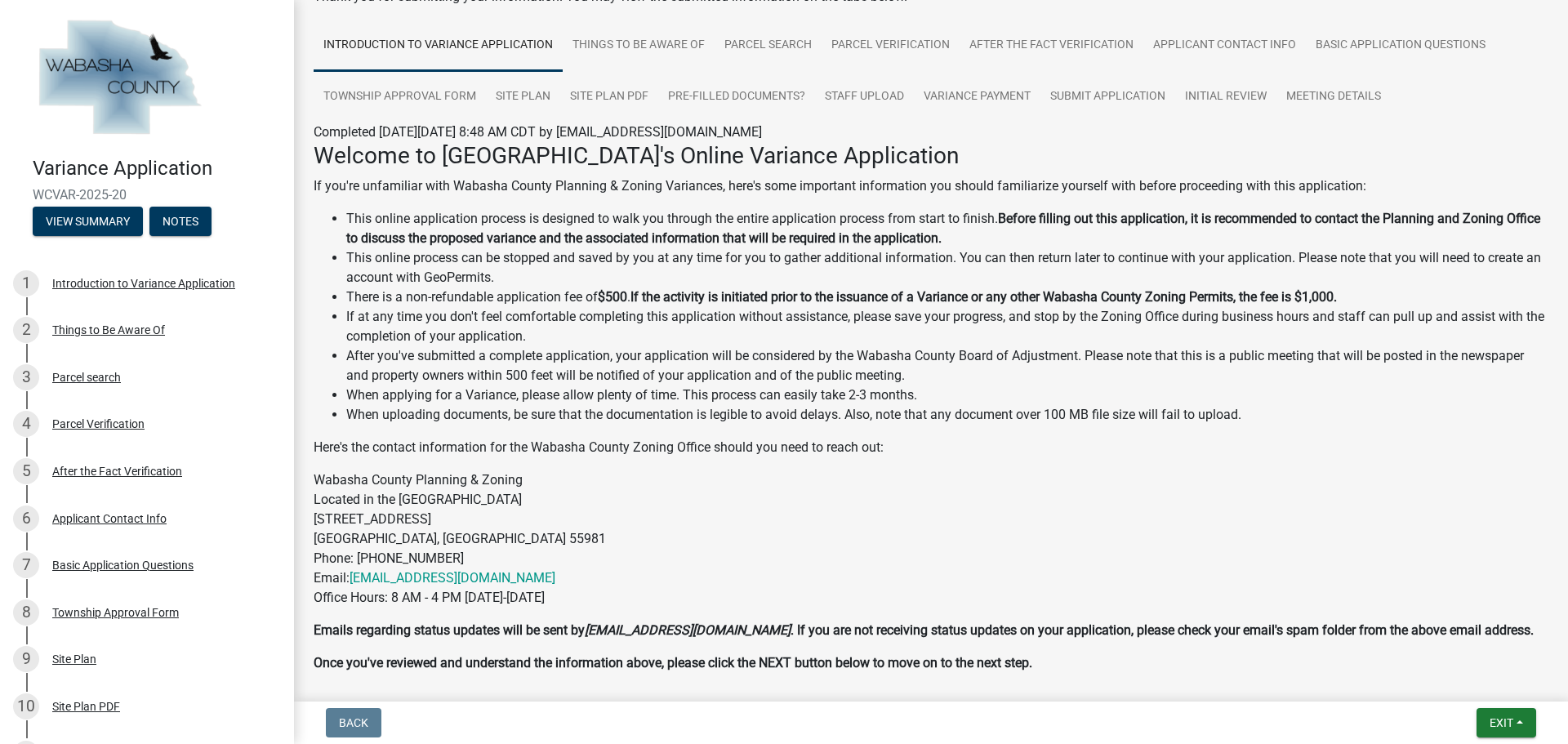
scroll to position [211, 0]
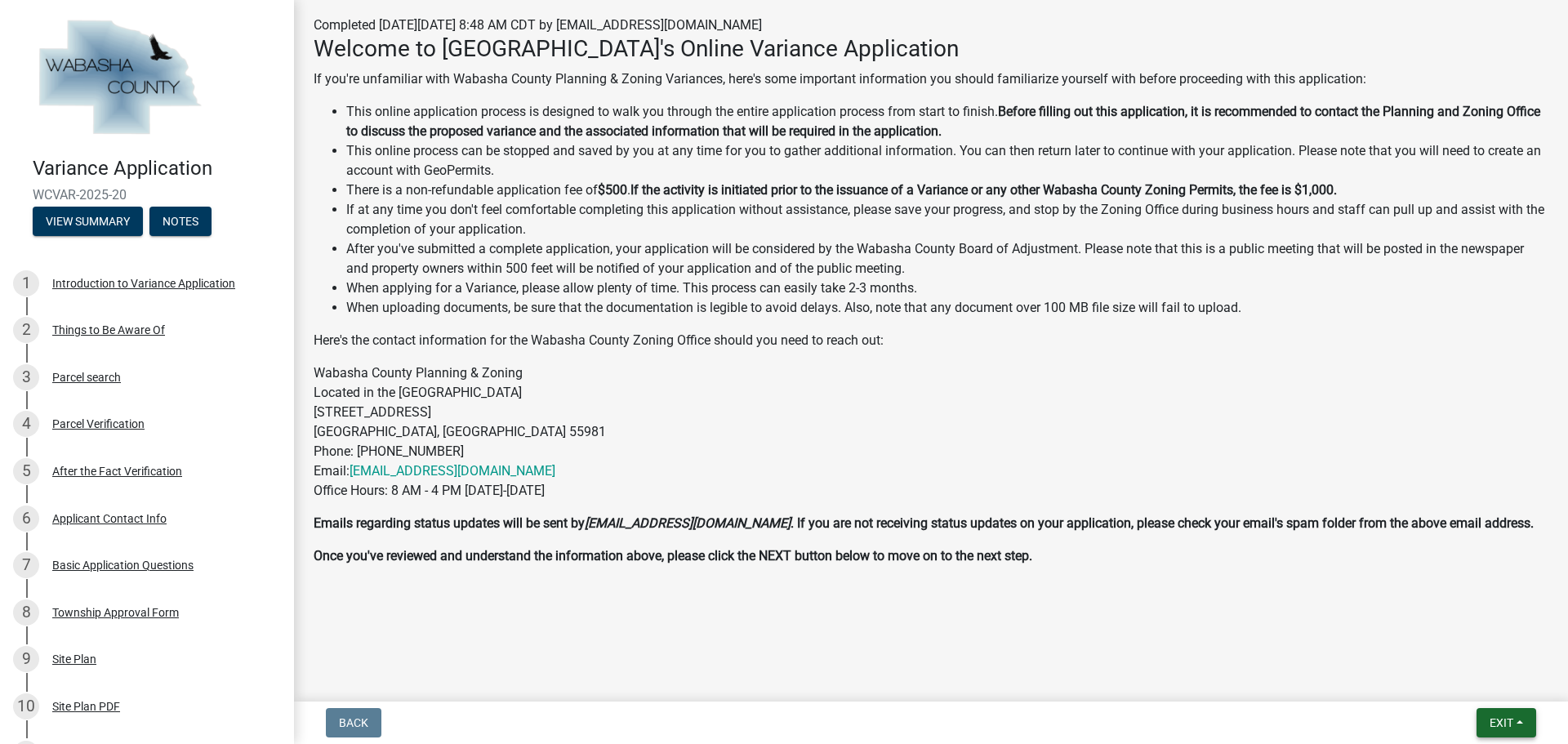
click at [1513, 722] on span "Exit" at bounding box center [1502, 722] width 24 height 13
click at [1444, 678] on button "Save & Exit" at bounding box center [1470, 680] width 130 height 39
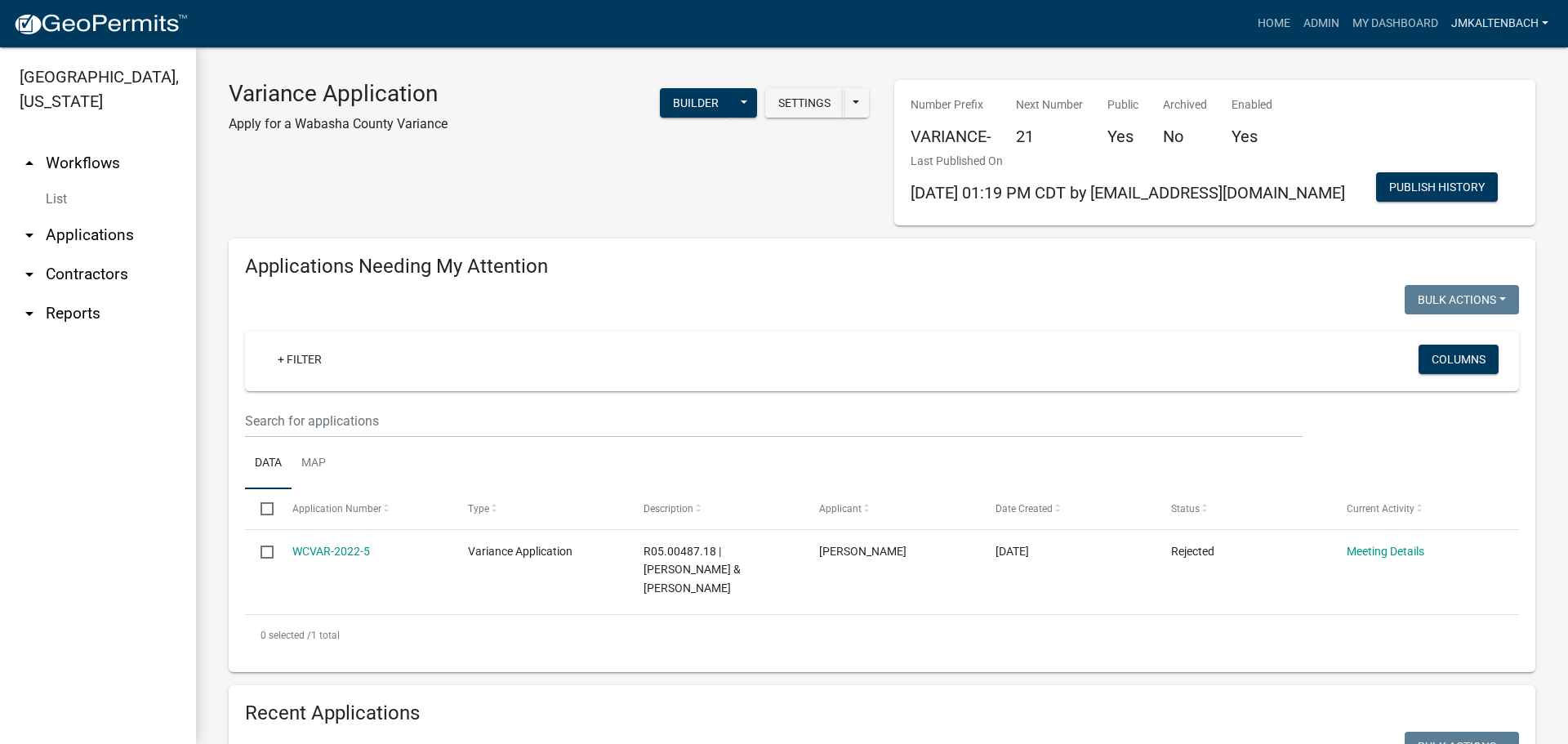
click at [1543, 25] on link "jmkaltenbach" at bounding box center [1499, 24] width 110 height 31
click at [1487, 154] on link "Logout" at bounding box center [1489, 159] width 130 height 39
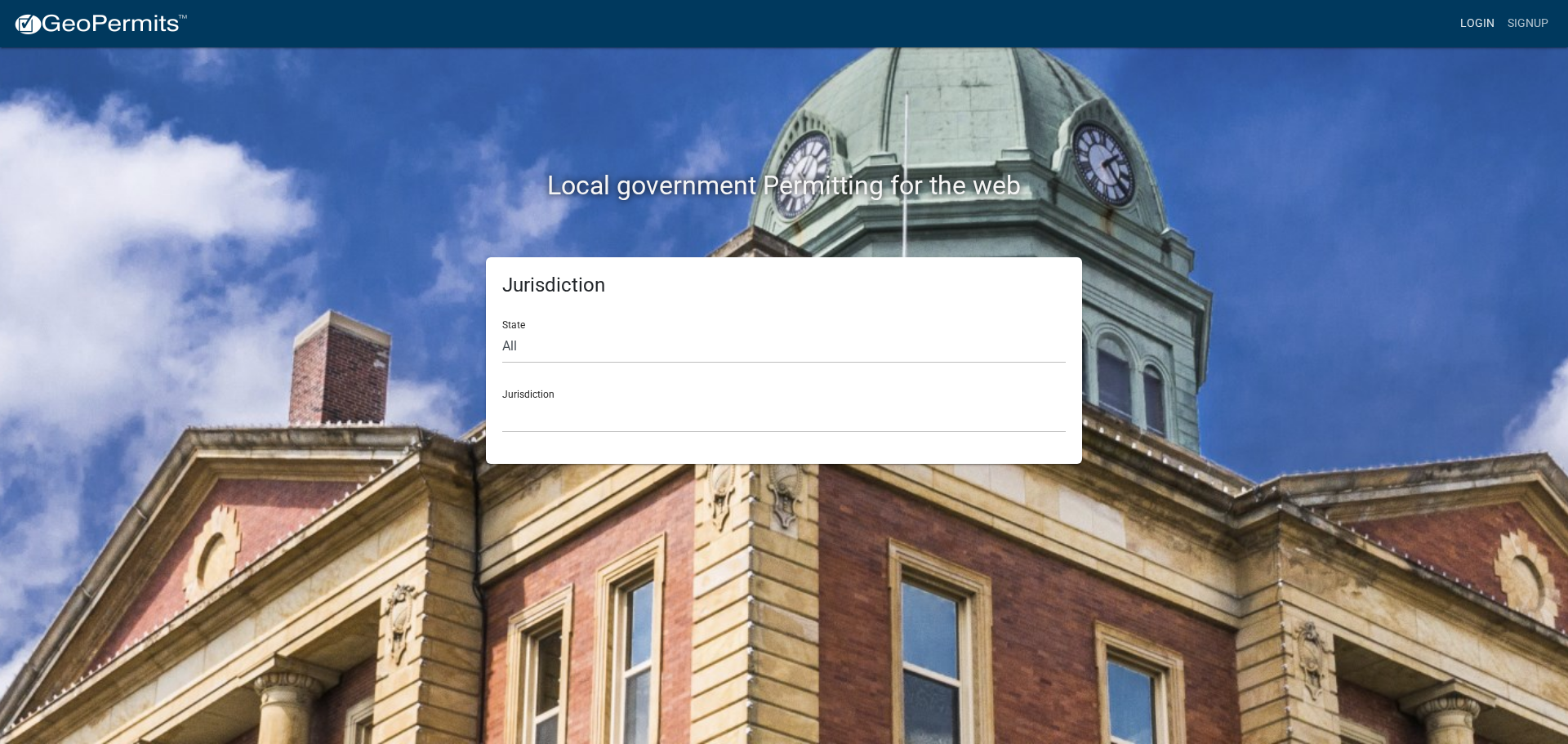
click at [1476, 26] on link "Login" at bounding box center [1478, 24] width 48 height 31
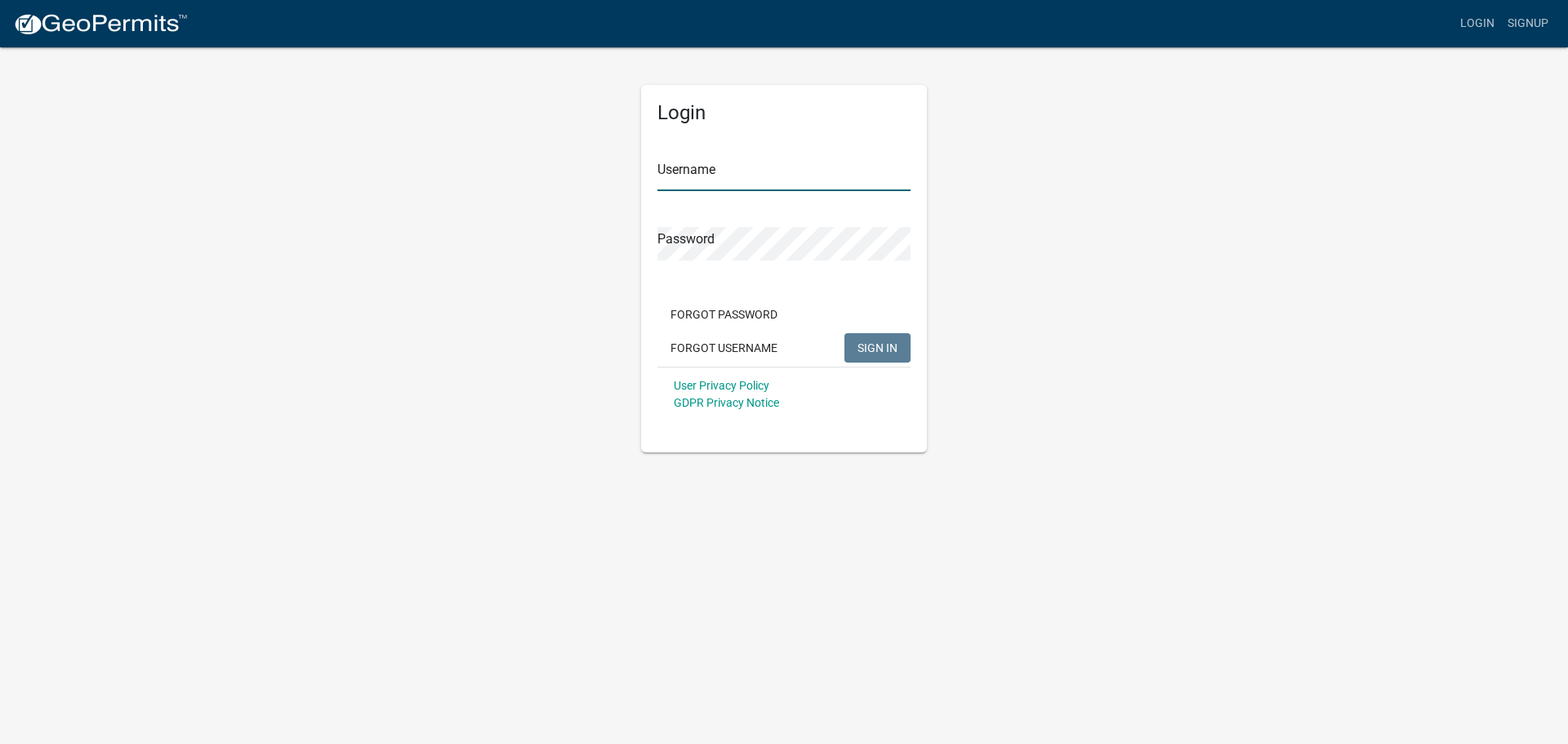
type input "jmkaltenbach"
click at [874, 349] on span "SIGN IN" at bounding box center [877, 347] width 40 height 13
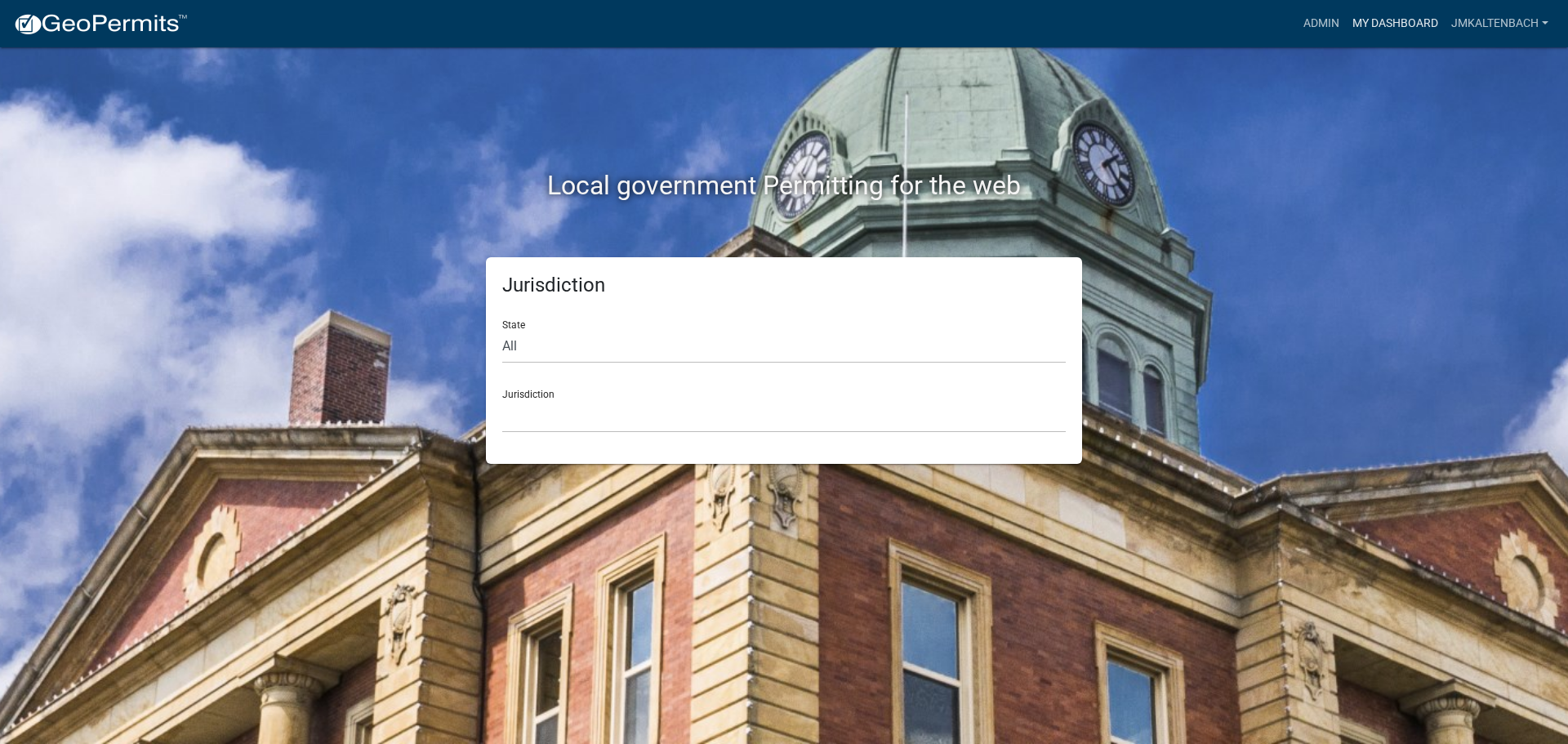
click at [1390, 26] on link "My Dashboard" at bounding box center [1395, 24] width 99 height 31
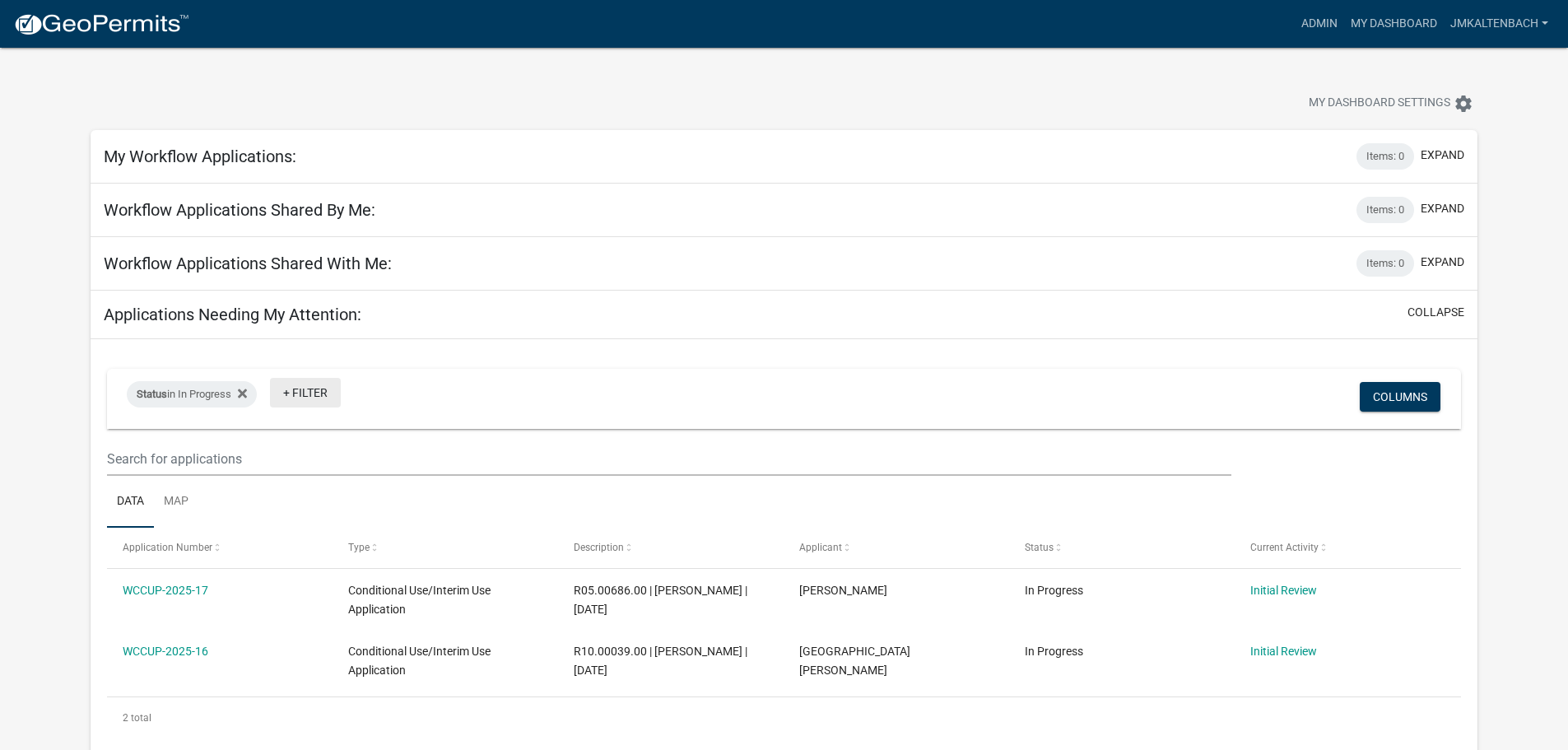
scroll to position [247, 0]
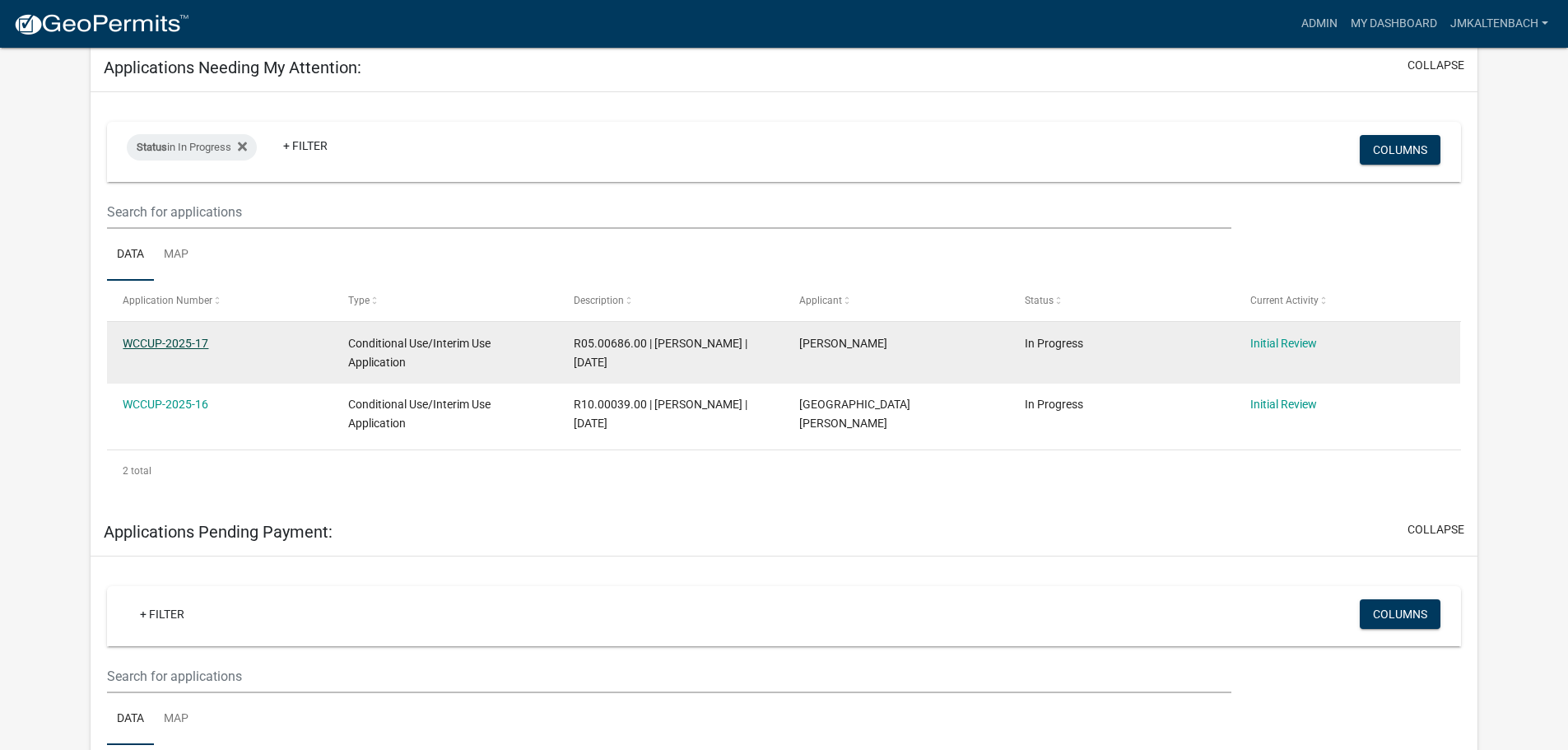
click at [188, 341] on link "WCCUP-2025-17" at bounding box center [166, 343] width 86 height 13
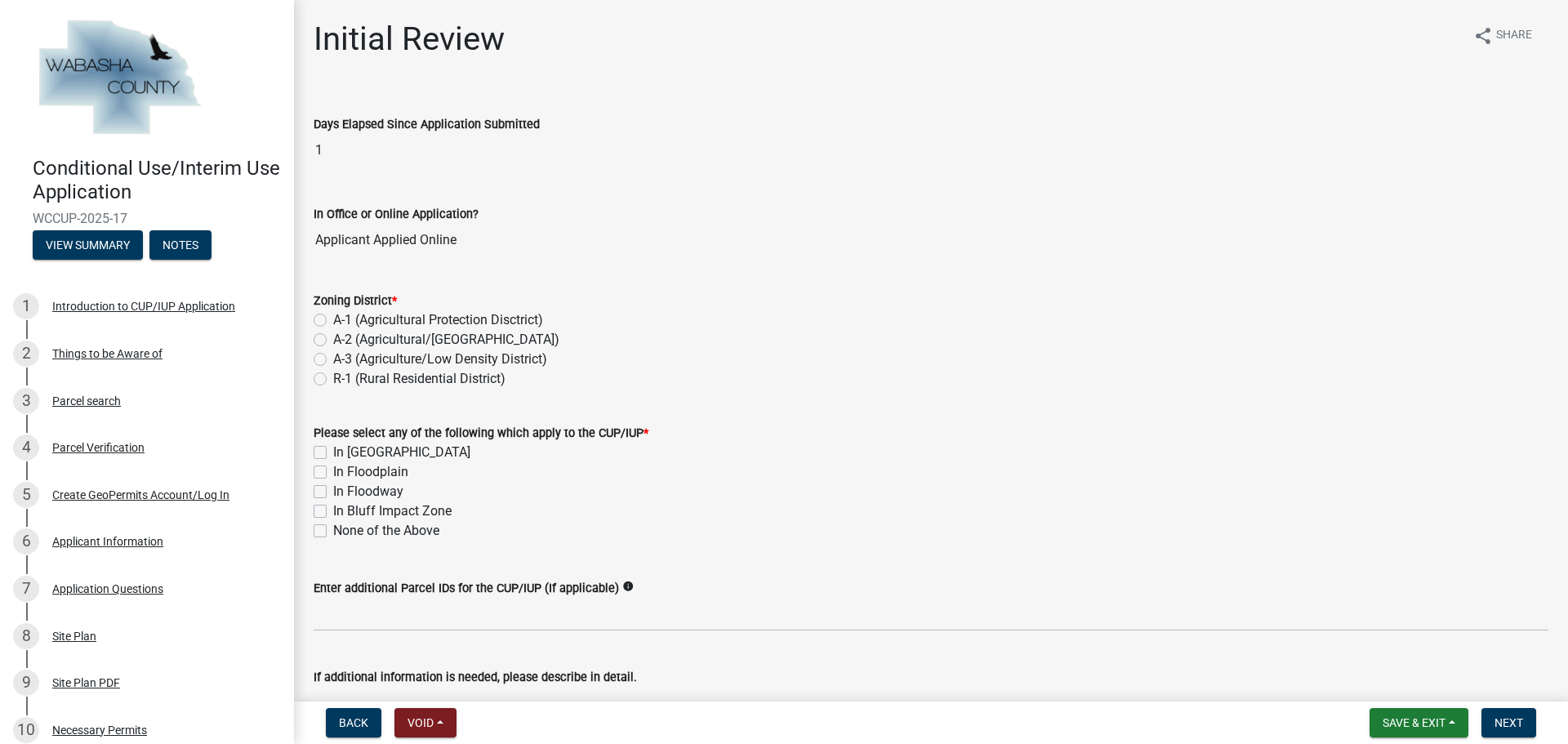
click at [333, 384] on label "R-1 (Rural Residential District)" at bounding box center [419, 378] width 172 height 20
click at [333, 380] on input "R-1 (Rural Residential District)" at bounding box center [338, 374] width 10 height 10
radio input "true"
click at [333, 450] on label "In [GEOGRAPHIC_DATA]" at bounding box center [401, 452] width 137 height 20
click at [333, 450] on input "In [GEOGRAPHIC_DATA]" at bounding box center [338, 447] width 10 height 10
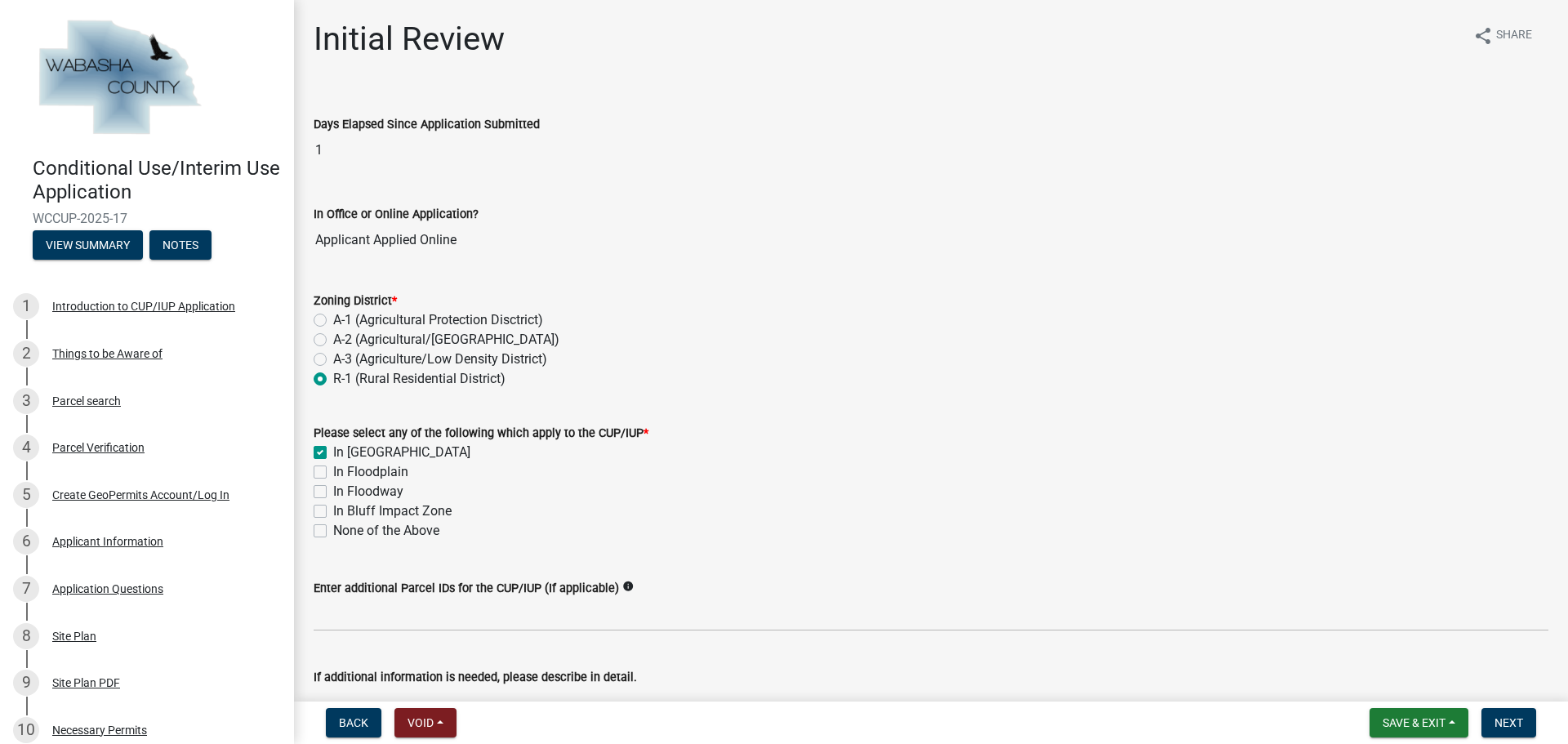
checkbox input "true"
checkbox input "false"
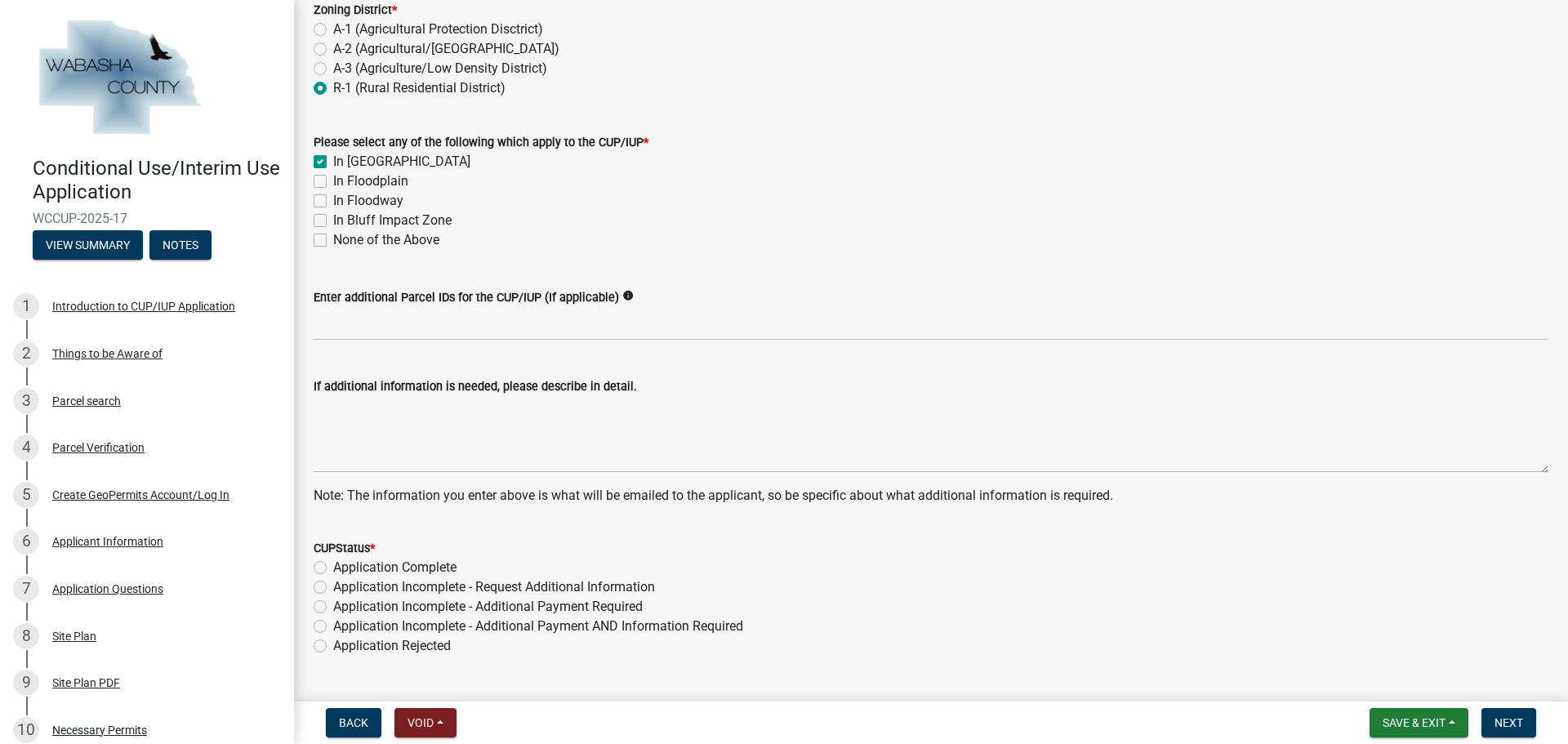
scroll to position [330, 0]
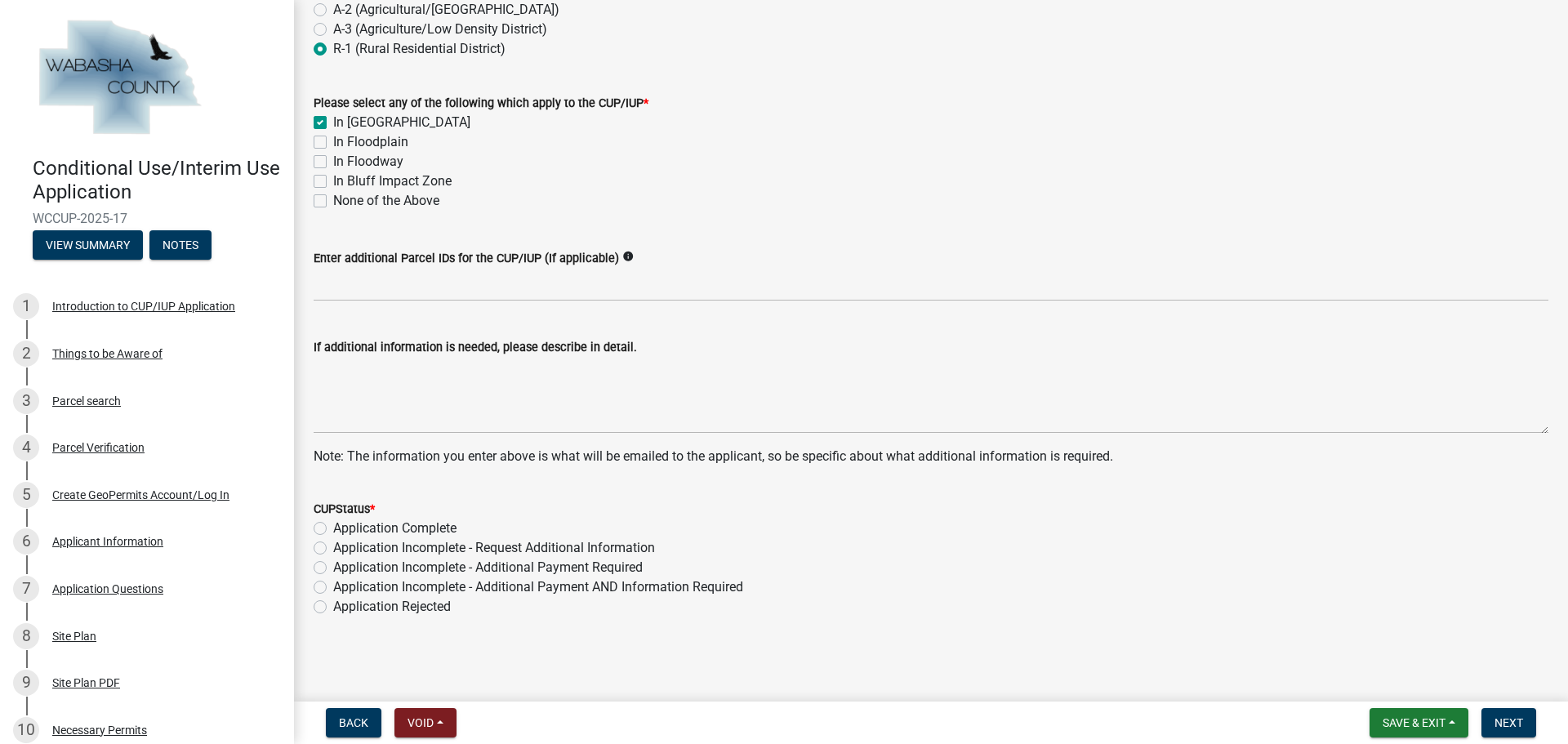
click at [333, 528] on label "Application Complete" at bounding box center [395, 528] width 124 height 20
click at [333, 528] on input "Application Complete" at bounding box center [338, 523] width 10 height 10
radio input "true"
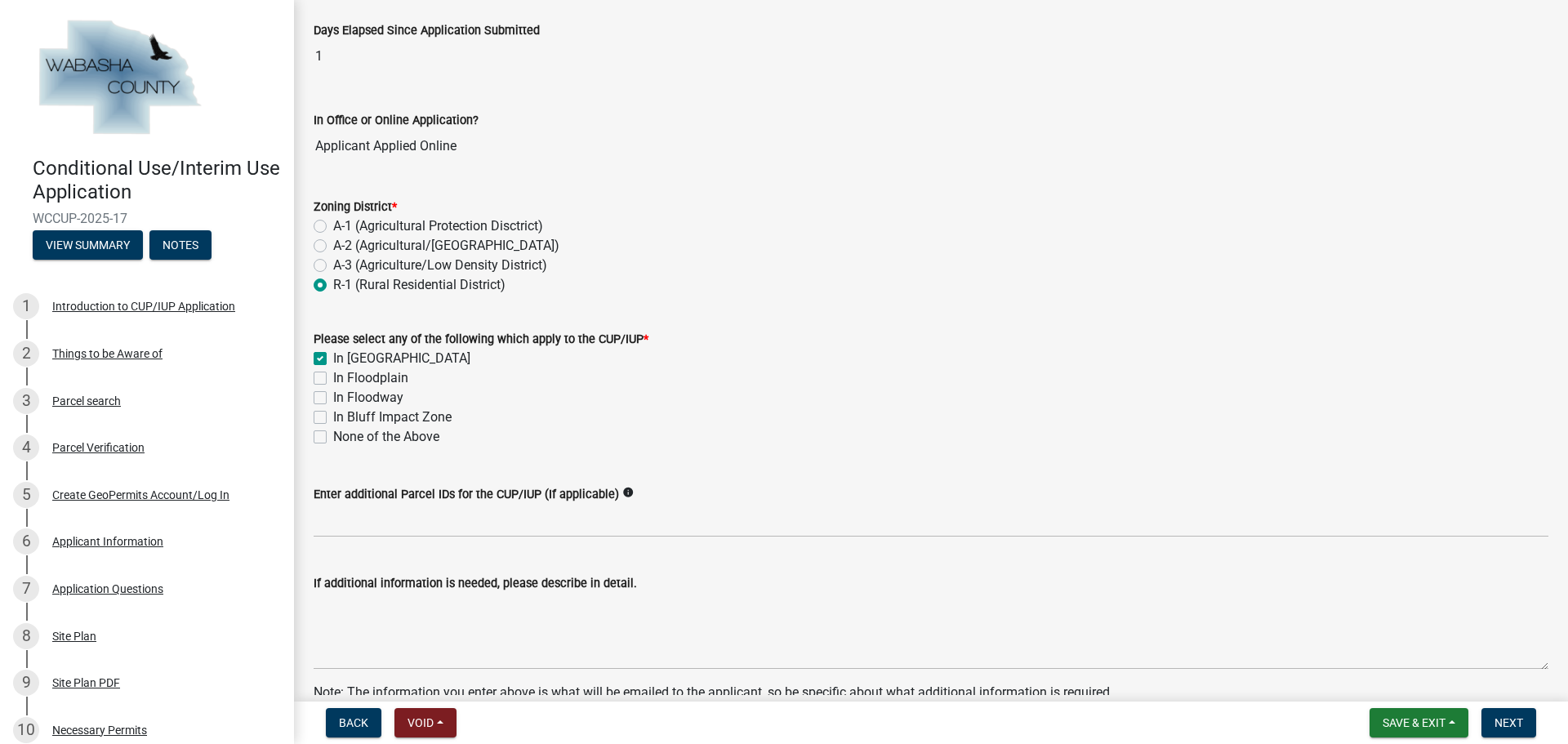
scroll to position [326, 0]
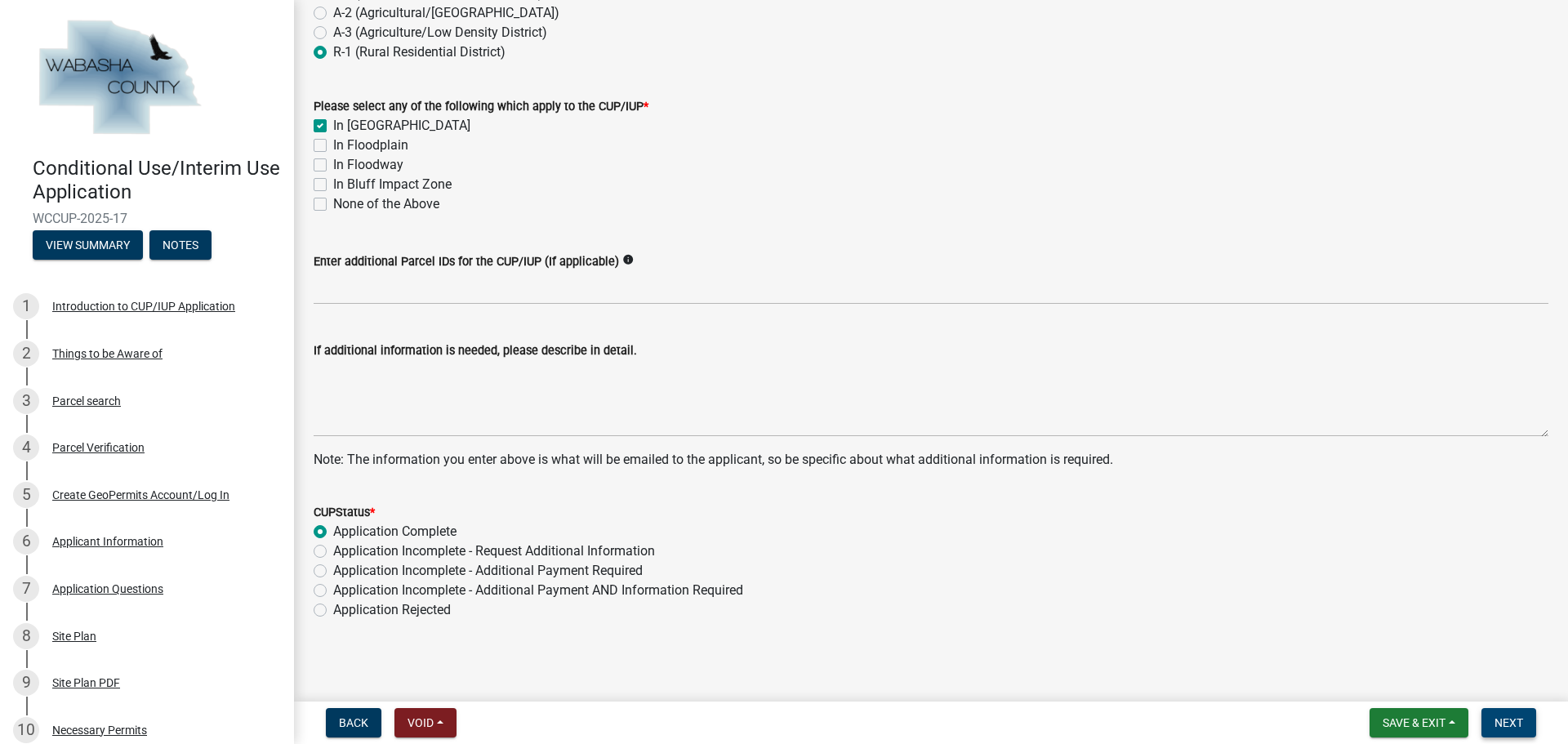
click at [1512, 718] on span "Next" at bounding box center [1508, 722] width 29 height 13
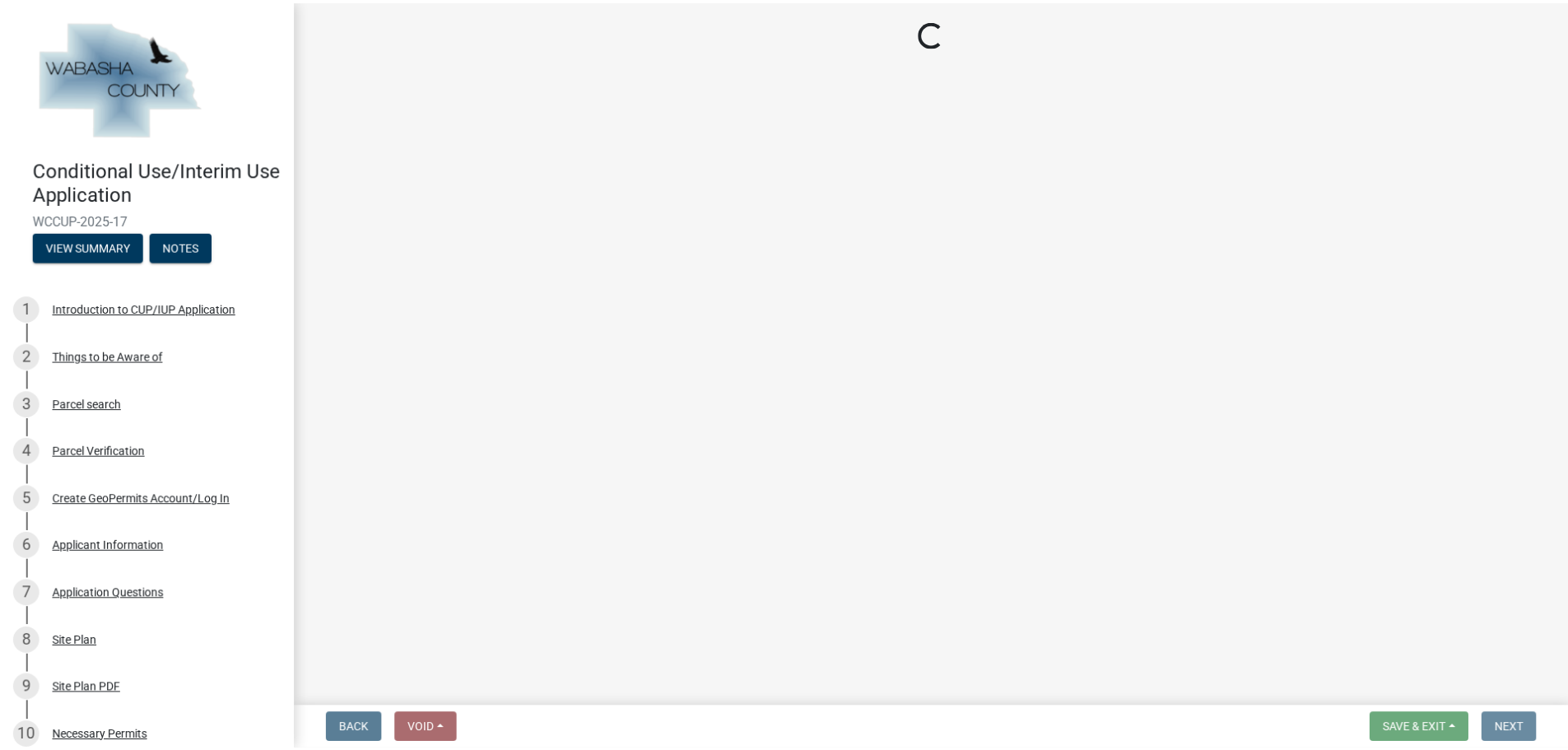
scroll to position [0, 0]
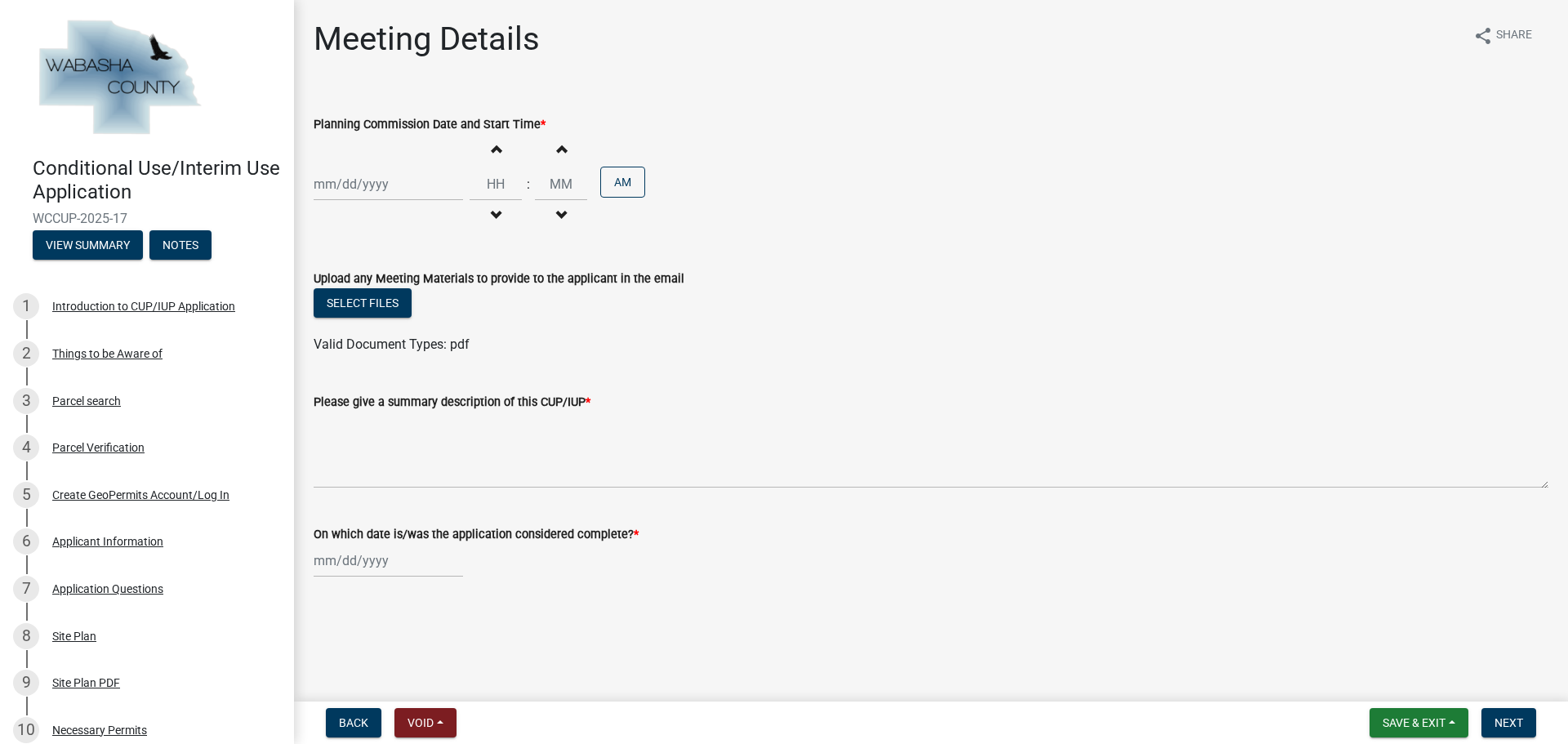
click at [390, 171] on div at bounding box center [388, 183] width 149 height 33
select select "9"
select select "2025"
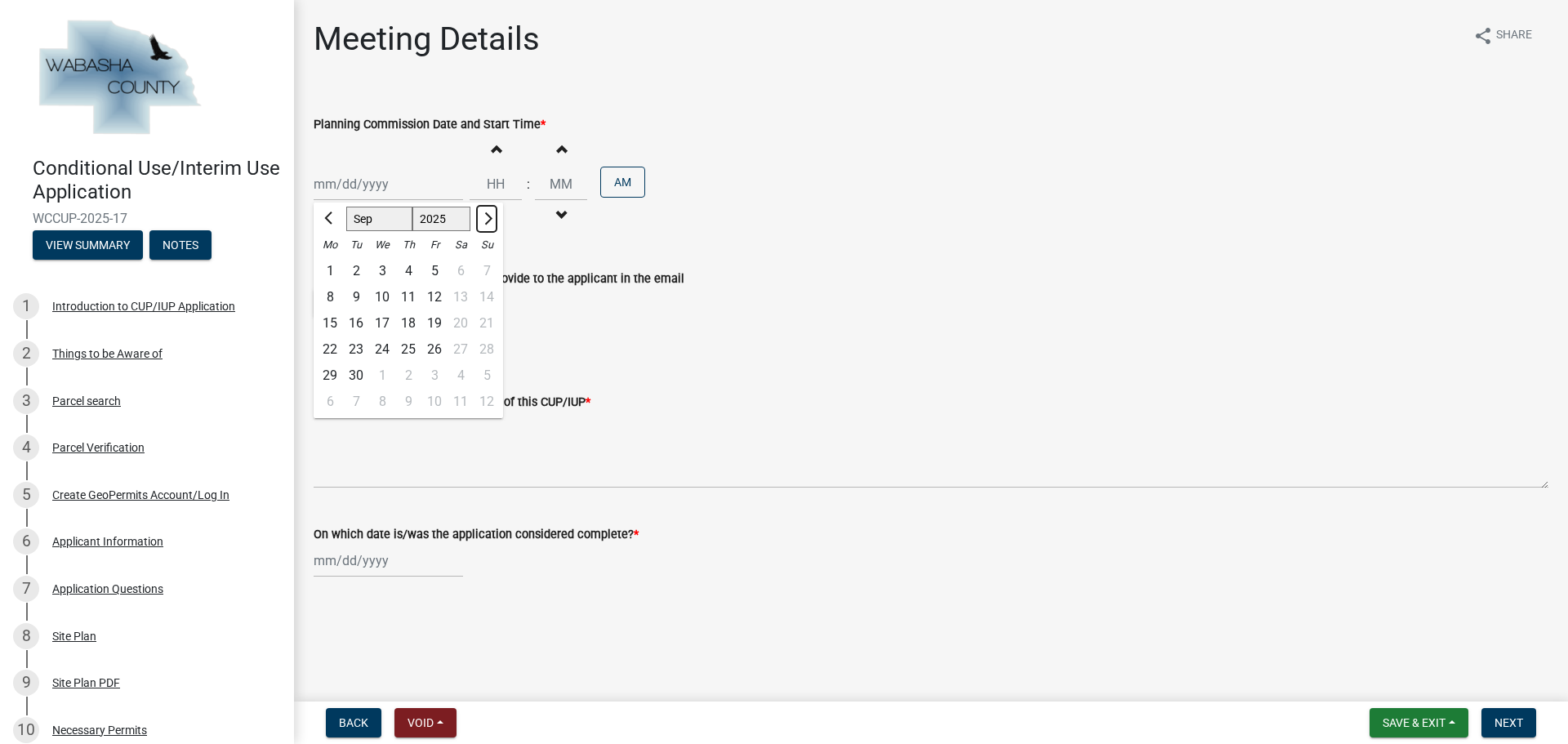
click at [495, 216] on button "Next month" at bounding box center [487, 218] width 20 height 26
select select "10"
click at [331, 376] on div "27" at bounding box center [330, 375] width 26 height 26
type input "10/27/2025"
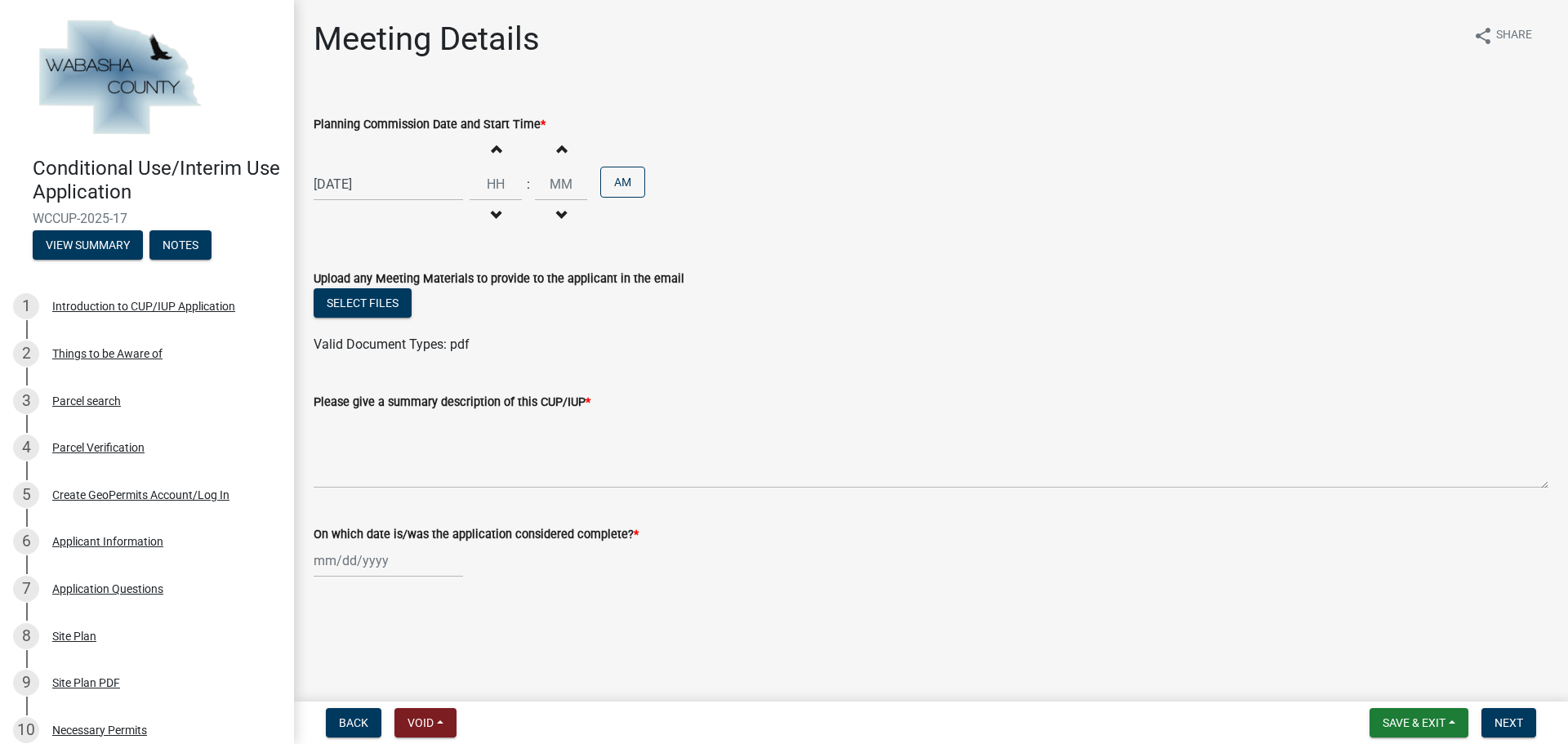
select select "9"
select select "2025"
click at [401, 565] on input "On which date is/was the application considered complete? *" at bounding box center [388, 560] width 149 height 33
click at [438, 446] on div "19" at bounding box center [434, 447] width 26 height 26
type input "[DATE]"
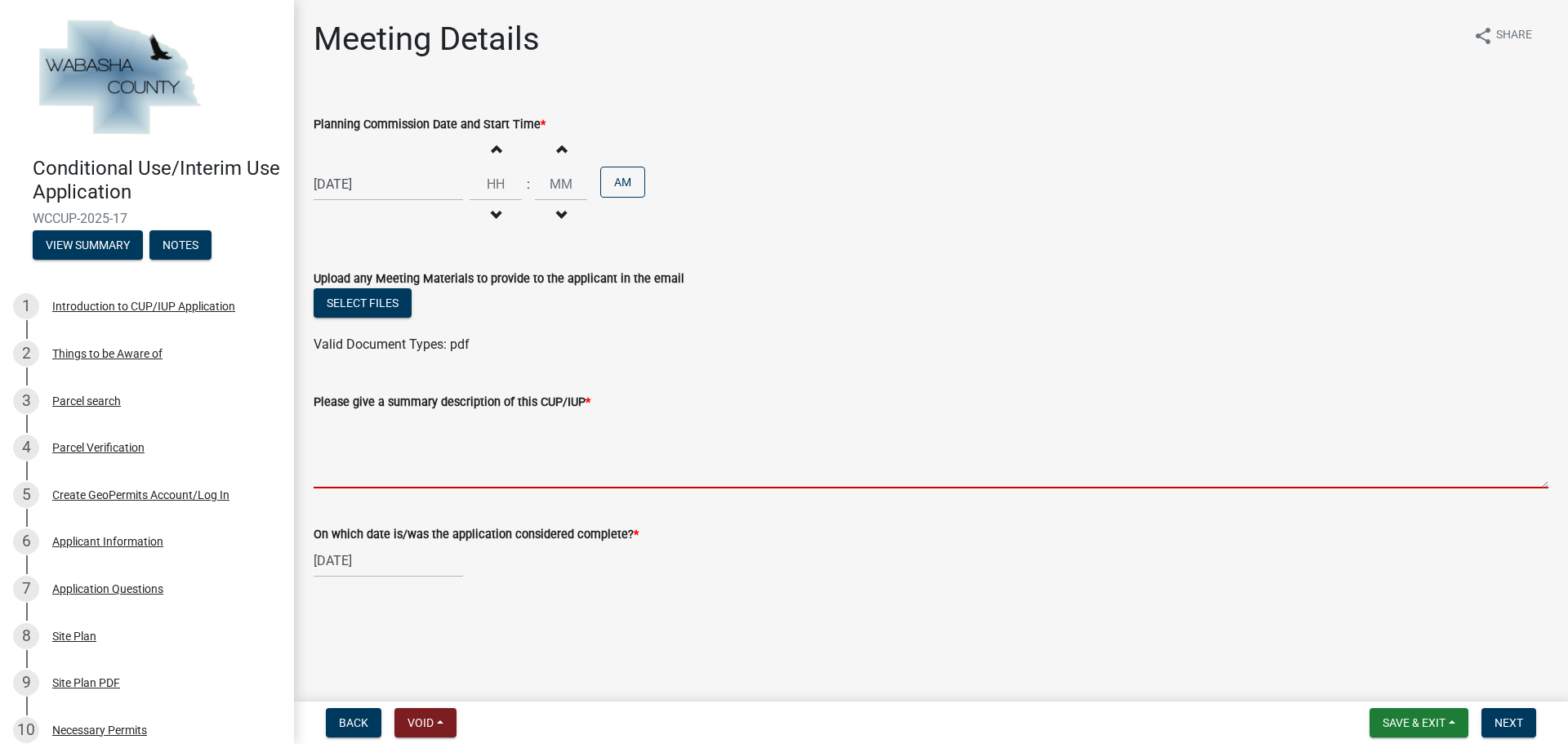
click at [362, 425] on textarea "Please give a summary description of this CUP/IUP *" at bounding box center [931, 450] width 1235 height 77
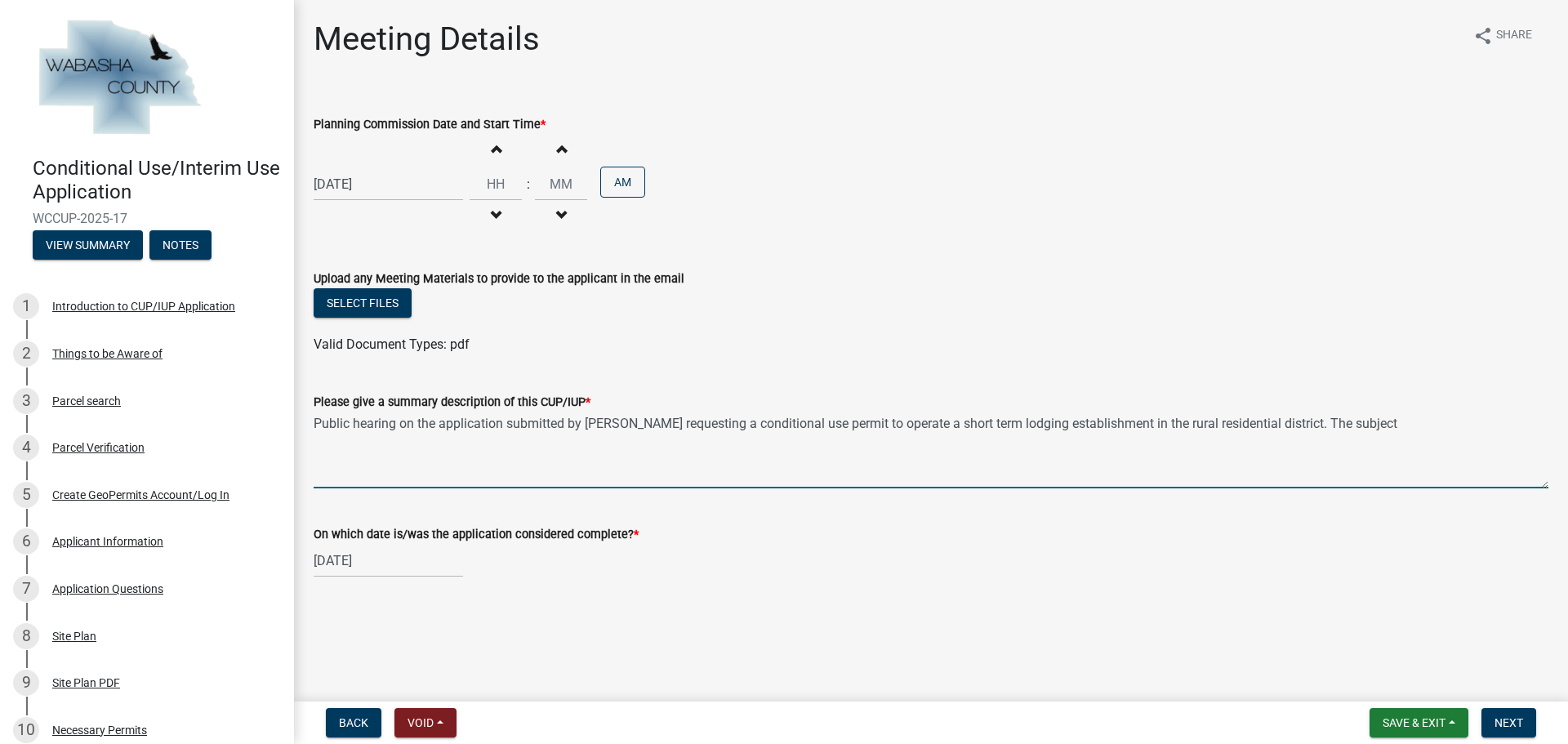
click at [1413, 425] on textarea "Public hearing on the application submitted by Amanda Caturia requesting a cond…" at bounding box center [931, 450] width 1235 height 77
click at [626, 444] on textarea "Public hearing on the application submitted by Amanda Caturia requesting a cond…" at bounding box center [931, 450] width 1235 height 77
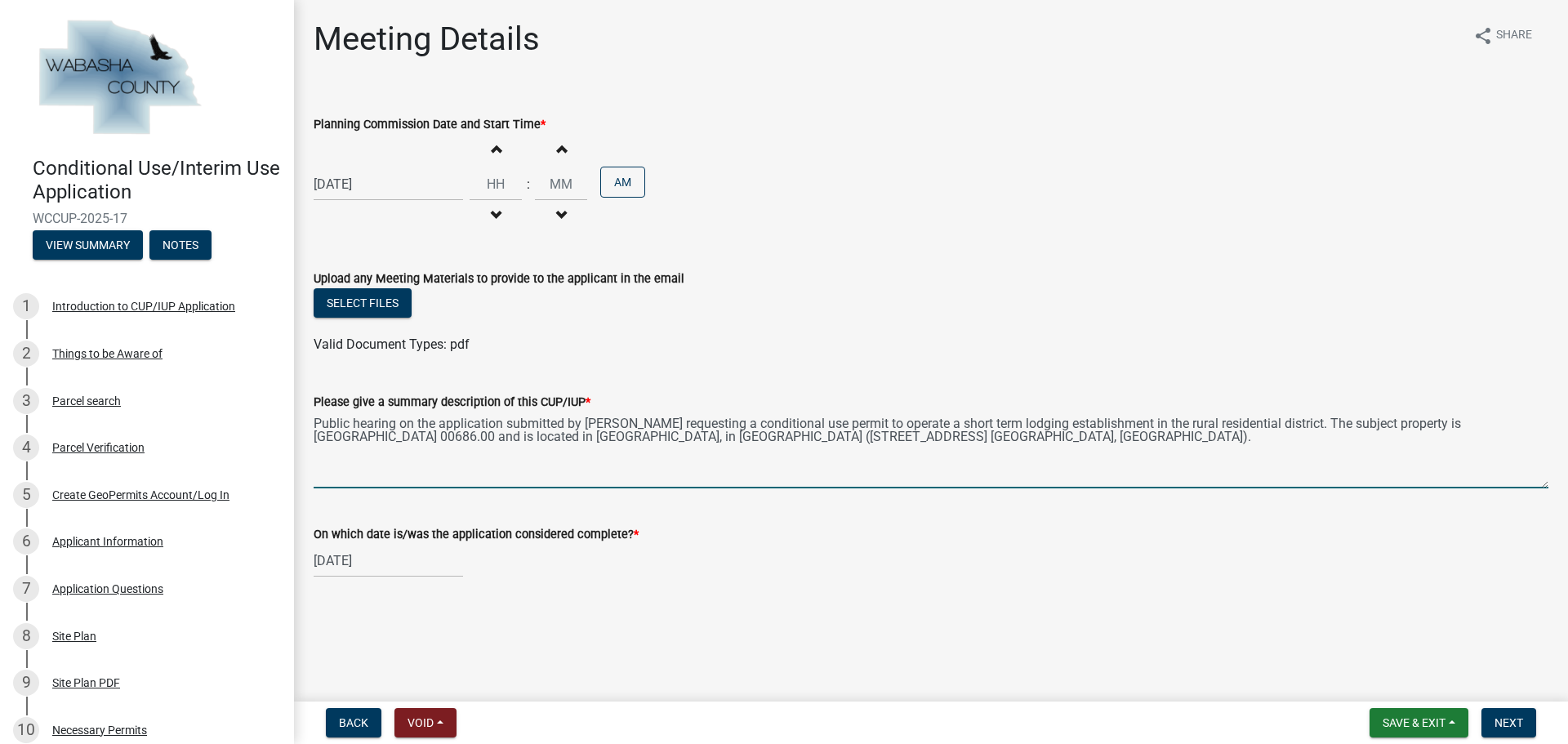
drag, startPoint x: 1203, startPoint y: 437, endPoint x: 311, endPoint y: 425, distance: 892.1
click at [311, 425] on div "Please give a summary description of this CUP/IUP * Public hearing on the appli…" at bounding box center [931, 429] width 1259 height 119
click at [1243, 441] on textarea "Public hearing on the application submitted by Amanda Caturia requesting a cond…" at bounding box center [931, 450] width 1235 height 77
drag, startPoint x: 1213, startPoint y: 439, endPoint x: 303, endPoint y: 426, distance: 910.1
click at [303, 426] on div "Please give a summary description of this CUP/IUP * Public hearing on the appli…" at bounding box center [931, 429] width 1259 height 119
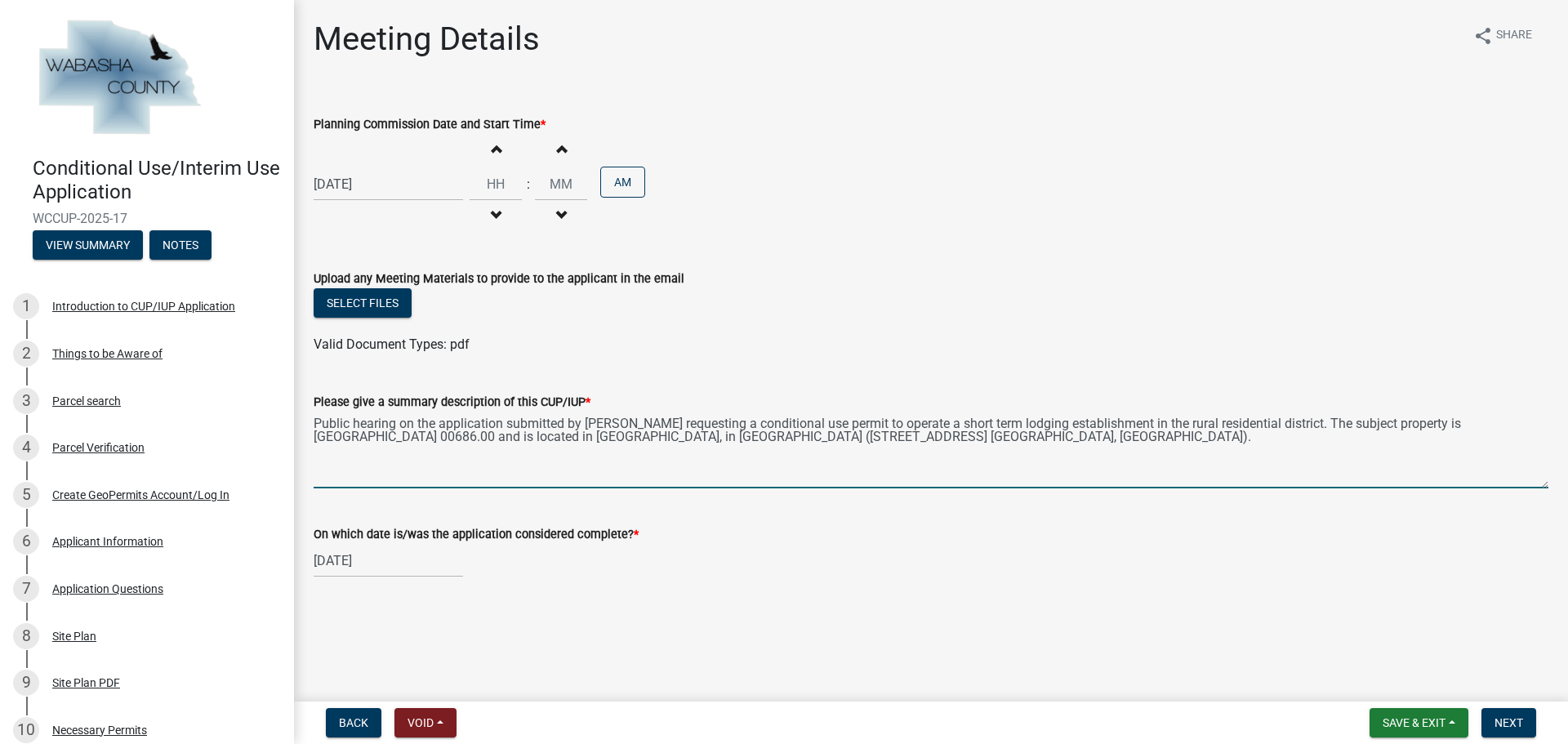
type textarea "Public hearing on the application submitted by Amanda Caturia requesting a cond…"
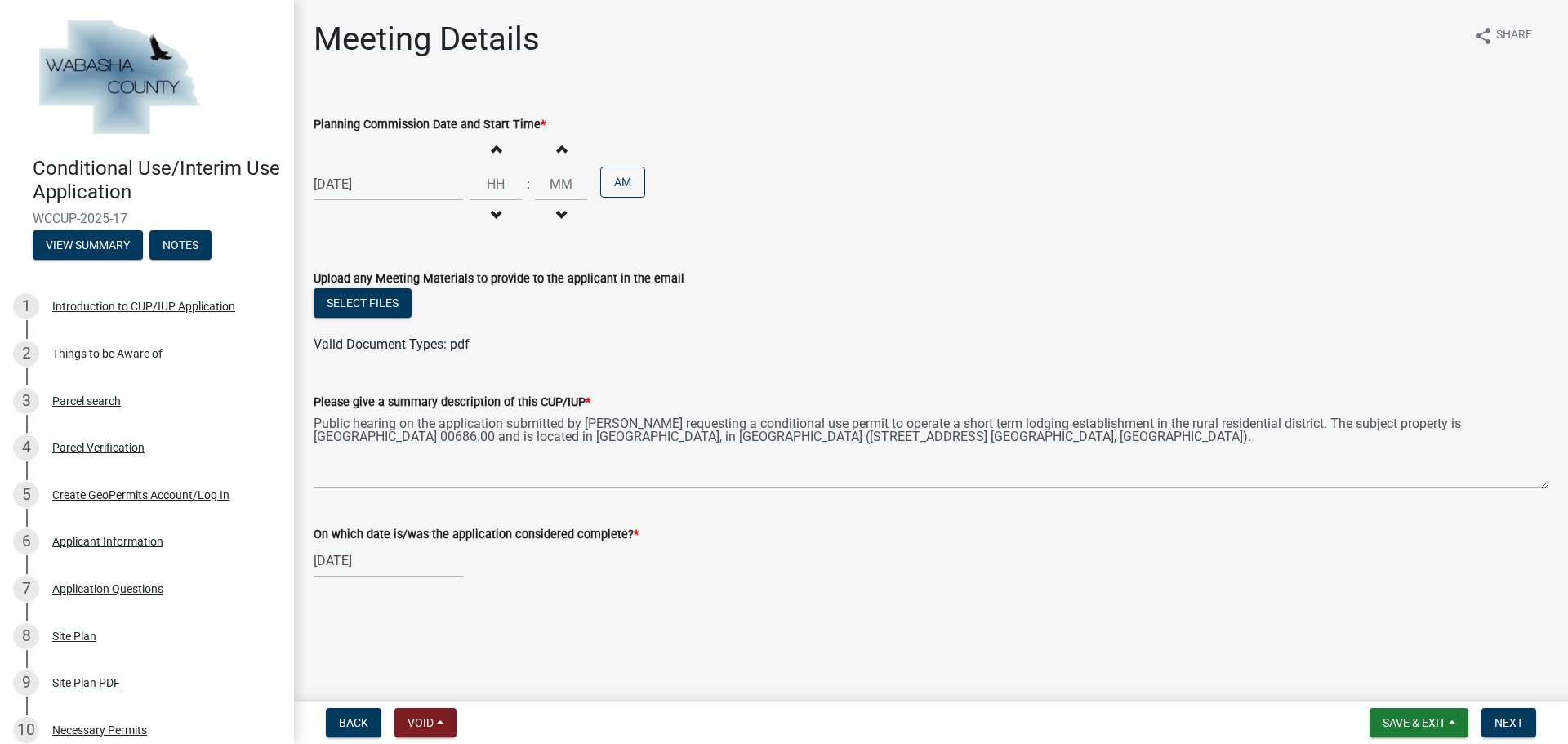
click at [1110, 274] on div "Upload any Meeting Materials to provide to the applicant in the email" at bounding box center [931, 278] width 1235 height 20
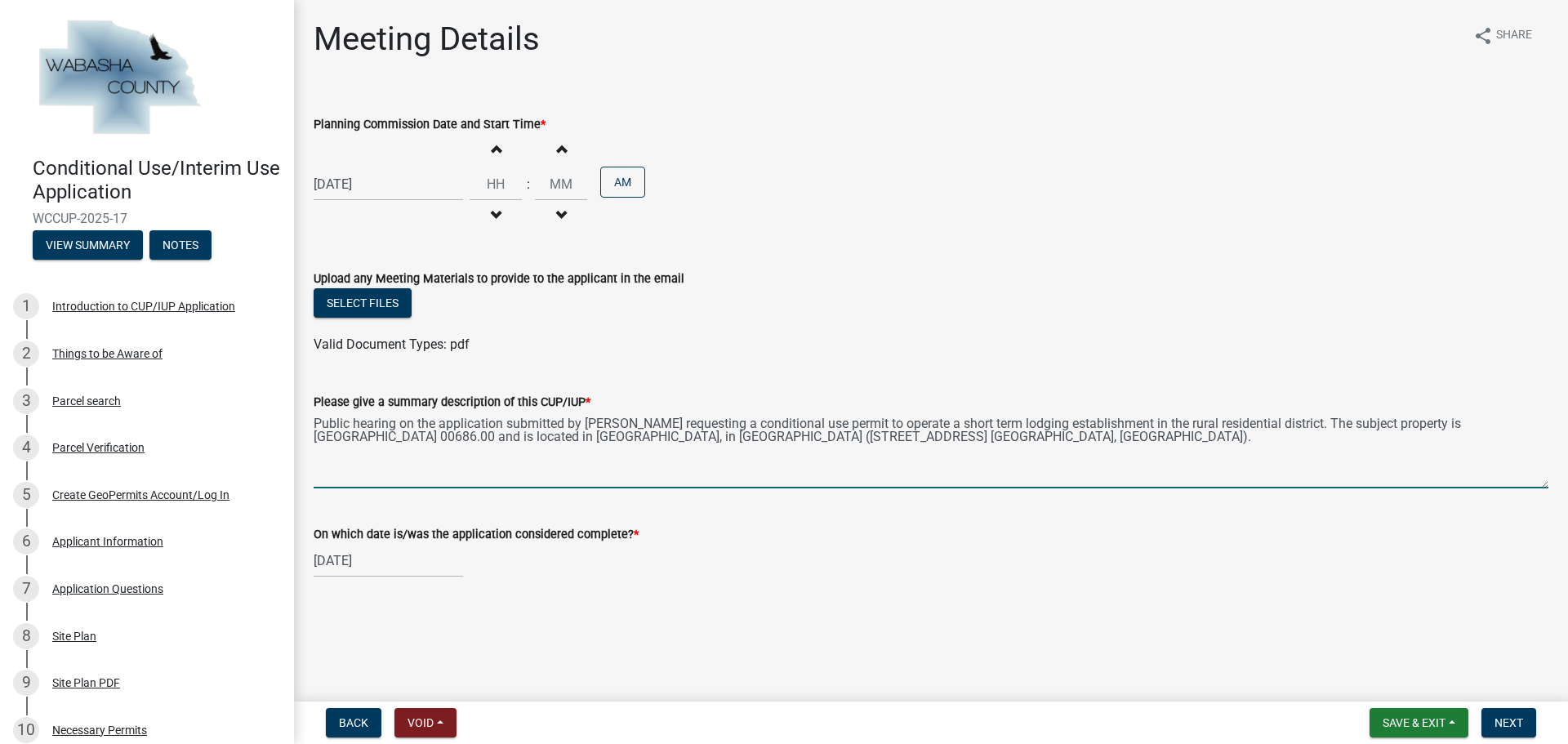
drag, startPoint x: 1214, startPoint y: 441, endPoint x: 306, endPoint y: 429, distance: 908.1
click at [306, 429] on div "Please give a summary description of this CUP/IUP * Public hearing on the appli…" at bounding box center [931, 429] width 1259 height 119
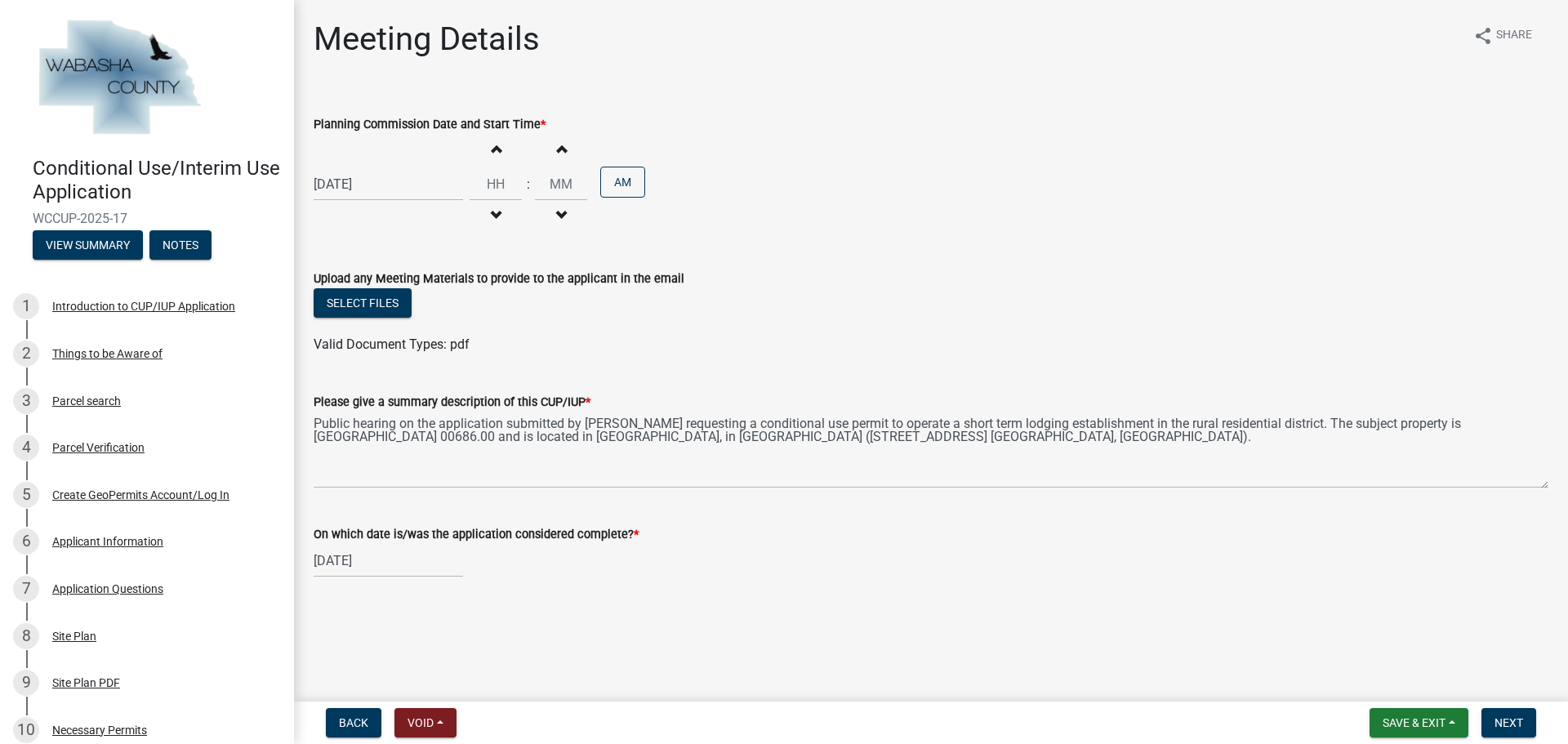
click at [851, 608] on main "Meeting Details share Share Planning Commission Date and Start Time * 10/27/202…" at bounding box center [931, 347] width 1274 height 695
click at [1507, 726] on span "Next" at bounding box center [1508, 722] width 29 height 13
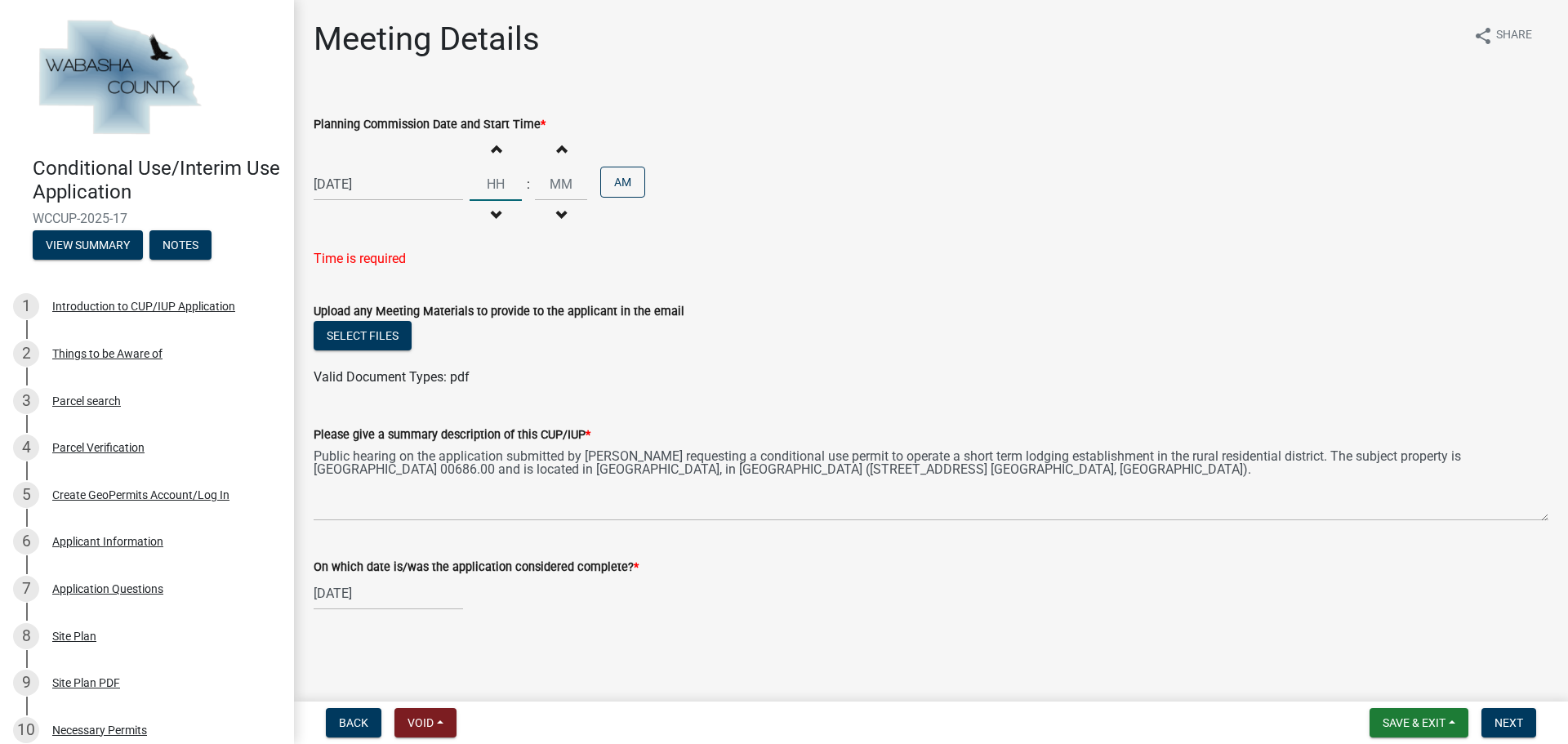
click at [493, 175] on input "Hours" at bounding box center [495, 183] width 52 height 33
type input "07"
type input "00"
click at [542, 173] on input "00" at bounding box center [561, 183] width 52 height 33
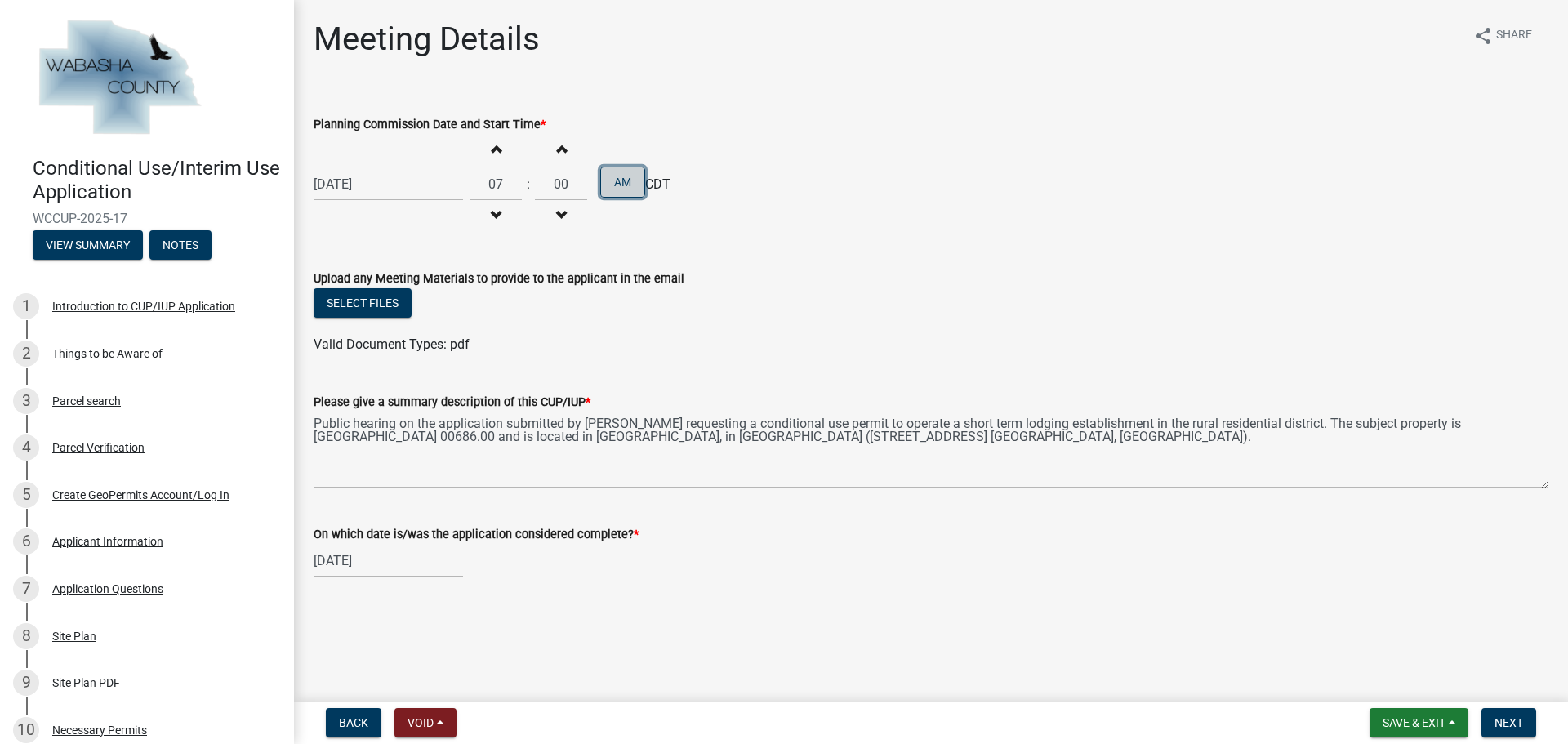
click at [631, 188] on button "AM" at bounding box center [622, 182] width 45 height 31
click at [1512, 722] on span "Next" at bounding box center [1508, 722] width 29 height 13
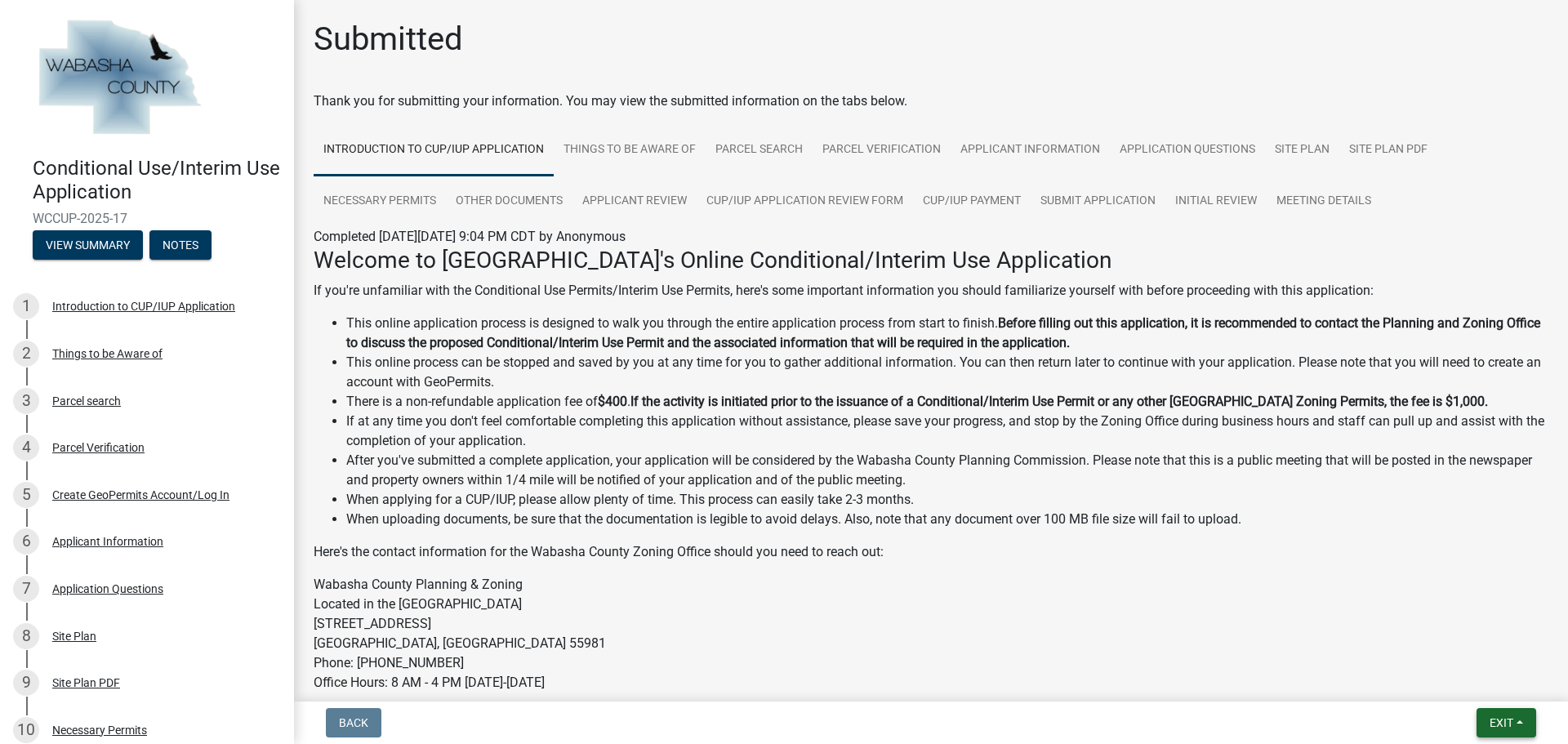
click at [1522, 719] on button "Exit" at bounding box center [1506, 723] width 60 height 29
click at [1462, 677] on button "Save & Exit" at bounding box center [1470, 680] width 130 height 39
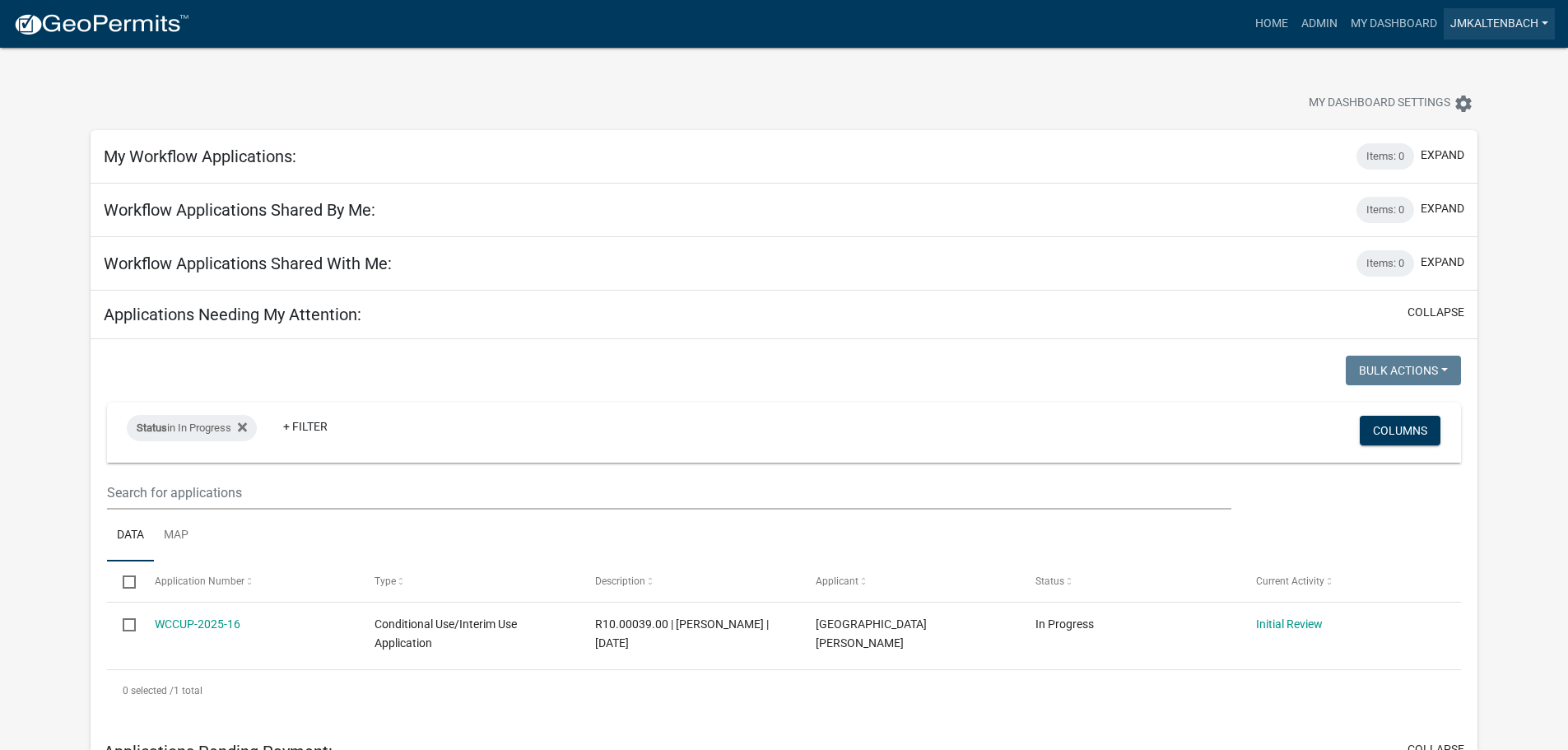
click at [1528, 21] on link "jmkaltenbach" at bounding box center [1499, 24] width 111 height 31
click at [1474, 162] on link "Logout" at bounding box center [1489, 161] width 131 height 40
